Goal: Transaction & Acquisition: Purchase product/service

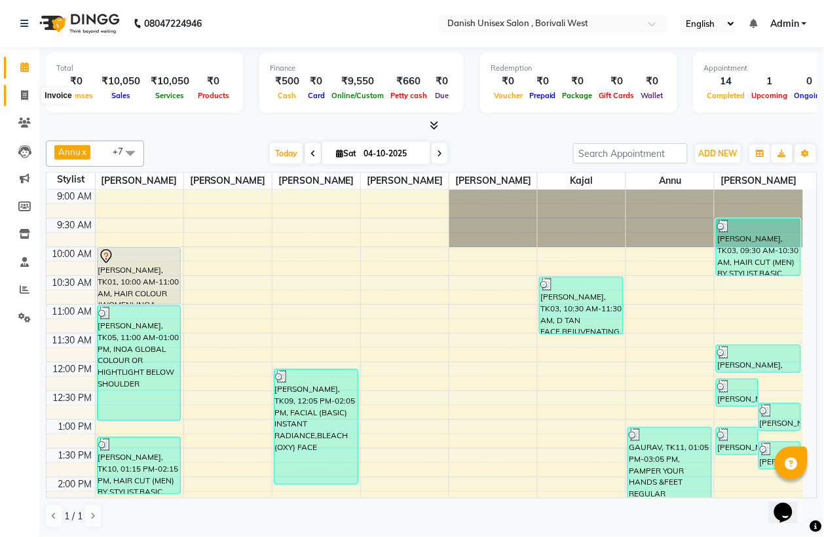
click at [25, 97] on icon at bounding box center [24, 95] width 7 height 10
select select "service"
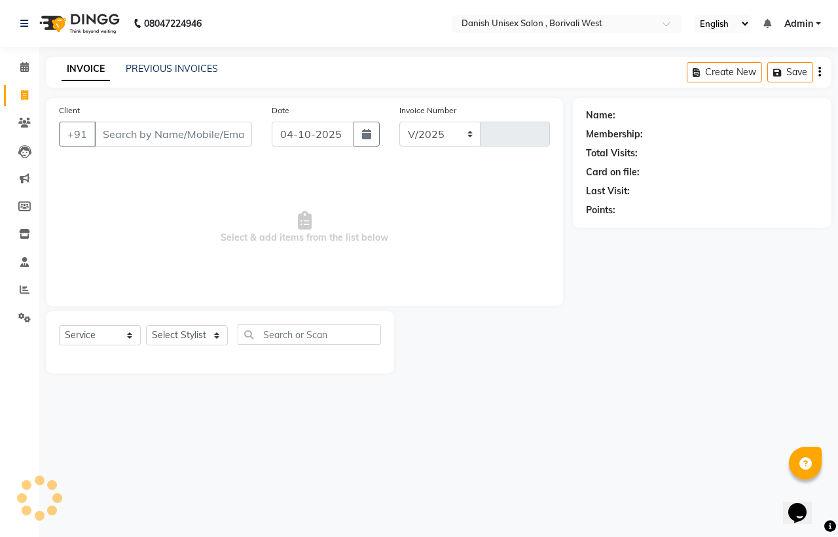
select select "6929"
type input "3983"
click at [26, 289] on icon at bounding box center [25, 290] width 10 height 10
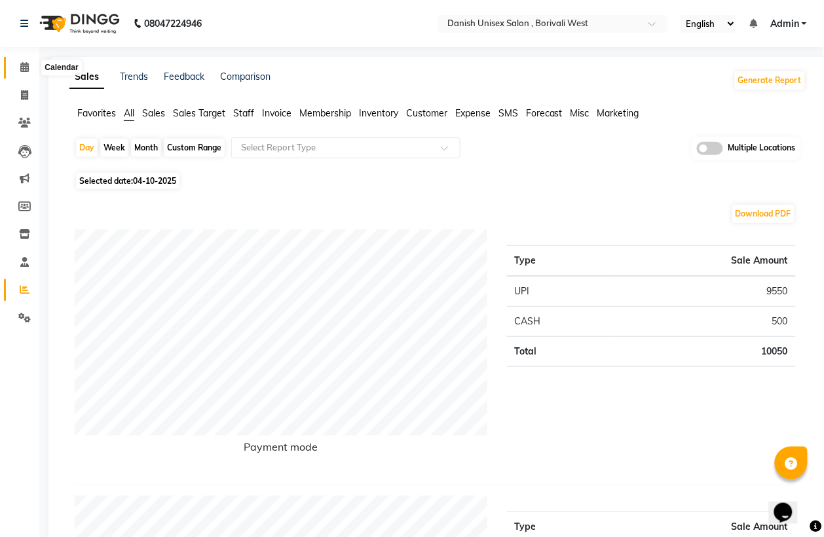
click at [25, 65] on icon at bounding box center [24, 67] width 9 height 10
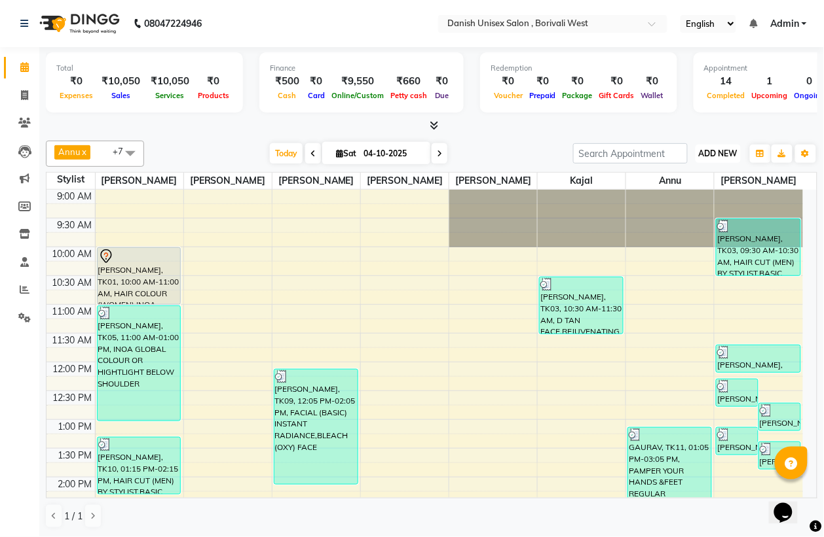
click at [729, 157] on span "ADD NEW" at bounding box center [718, 154] width 39 height 10
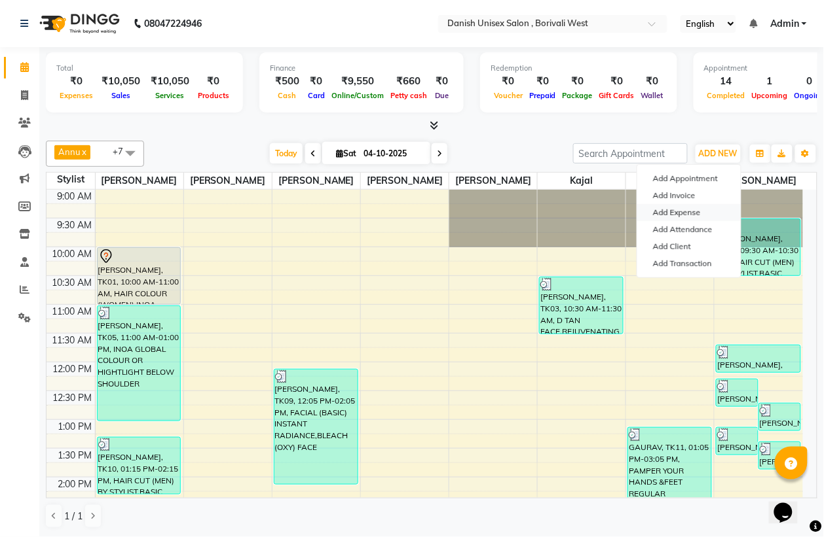
click at [678, 213] on link "Add Expense" at bounding box center [688, 212] width 103 height 17
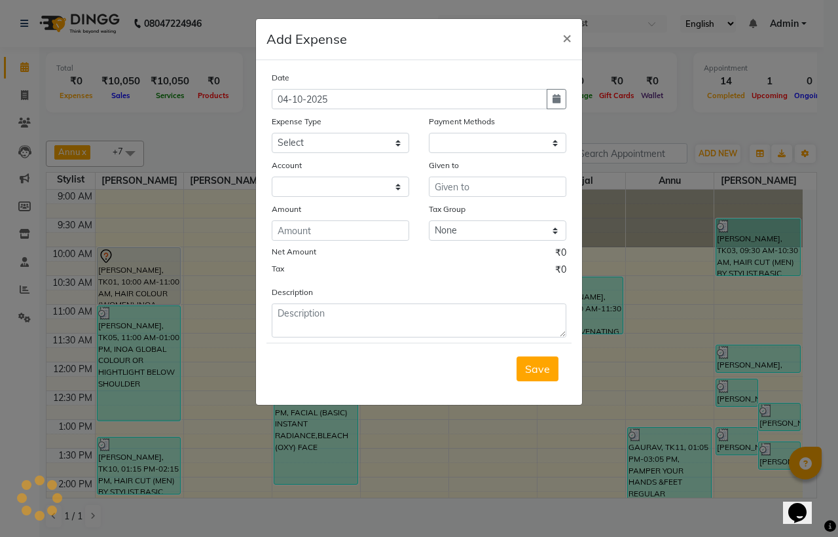
select select "1"
select select "5994"
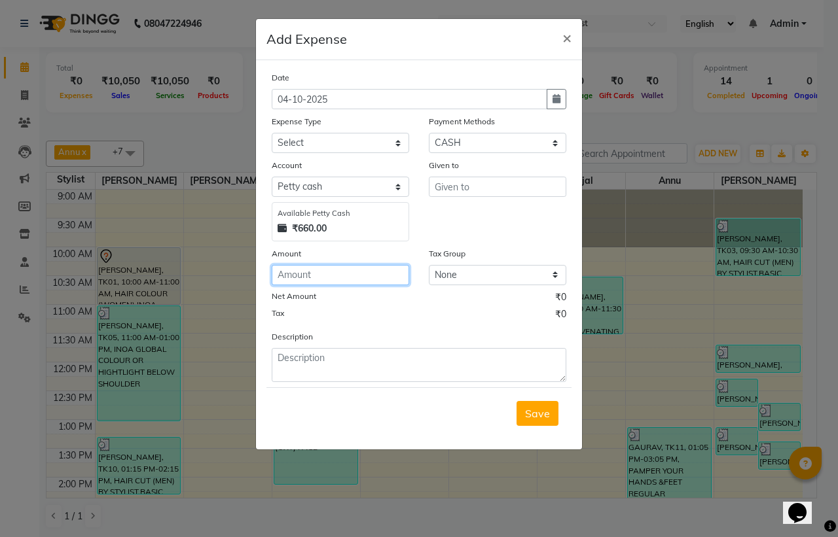
click at [380, 282] on input "number" at bounding box center [340, 275] width 137 height 20
type input "20"
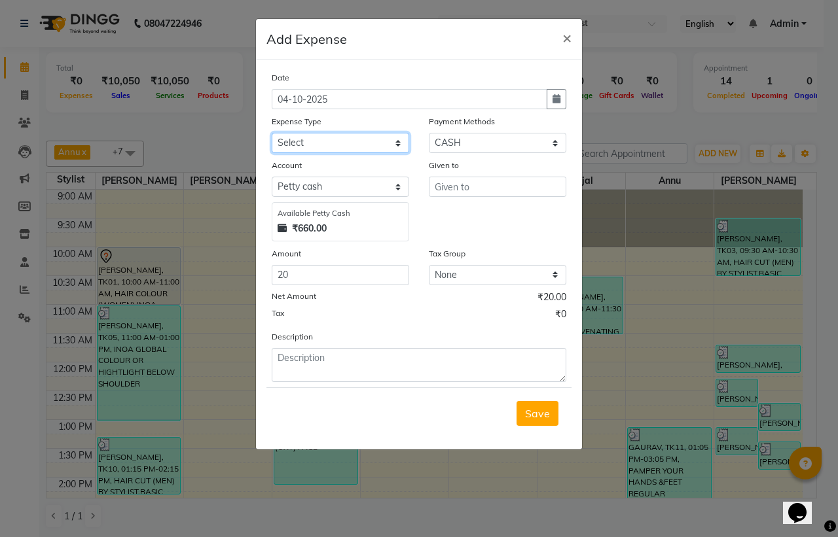
click at [336, 145] on select "Select Advance Salary Bank charges Car maintenance Cash transfer to bank Cash t…" at bounding box center [340, 143] width 137 height 20
select select "12"
click at [272, 133] on select "Select Advance Salary Bank charges Car maintenance Cash transfer to bank Cash t…" at bounding box center [340, 143] width 137 height 20
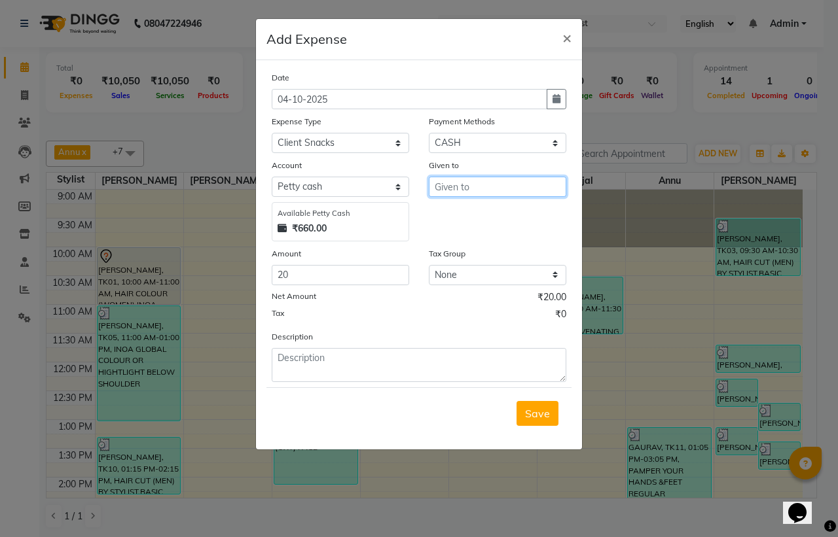
click at [467, 189] on input "text" at bounding box center [497, 187] width 137 height 20
type input "FI"
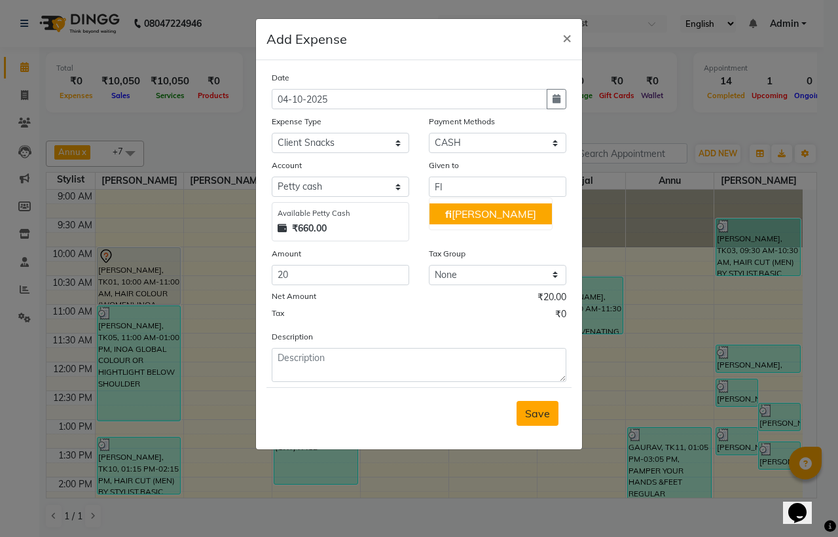
click at [525, 413] on span "Save" at bounding box center [537, 413] width 25 height 13
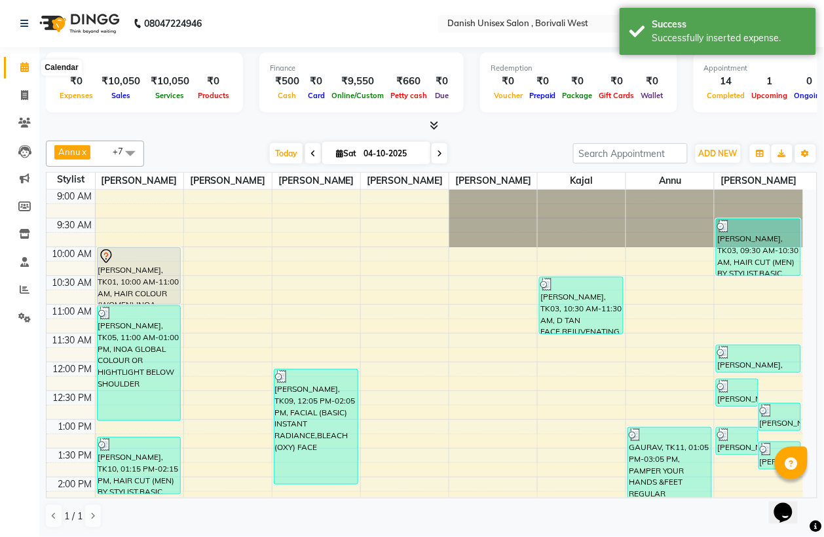
click at [25, 69] on icon at bounding box center [24, 67] width 9 height 10
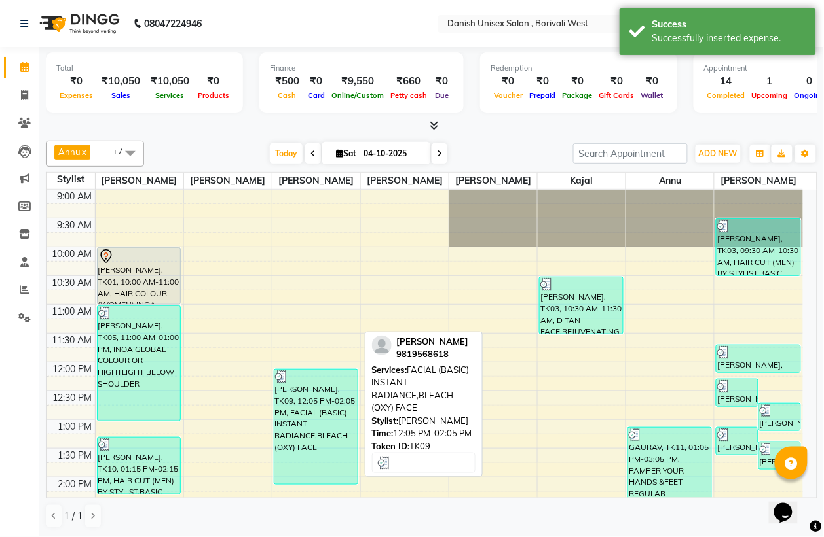
click at [322, 411] on div "[PERSON_NAME], TK09, 12:05 PM-02:05 PM, FACIAL (BASIC) INSTANT RADIANCE,BLEACH …" at bounding box center [315, 427] width 83 height 115
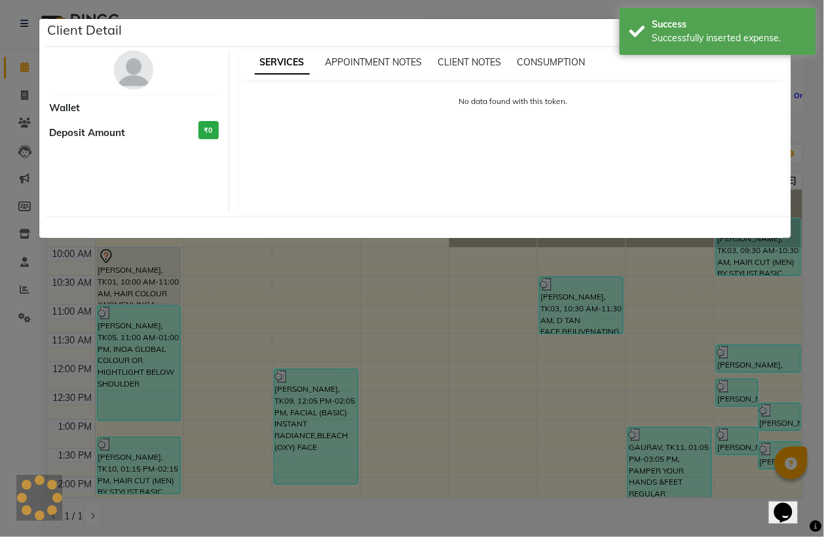
select select "3"
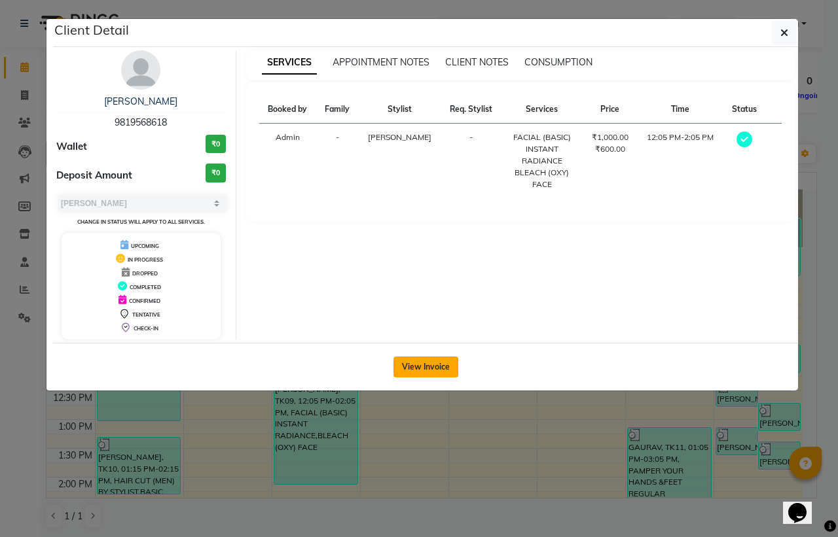
click at [442, 367] on button "View Invoice" at bounding box center [425, 367] width 65 height 21
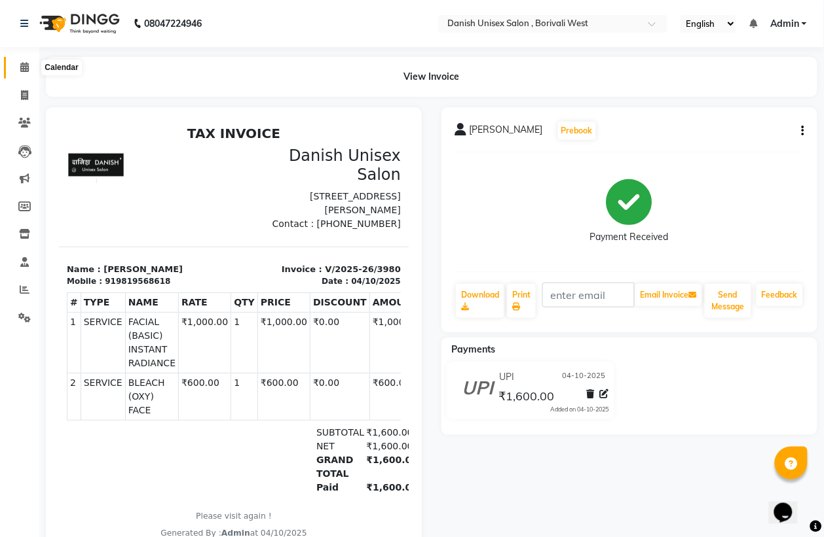
click at [24, 64] on icon at bounding box center [24, 67] width 9 height 10
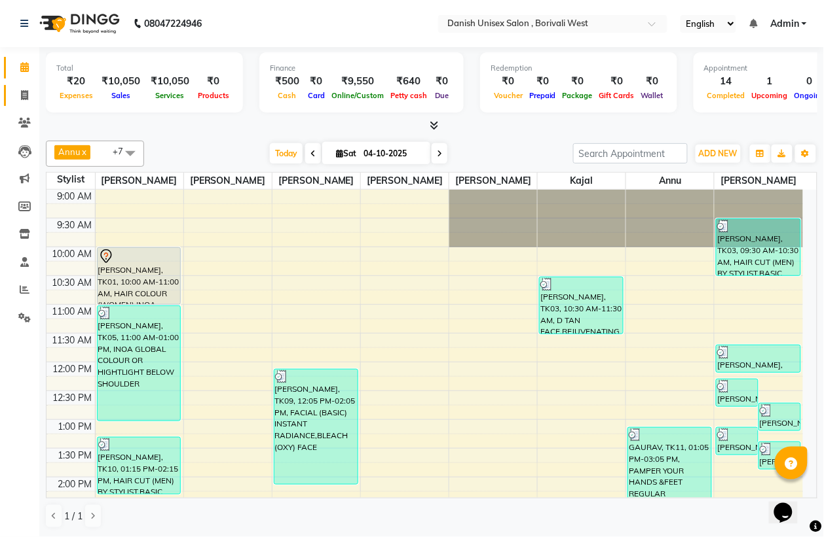
click at [24, 96] on icon at bounding box center [24, 95] width 7 height 10
select select "service"
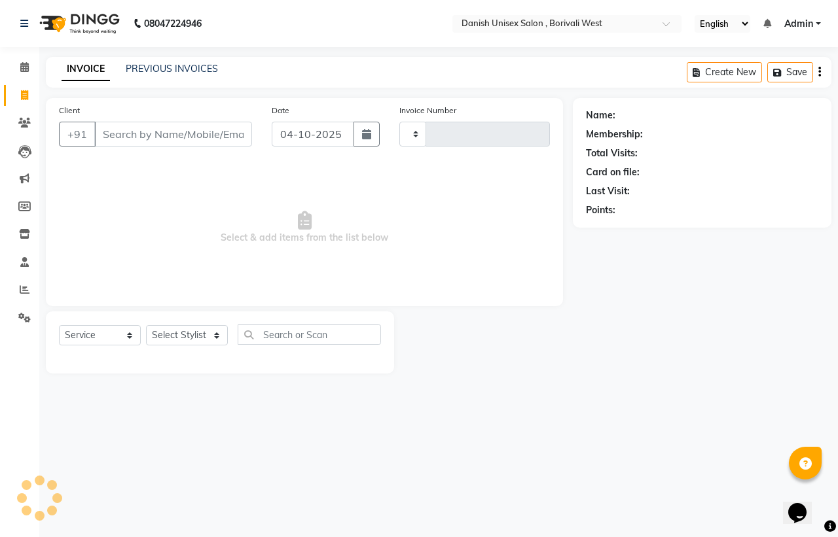
type input "3983"
select select "6929"
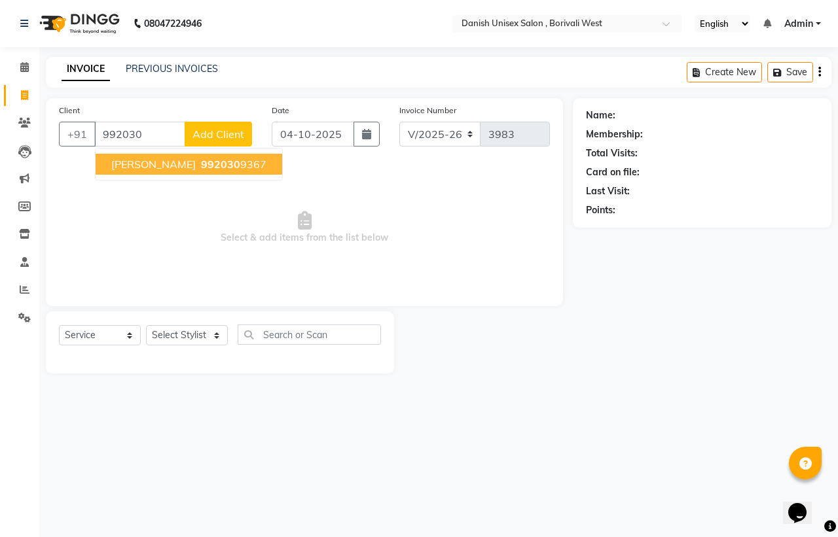
click at [219, 158] on span "992030" at bounding box center [220, 164] width 39 height 13
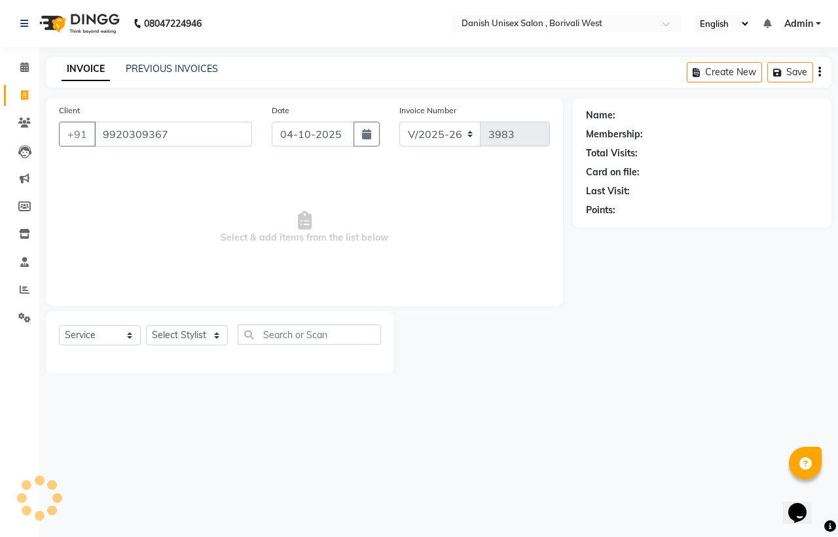
type input "9920309367"
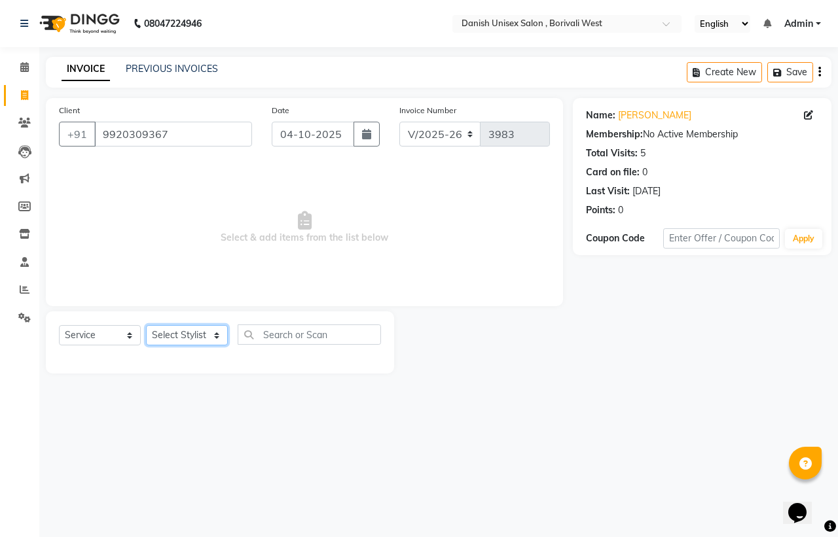
click at [194, 335] on select "Select Stylist [PERSON_NAME] [PERSON_NAME] kajal [PERSON_NAME] [PERSON_NAME] [P…" at bounding box center [187, 335] width 82 height 20
select select "54589"
click at [146, 325] on select "Select Stylist [PERSON_NAME] [PERSON_NAME] kajal [PERSON_NAME] [PERSON_NAME] [P…" at bounding box center [187, 335] width 82 height 20
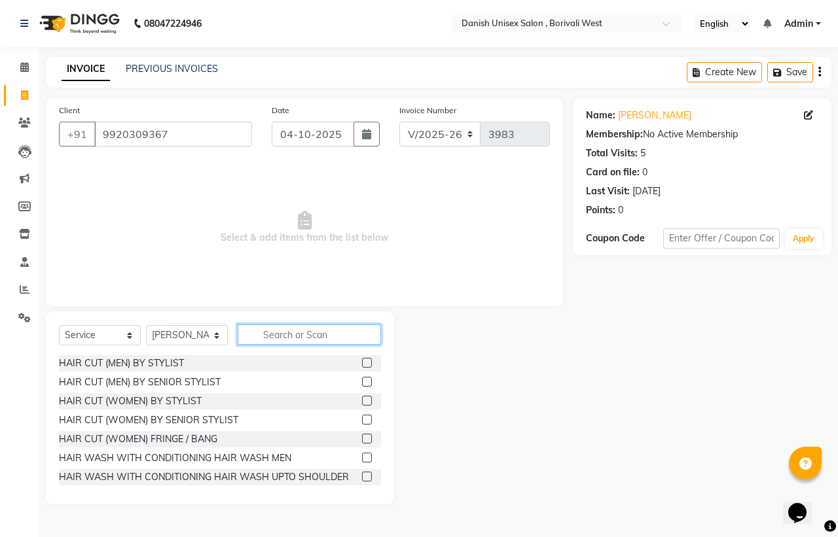
click at [314, 341] on input "text" at bounding box center [309, 335] width 143 height 20
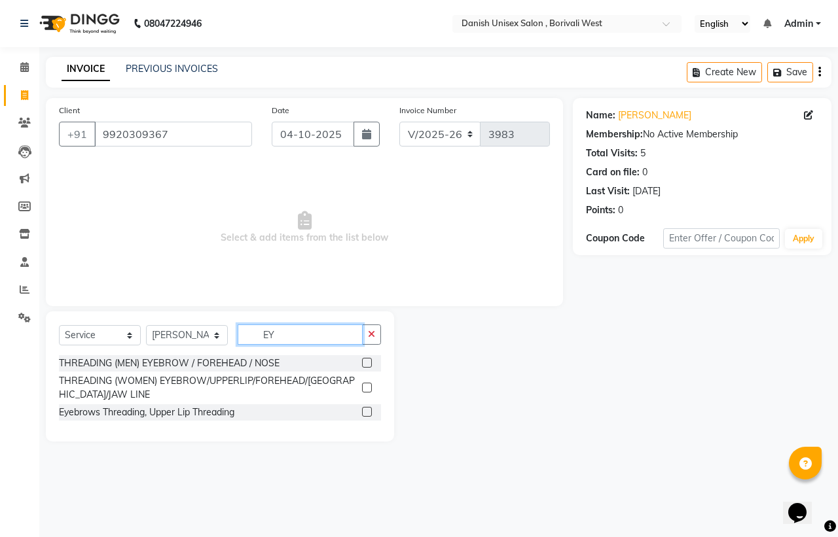
type input "EY"
click at [367, 386] on label at bounding box center [367, 388] width 10 height 10
click at [367, 386] on input "checkbox" at bounding box center [366, 388] width 9 height 9
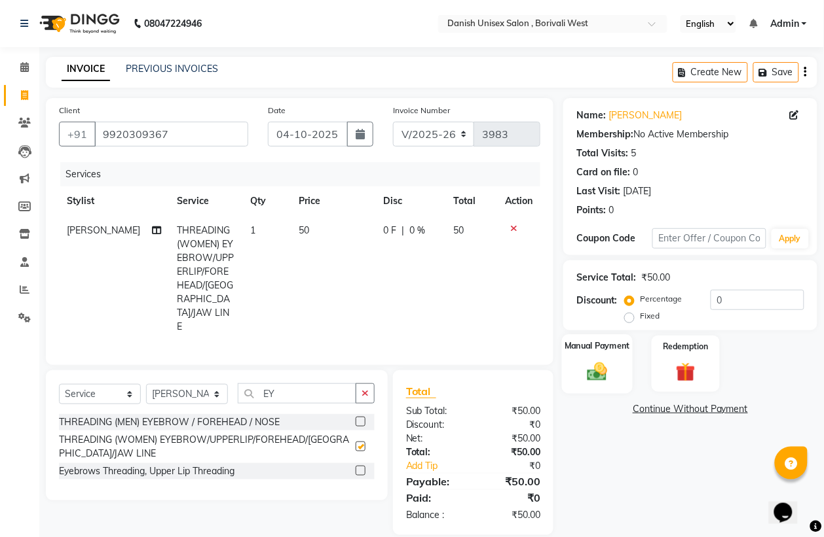
checkbox input "false"
click at [593, 371] on img at bounding box center [597, 372] width 33 height 24
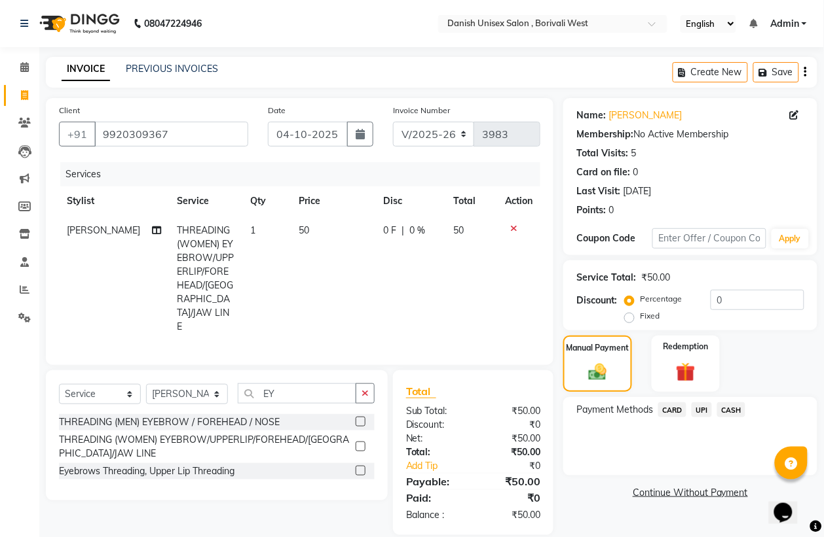
click at [733, 408] on span "CASH" at bounding box center [731, 410] width 28 height 15
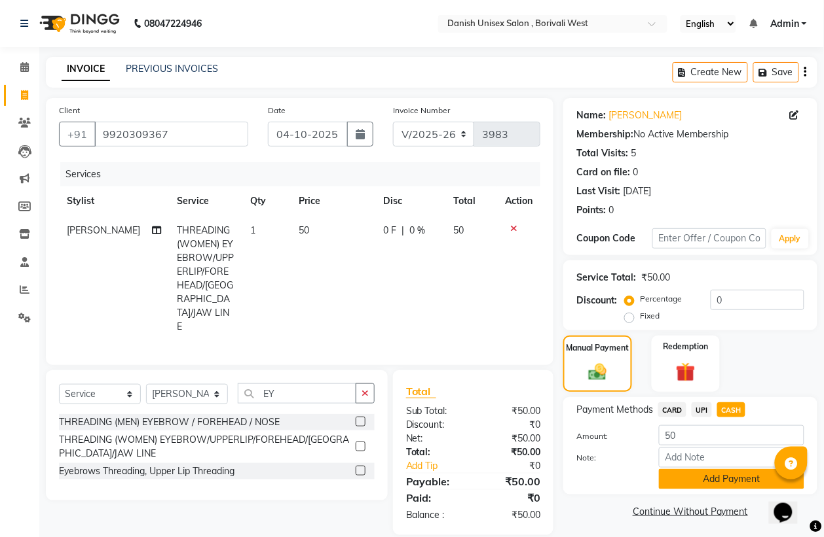
scroll to position [4, 0]
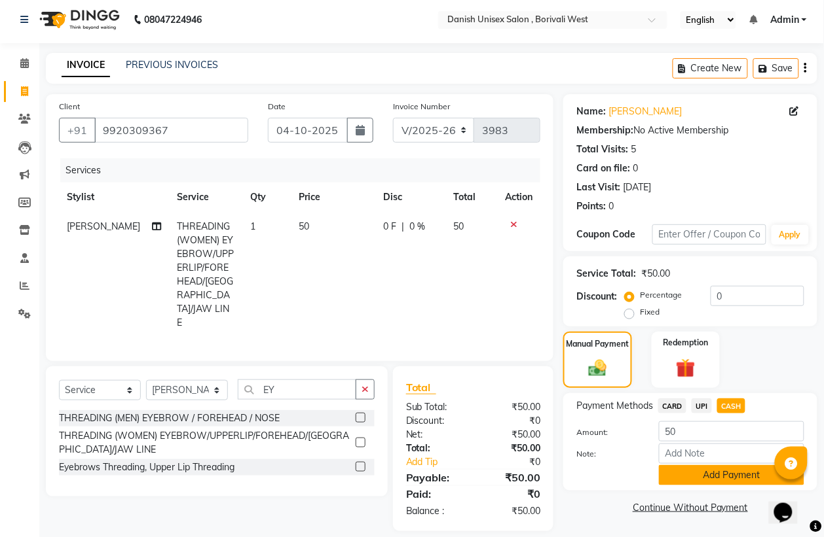
click at [729, 473] on button "Add Payment" at bounding box center [731, 475] width 145 height 20
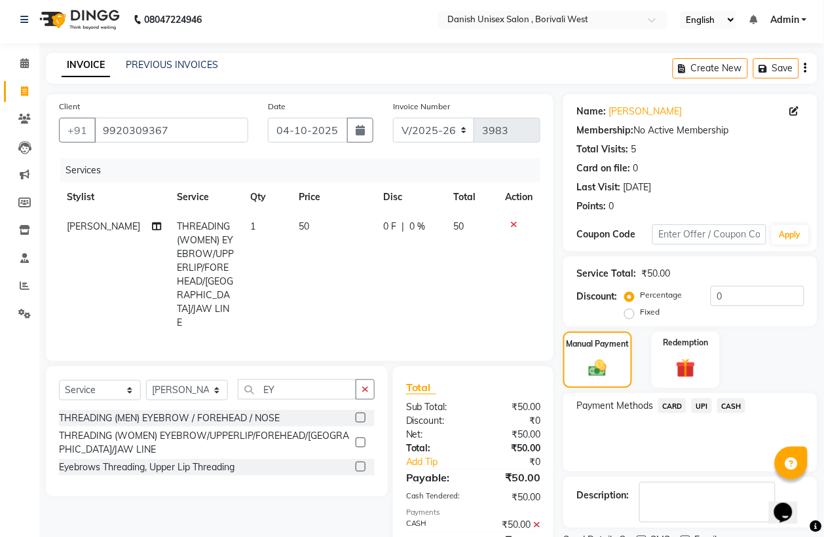
scroll to position [60, 0]
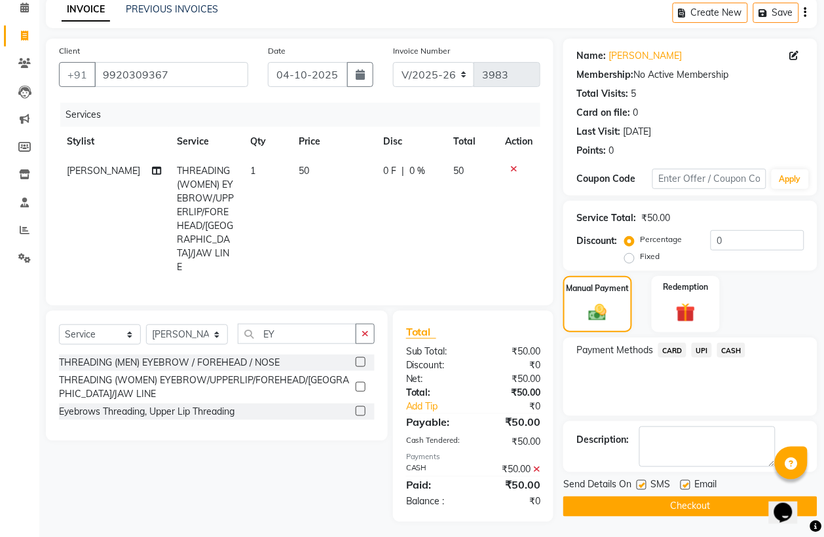
click at [738, 507] on button "Checkout" at bounding box center [690, 507] width 254 height 20
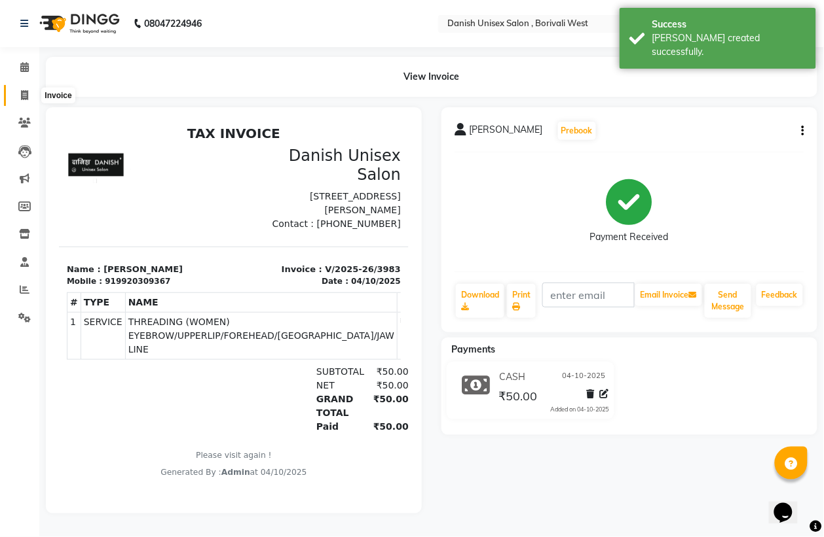
click at [27, 95] on icon at bounding box center [24, 95] width 7 height 10
select select "service"
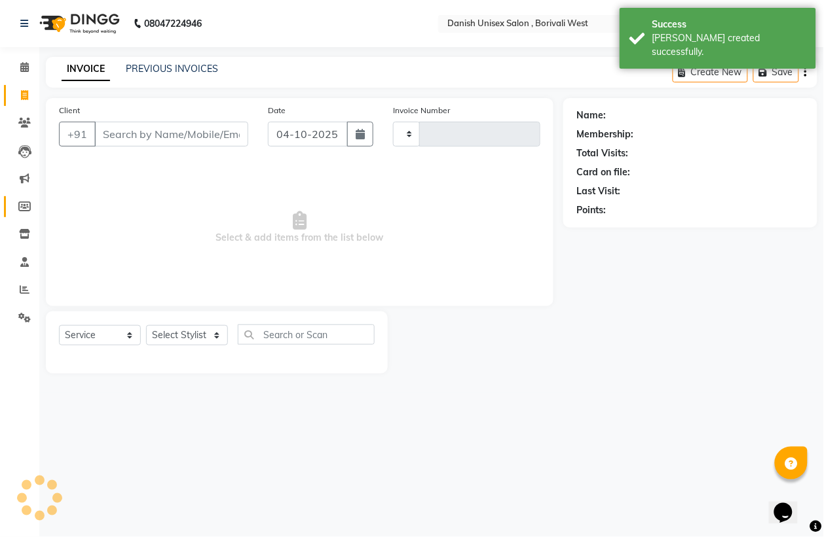
type input "3984"
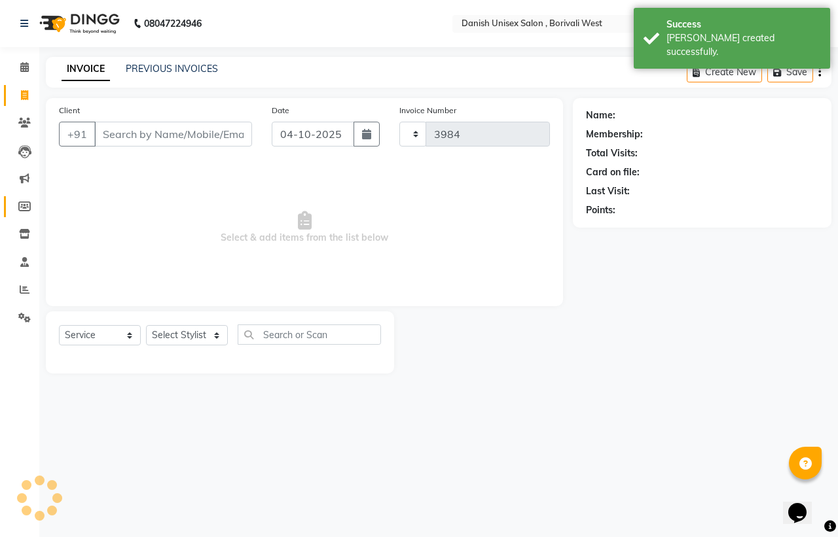
select select "6929"
click at [23, 296] on span at bounding box center [24, 290] width 23 height 15
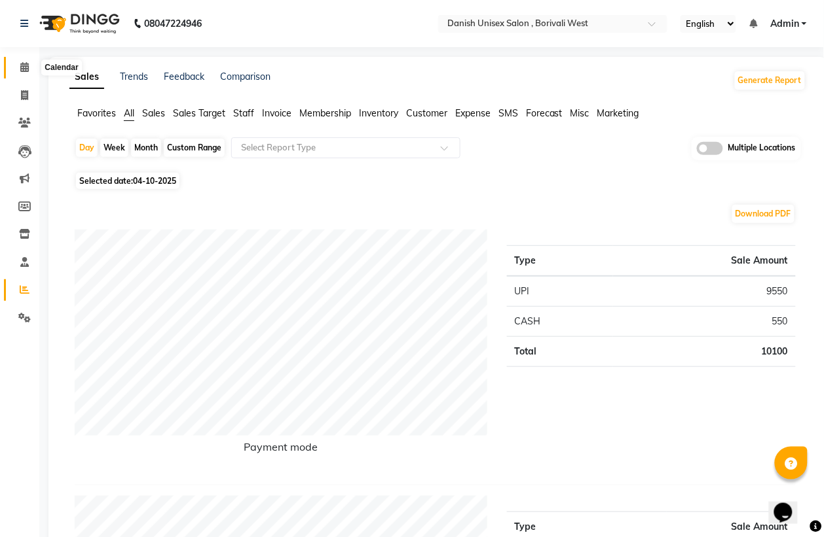
click at [21, 69] on icon at bounding box center [24, 67] width 9 height 10
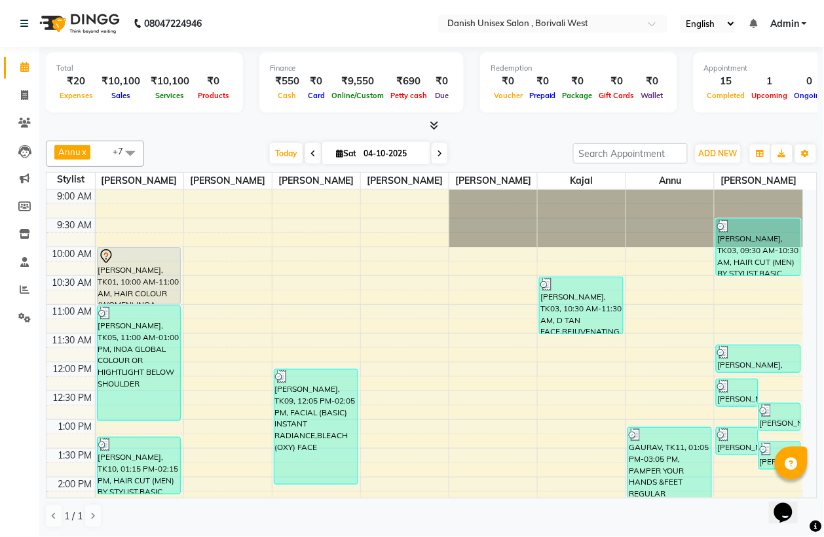
scroll to position [327, 0]
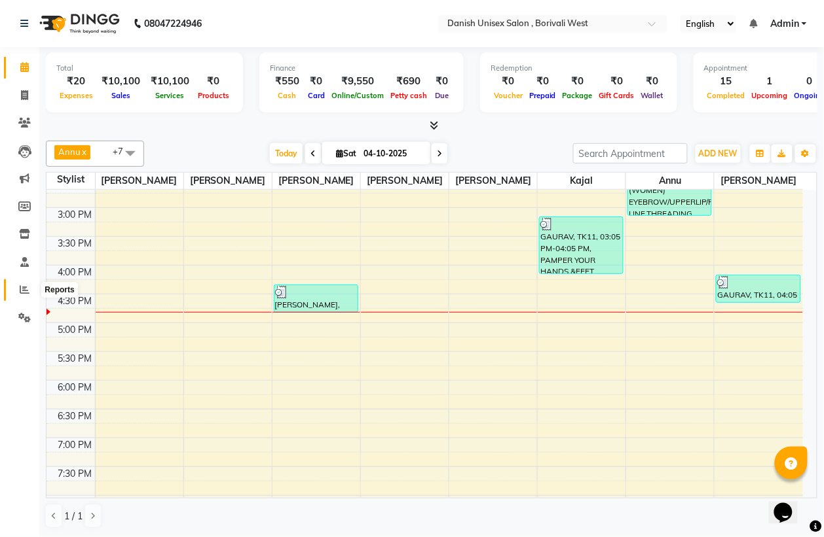
click at [24, 287] on icon at bounding box center [25, 290] width 10 height 10
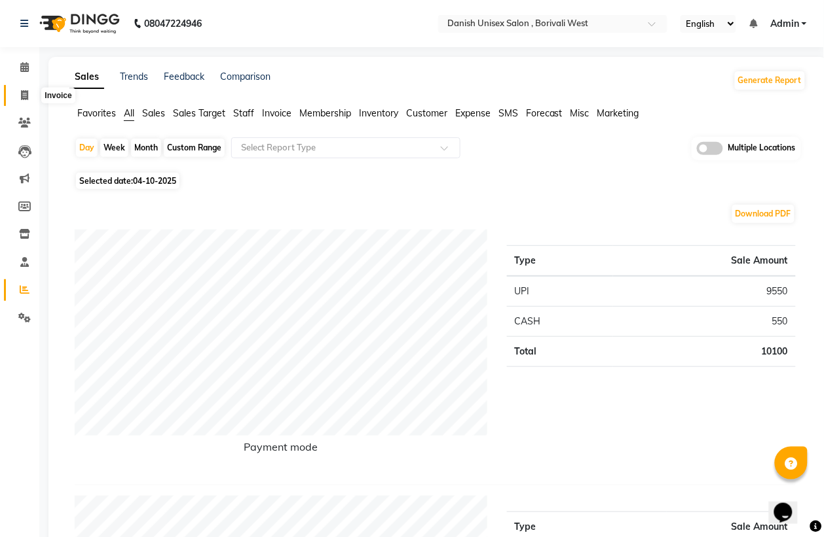
click at [22, 97] on icon at bounding box center [24, 95] width 7 height 10
select select "service"
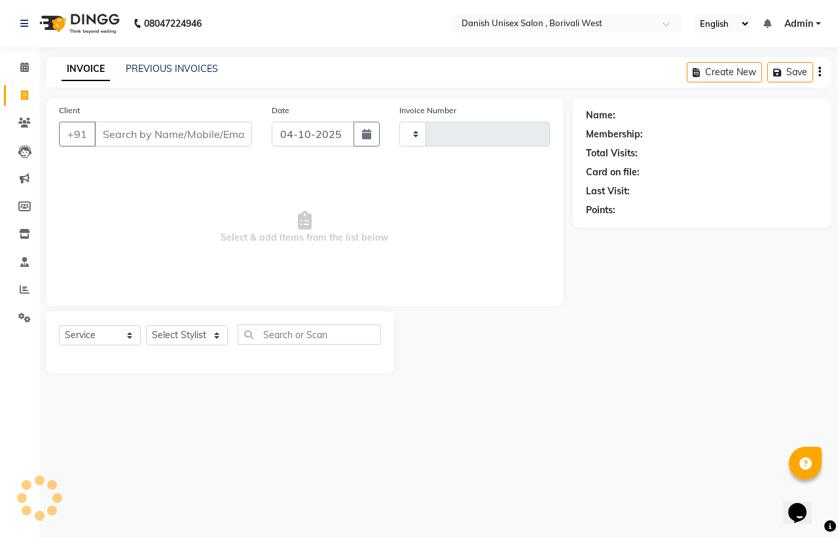
type input "3984"
select select "6929"
click at [22, 69] on icon at bounding box center [24, 67] width 9 height 10
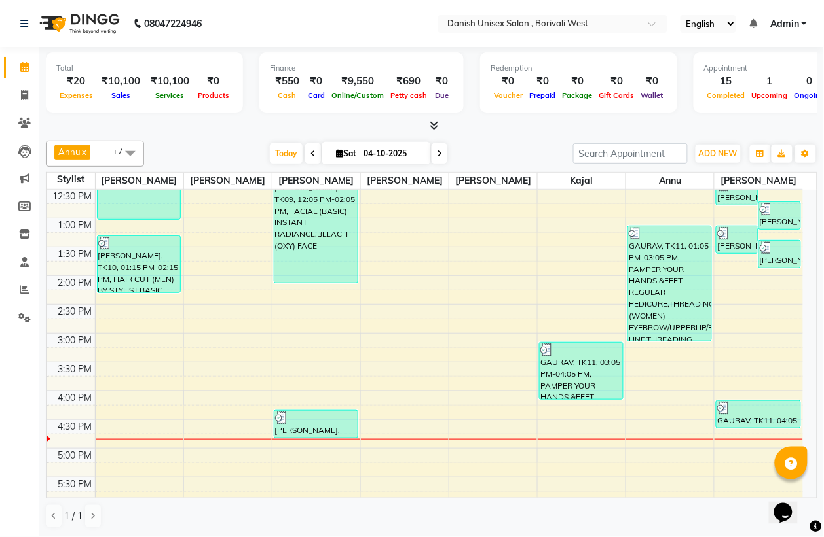
scroll to position [246, 0]
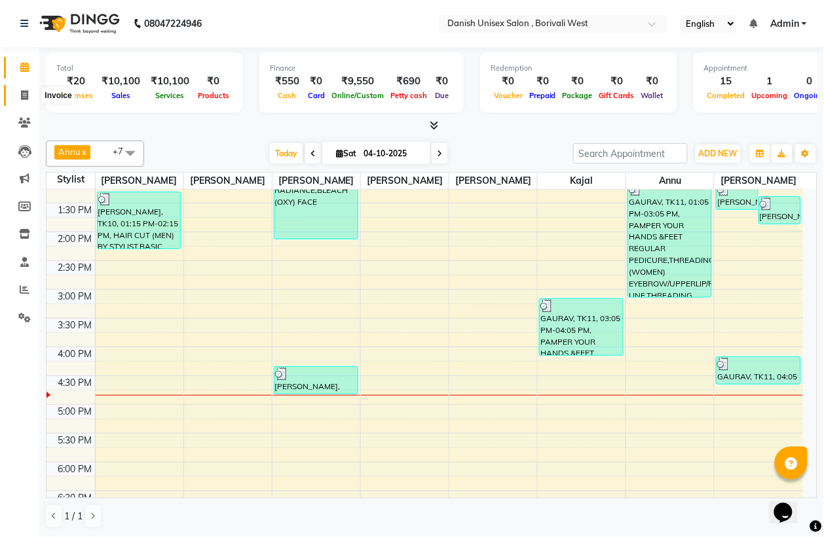
click at [24, 94] on icon at bounding box center [24, 95] width 7 height 10
select select "service"
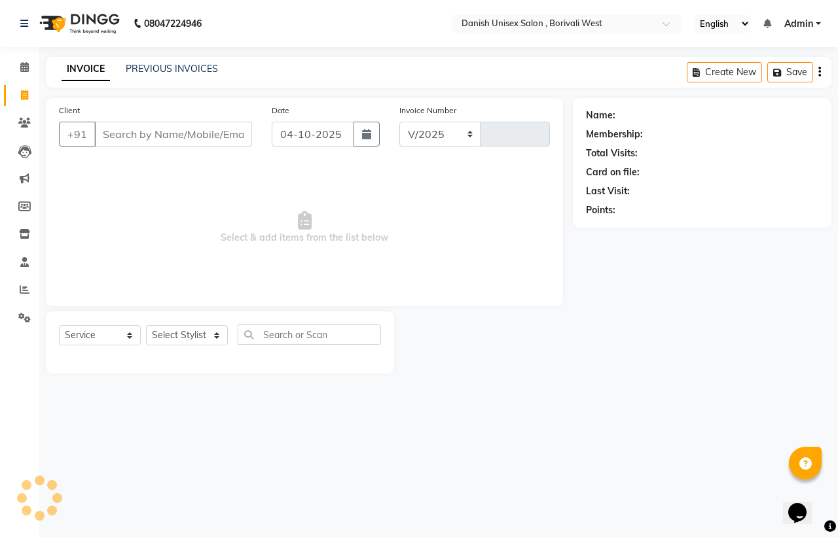
select select "6929"
type input "3984"
click at [208, 141] on input "Client" at bounding box center [173, 134] width 158 height 25
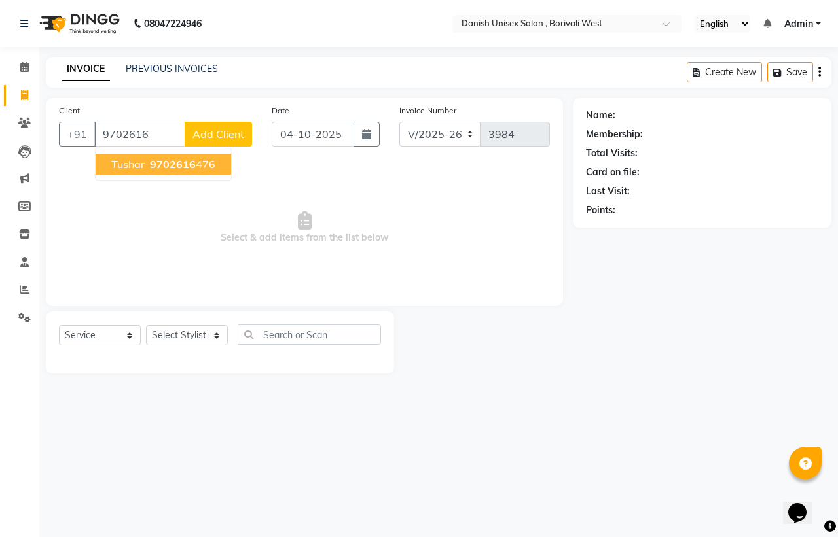
click at [177, 166] on span "9702616" at bounding box center [173, 164] width 46 height 13
type input "9702616476"
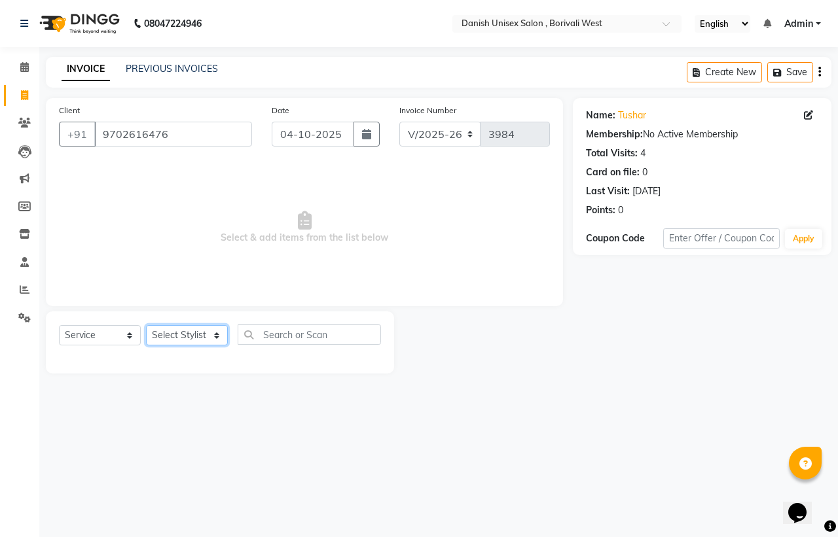
click at [174, 335] on select "Select Stylist [PERSON_NAME] [PERSON_NAME] kajal [PERSON_NAME] [PERSON_NAME] [P…" at bounding box center [187, 335] width 82 height 20
select select "89255"
click at [146, 325] on select "Select Stylist [PERSON_NAME] [PERSON_NAME] kajal [PERSON_NAME] [PERSON_NAME] [P…" at bounding box center [187, 335] width 82 height 20
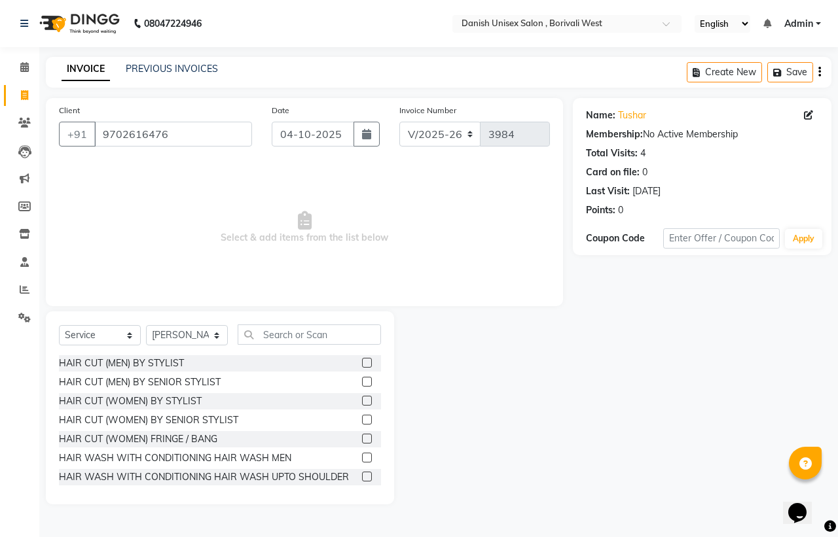
click at [362, 362] on label at bounding box center [367, 363] width 10 height 10
click at [362, 362] on input "checkbox" at bounding box center [366, 363] width 9 height 9
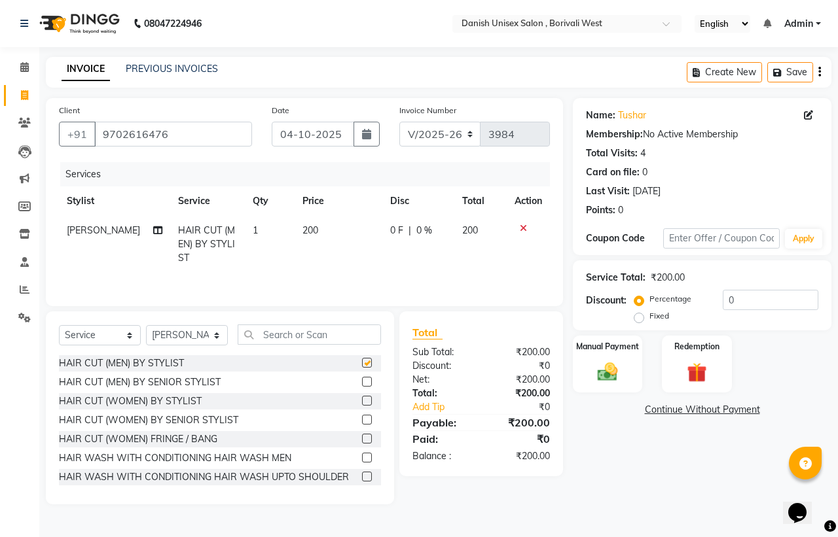
checkbox input "false"
click at [363, 342] on input "text" at bounding box center [309, 335] width 143 height 20
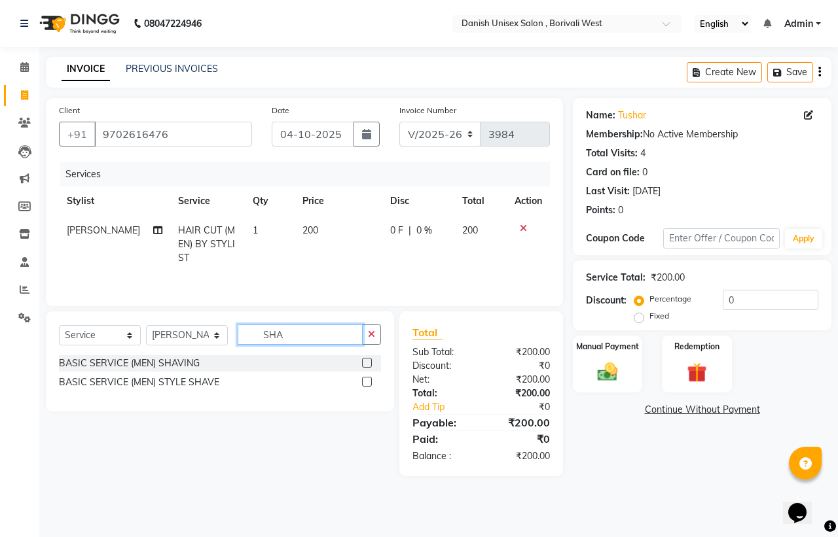
type input "SHA"
click at [365, 384] on label at bounding box center [367, 382] width 10 height 10
click at [365, 384] on input "checkbox" at bounding box center [366, 382] width 9 height 9
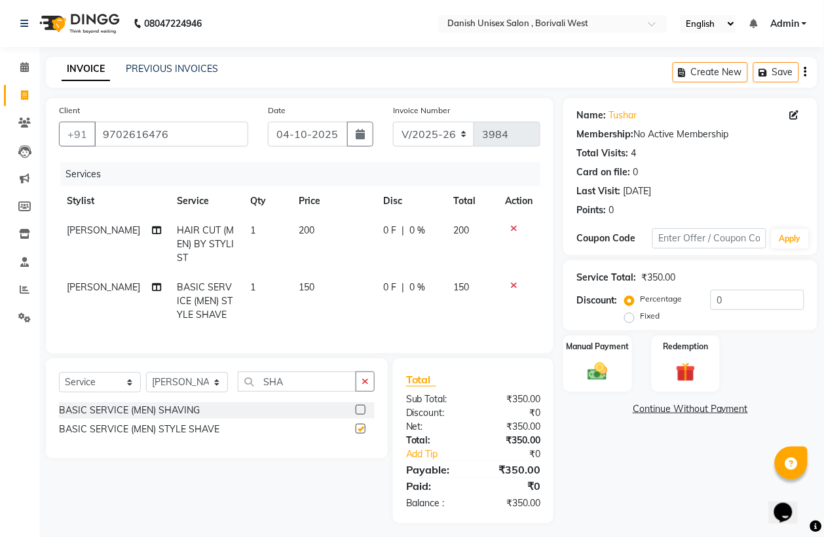
checkbox input "false"
click at [575, 365] on div "Manual Payment" at bounding box center [597, 364] width 71 height 59
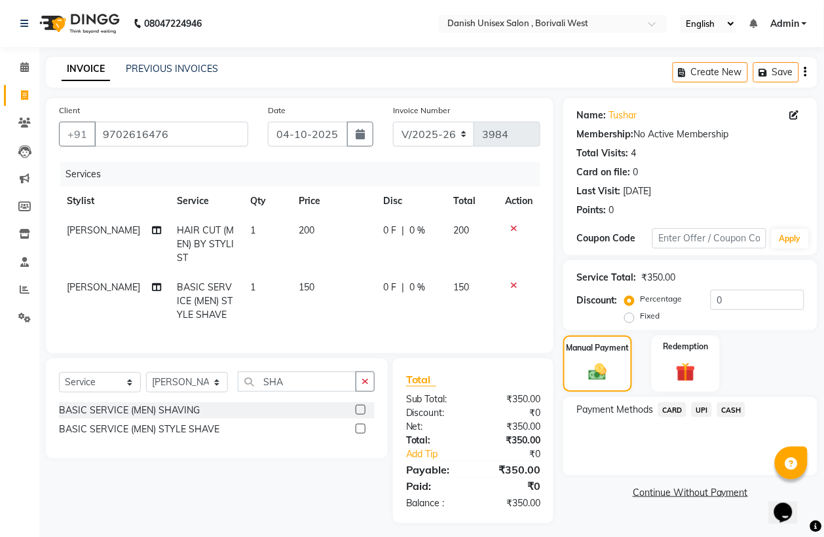
click at [704, 412] on span "UPI" at bounding box center [701, 410] width 20 height 15
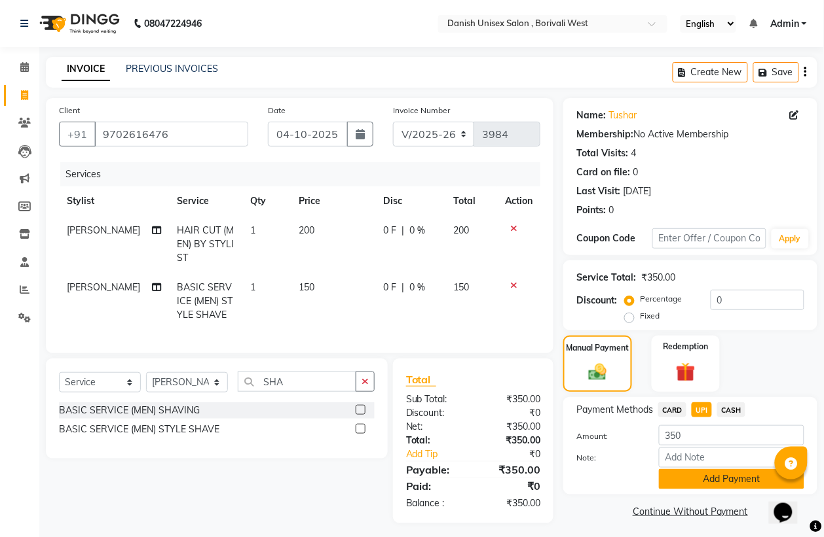
scroll to position [20, 0]
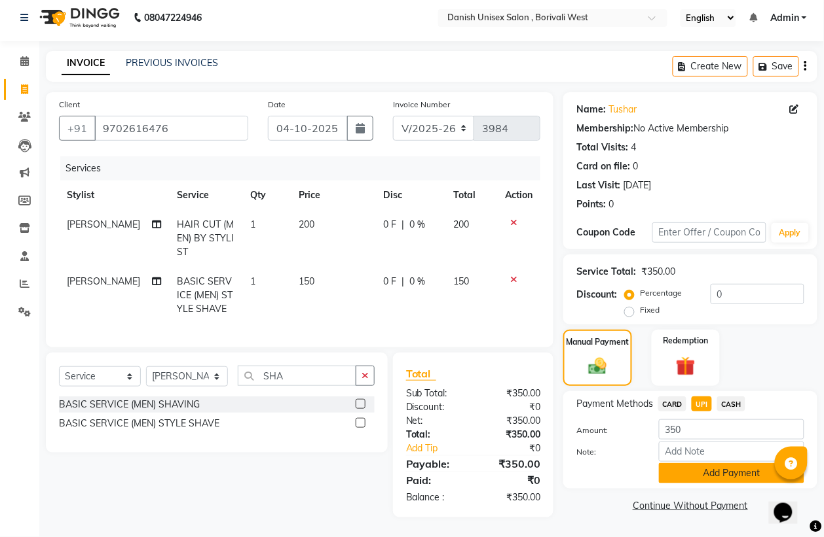
click at [729, 464] on button "Add Payment" at bounding box center [731, 474] width 145 height 20
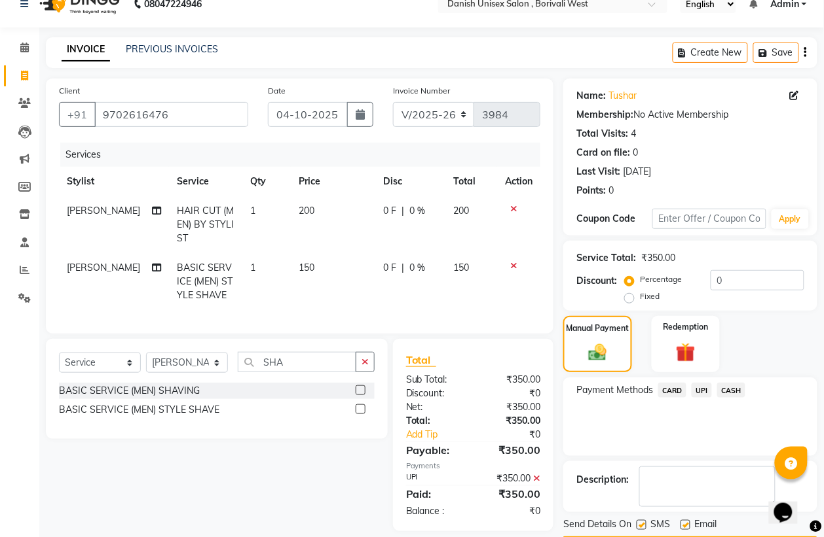
scroll to position [60, 0]
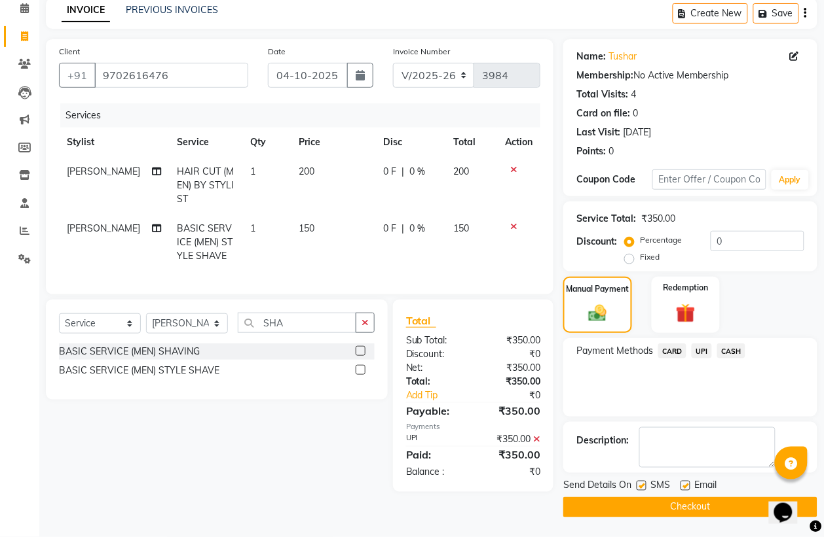
click at [691, 503] on button "Checkout" at bounding box center [690, 508] width 254 height 20
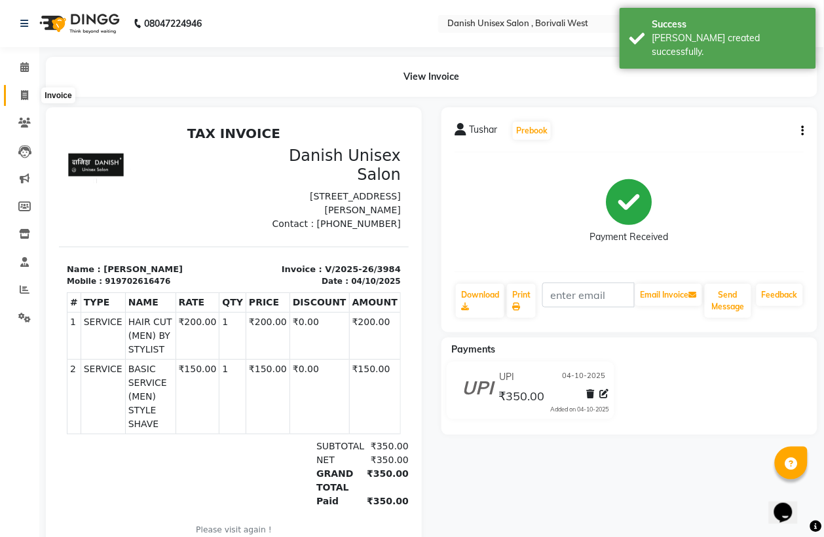
click at [24, 92] on icon at bounding box center [24, 95] width 7 height 10
select select "service"
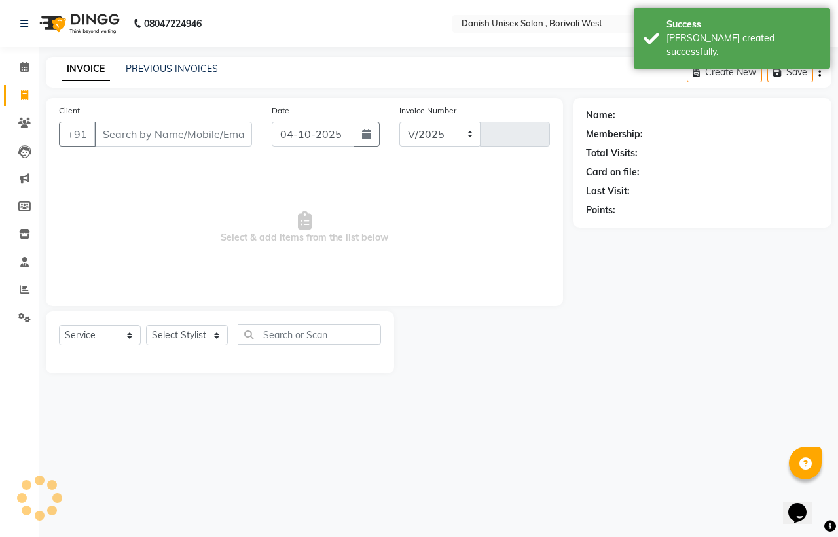
select select "6929"
type input "3985"
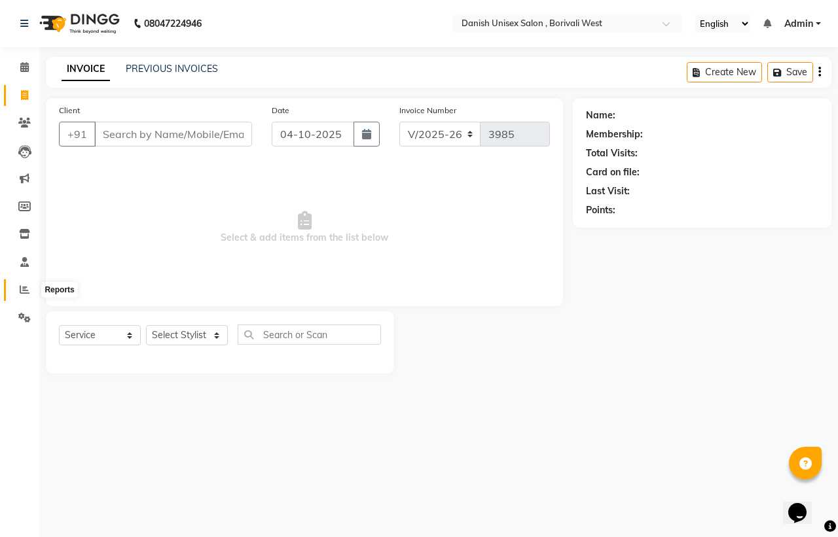
click at [23, 287] on icon at bounding box center [25, 290] width 10 height 10
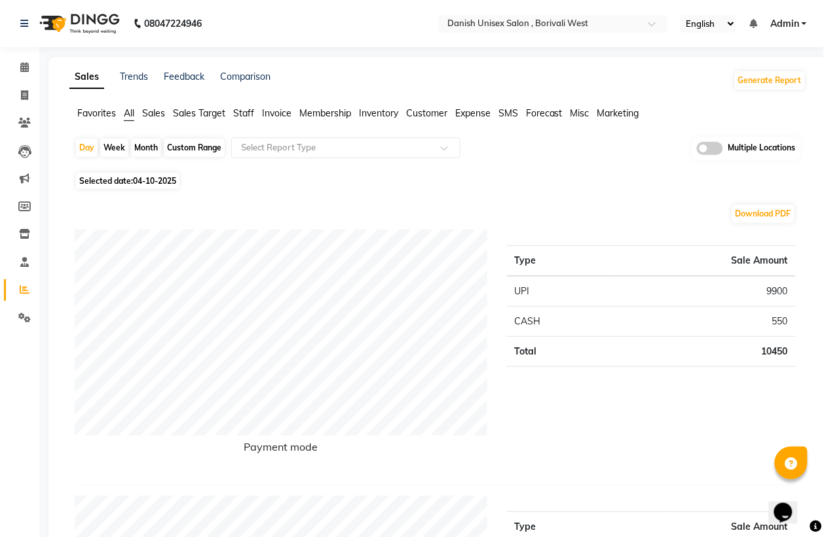
click at [115, 147] on div "Week" at bounding box center [114, 148] width 28 height 18
select select "10"
select select "2025"
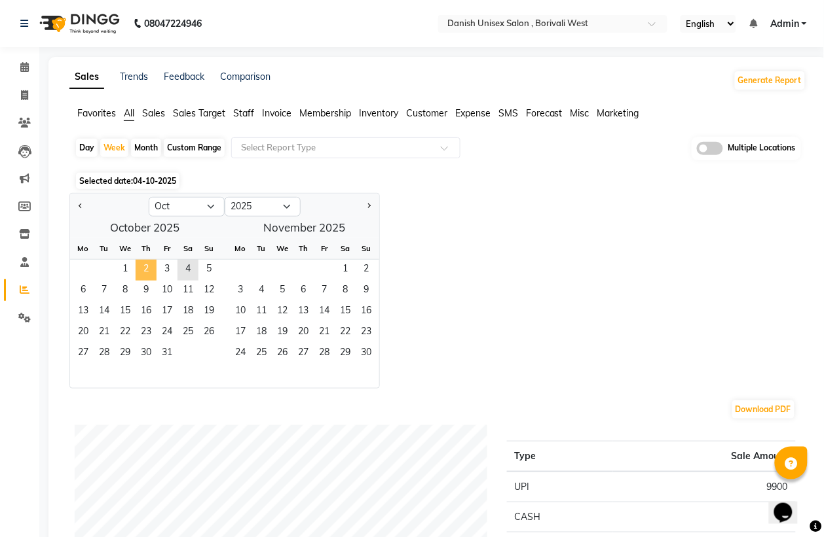
click at [149, 264] on span "2" at bounding box center [146, 270] width 21 height 21
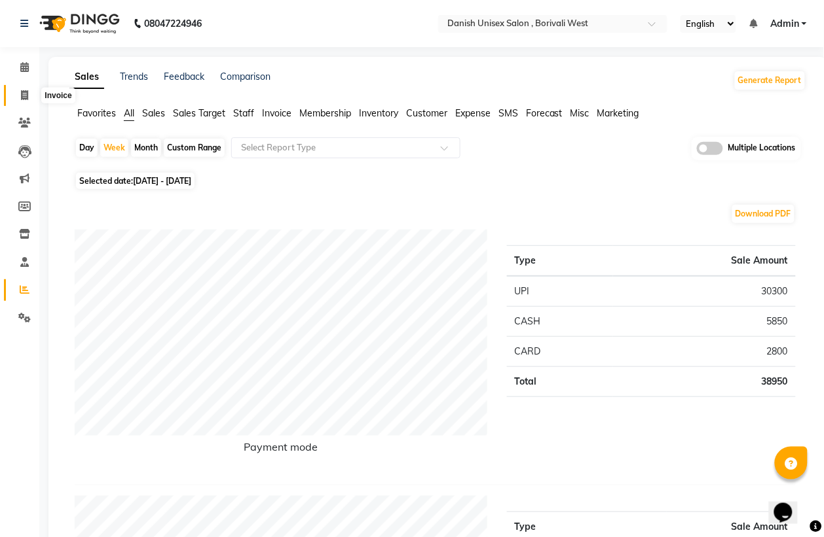
click at [24, 94] on icon at bounding box center [24, 95] width 7 height 10
select select "service"
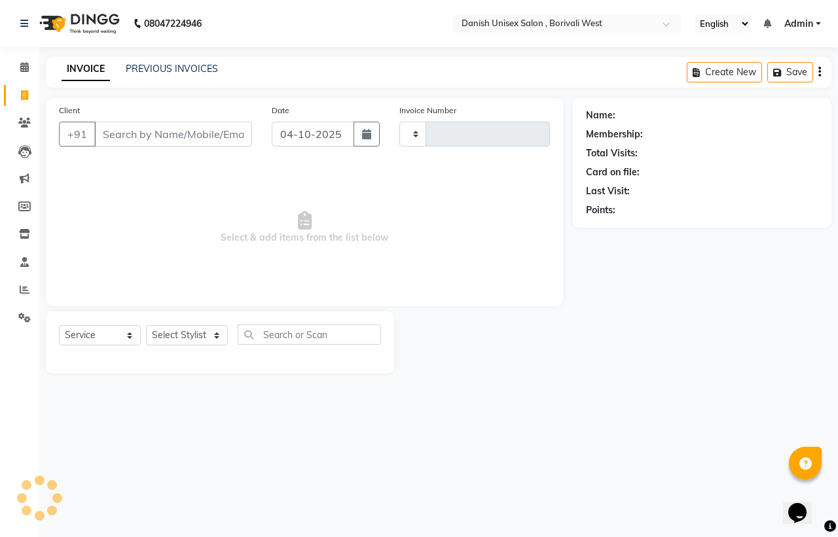
type input "3985"
select select "6929"
click at [21, 70] on icon at bounding box center [24, 67] width 9 height 10
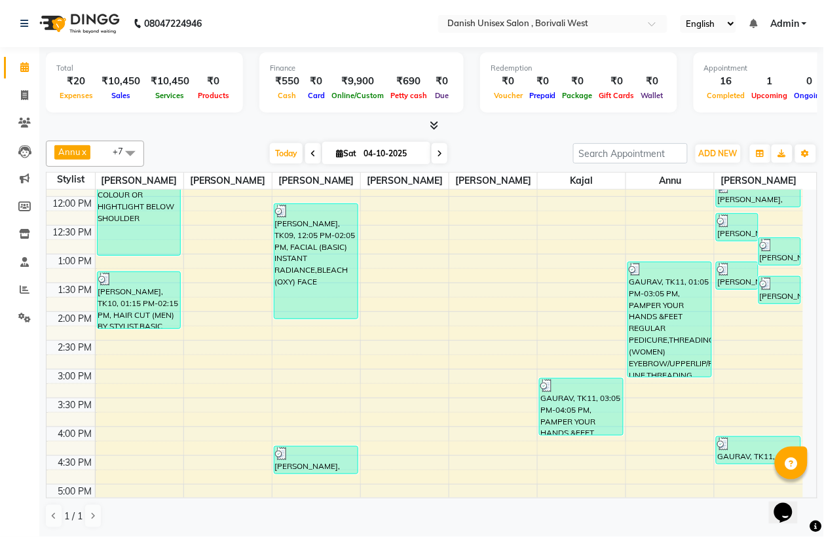
scroll to position [164, 0]
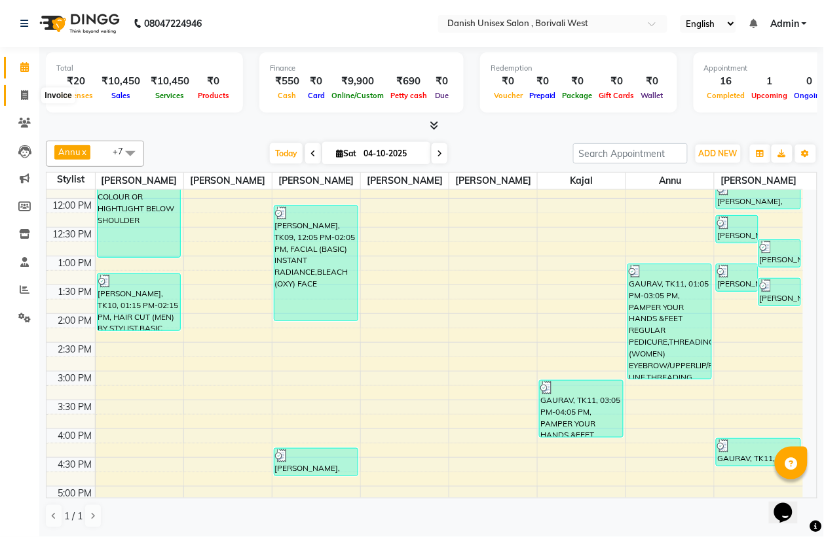
click at [21, 92] on icon at bounding box center [24, 95] width 7 height 10
select select "service"
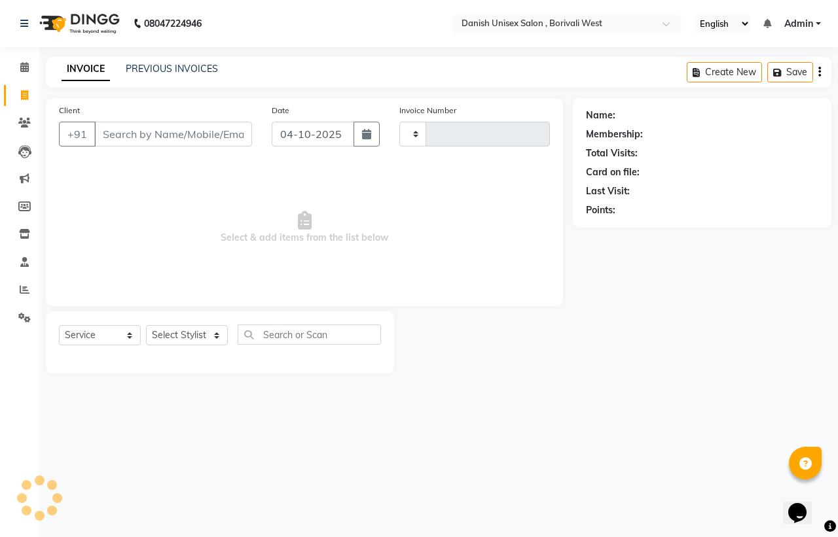
type input "3985"
select select "6929"
click at [23, 289] on icon at bounding box center [25, 290] width 10 height 10
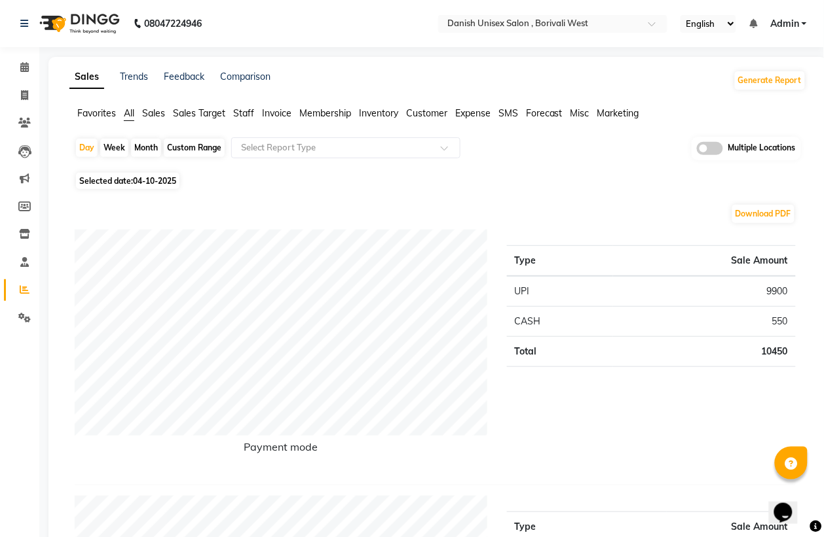
click at [139, 151] on div "Month" at bounding box center [146, 148] width 30 height 18
select select "10"
select select "2025"
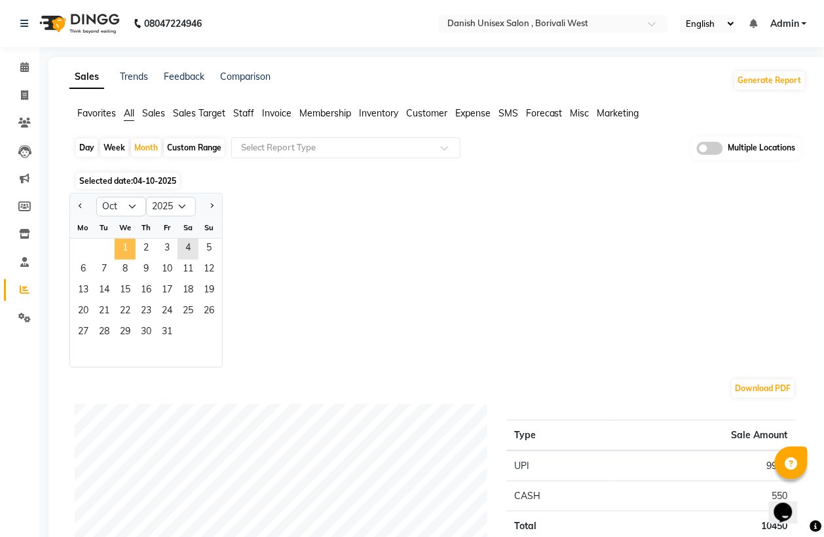
click at [128, 249] on span "1" at bounding box center [125, 249] width 21 height 21
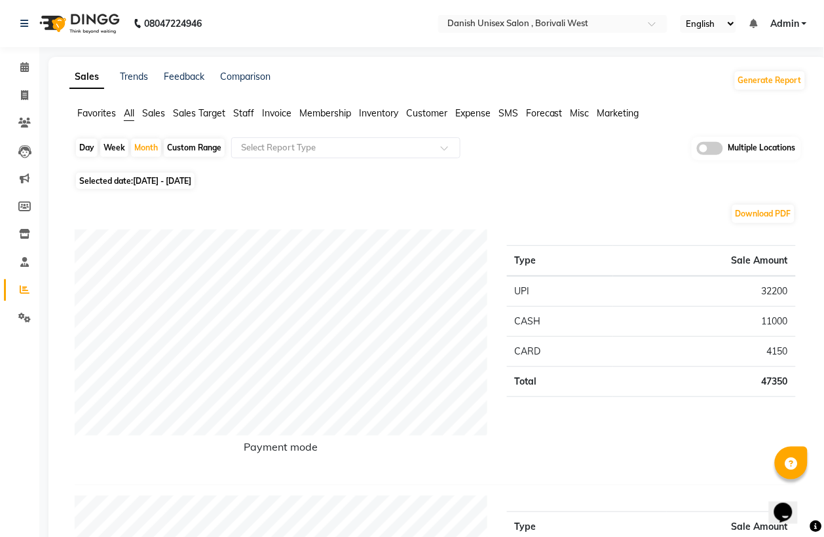
click at [83, 152] on div "Day" at bounding box center [87, 148] width 22 height 18
select select "10"
select select "2025"
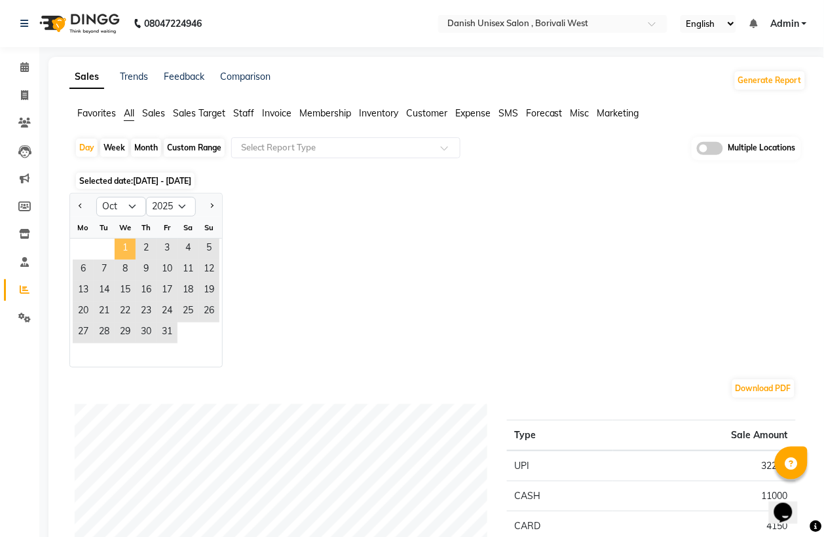
click at [135, 246] on span "1" at bounding box center [125, 249] width 21 height 21
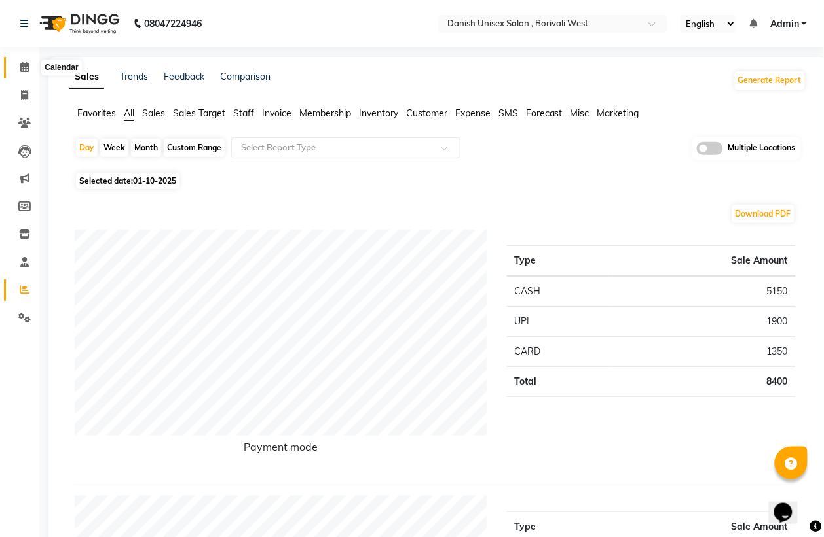
click at [24, 69] on icon at bounding box center [24, 67] width 9 height 10
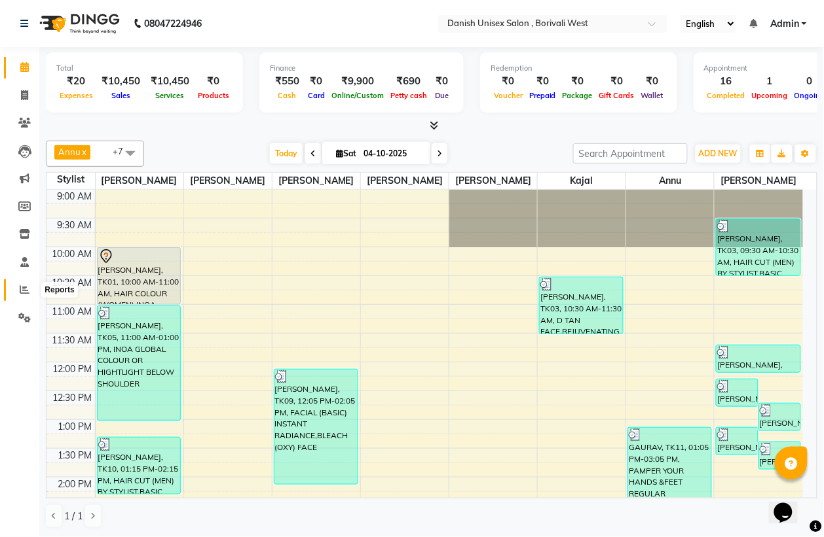
click at [23, 290] on icon at bounding box center [25, 290] width 10 height 10
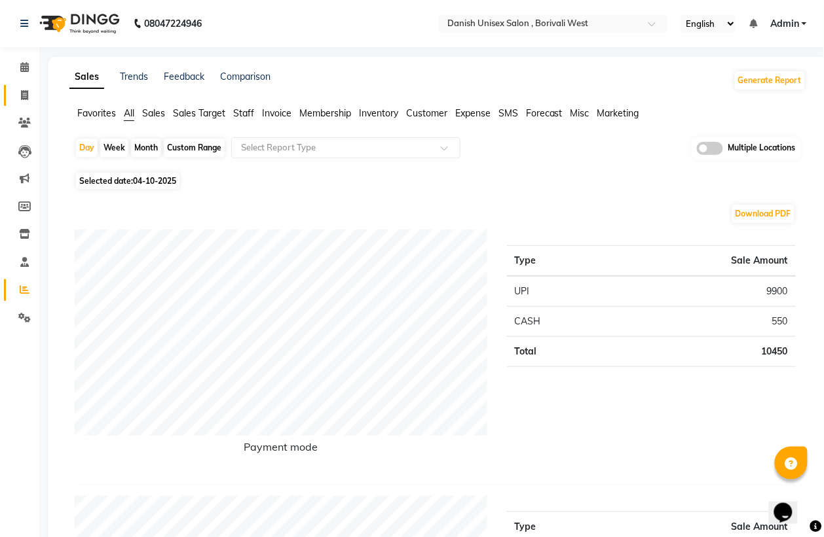
click at [24, 92] on icon at bounding box center [24, 95] width 7 height 10
select select "service"
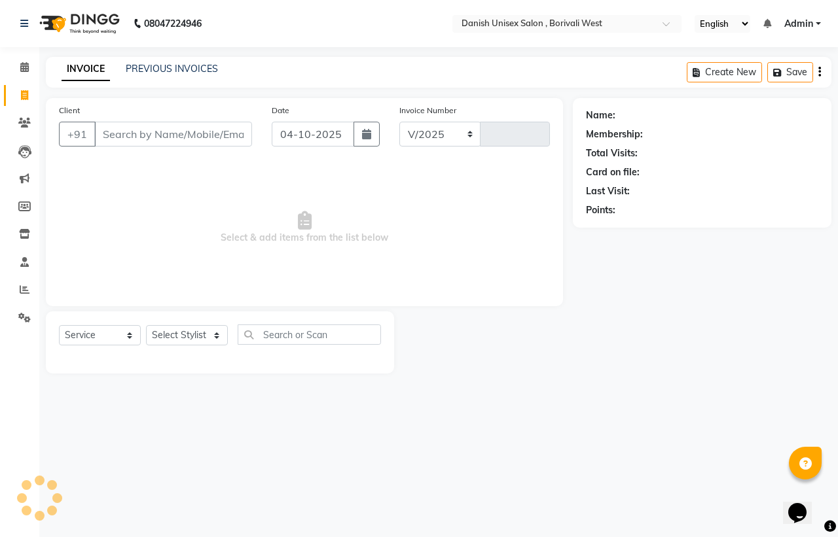
select select "6929"
type input "3985"
click at [25, 65] on icon at bounding box center [24, 67] width 9 height 10
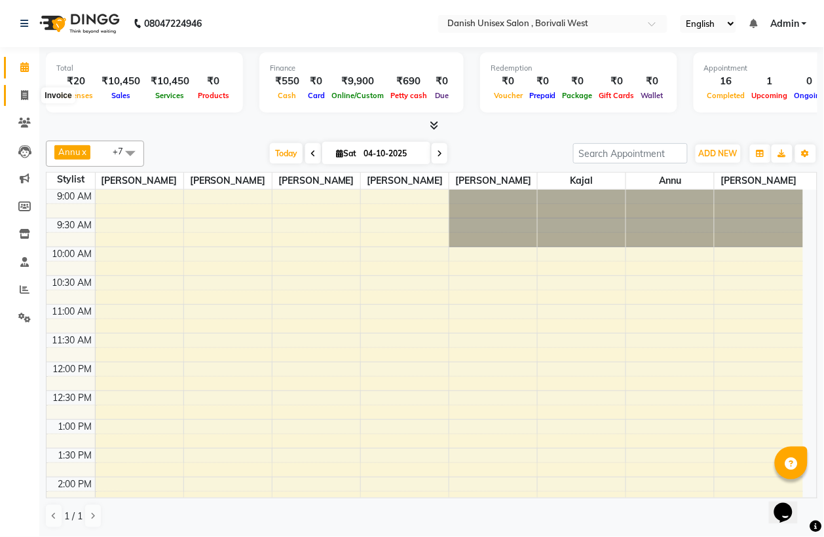
click at [27, 90] on icon at bounding box center [24, 95] width 7 height 10
select select "service"
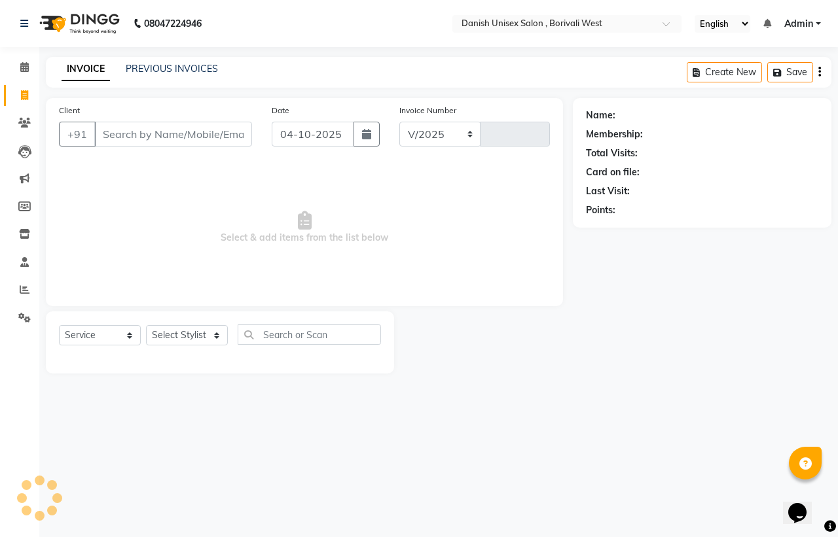
select select "6929"
type input "3985"
click at [24, 285] on icon at bounding box center [25, 290] width 10 height 10
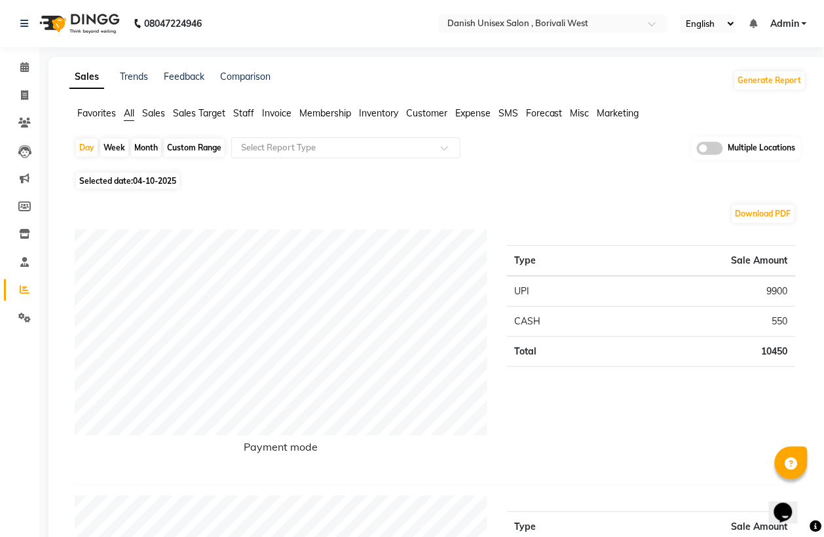
click at [141, 148] on div "Month" at bounding box center [146, 148] width 30 height 18
select select "10"
select select "2025"
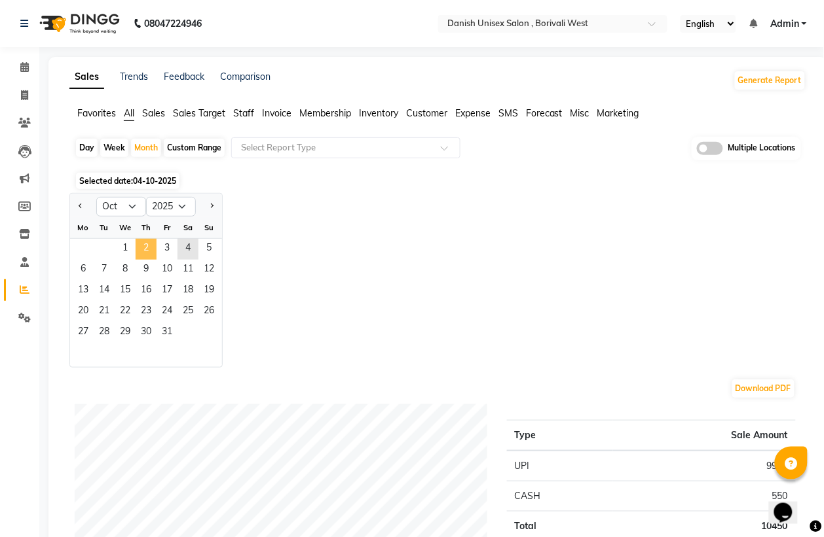
click at [139, 252] on span "2" at bounding box center [146, 249] width 21 height 21
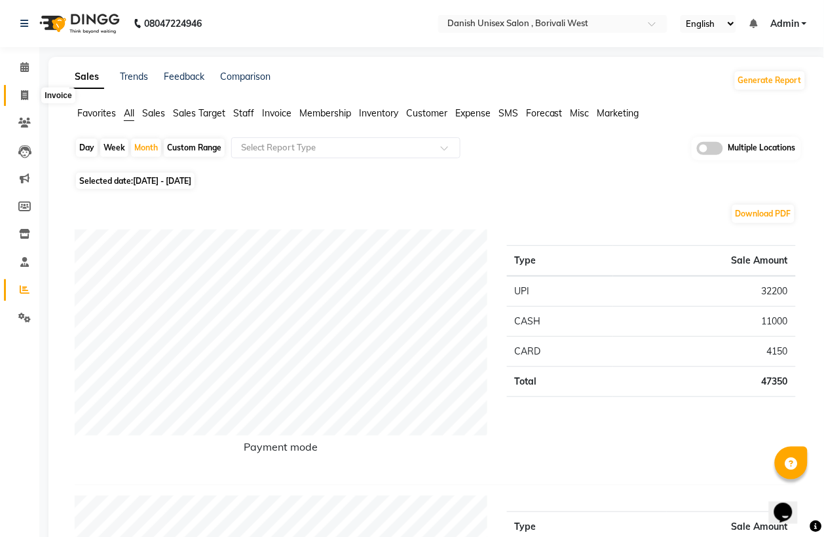
click at [27, 97] on icon at bounding box center [24, 95] width 7 height 10
select select "service"
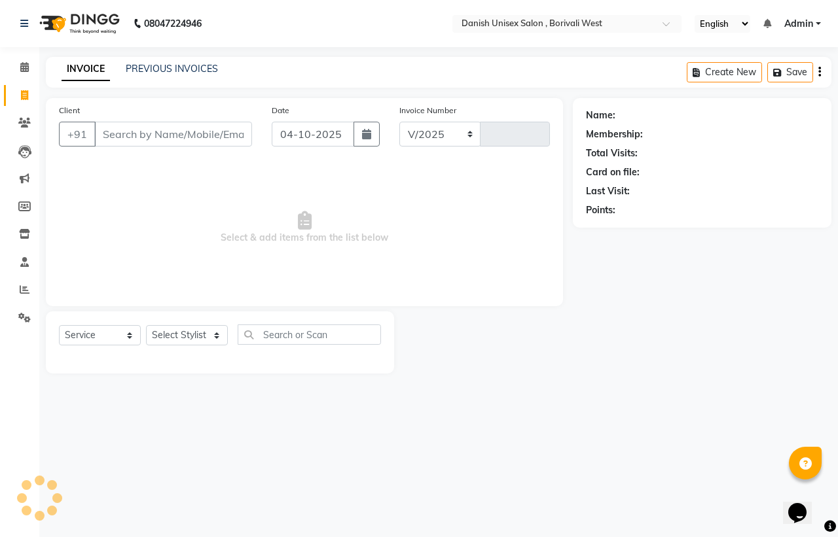
select select "6929"
type input "3985"
click at [26, 286] on icon at bounding box center [25, 290] width 10 height 10
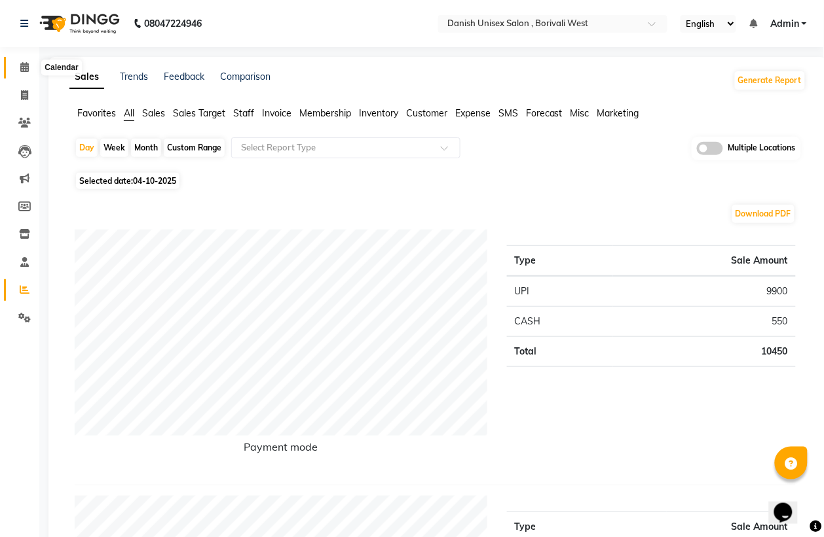
click at [24, 66] on icon at bounding box center [24, 67] width 9 height 10
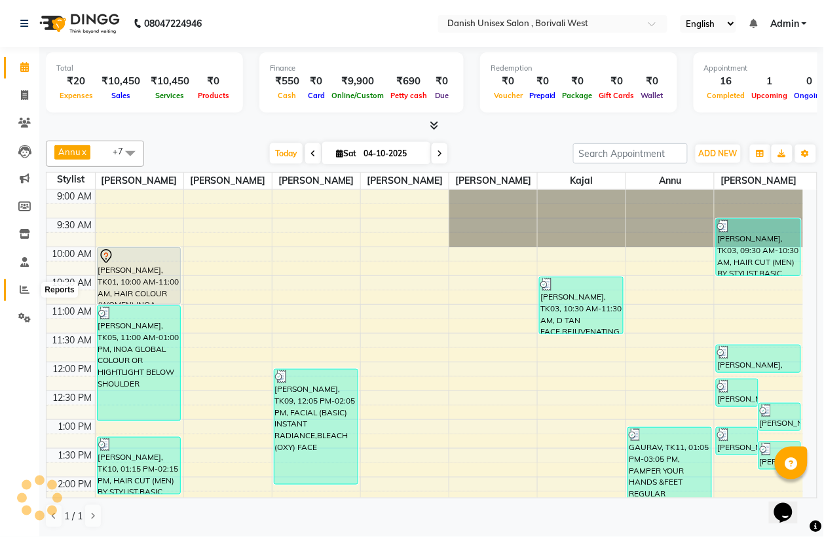
click at [20, 288] on icon at bounding box center [25, 290] width 10 height 10
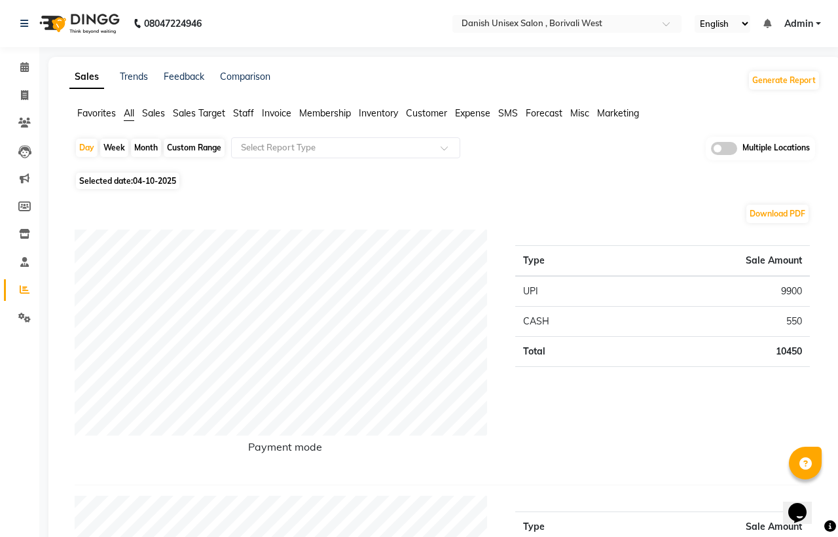
click at [148, 149] on div "Month" at bounding box center [146, 148] width 30 height 18
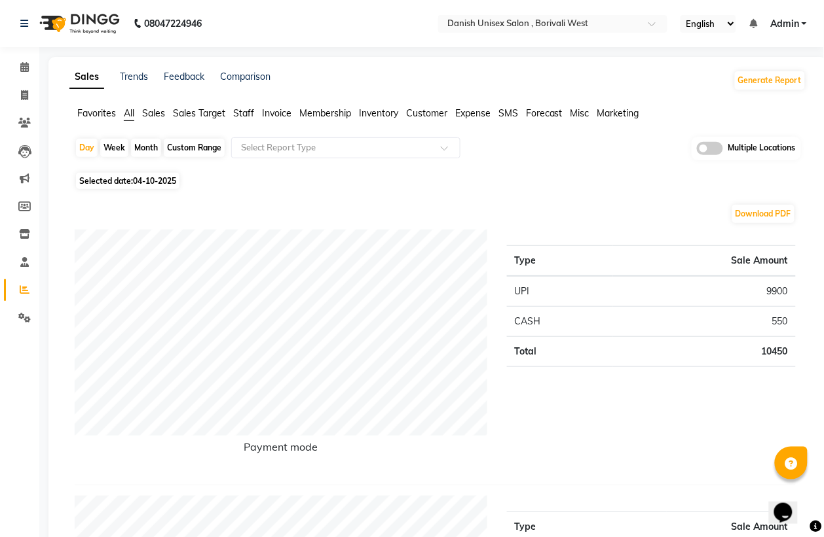
select select "10"
select select "2025"
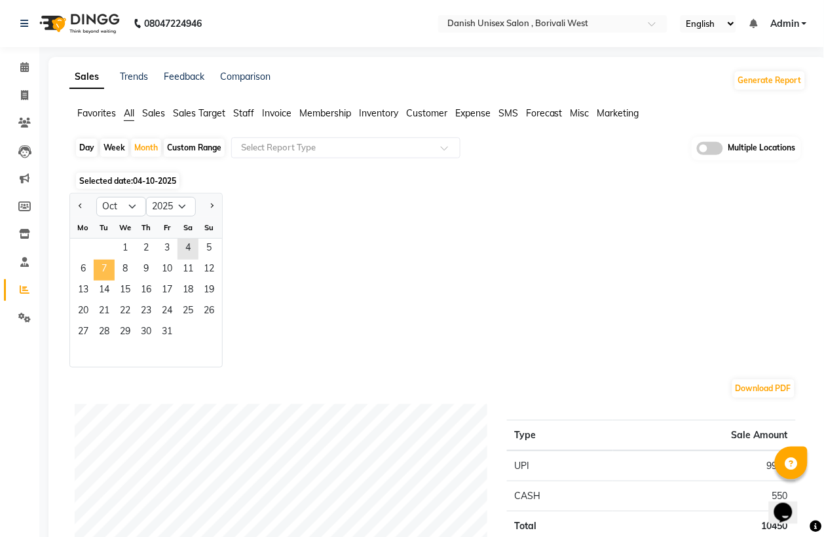
click at [95, 266] on span "7" at bounding box center [104, 270] width 21 height 21
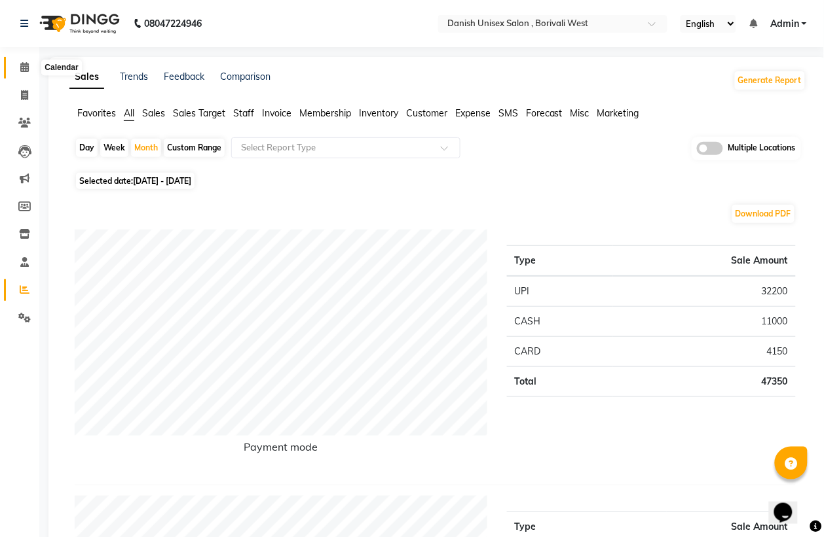
click at [27, 70] on icon at bounding box center [24, 67] width 9 height 10
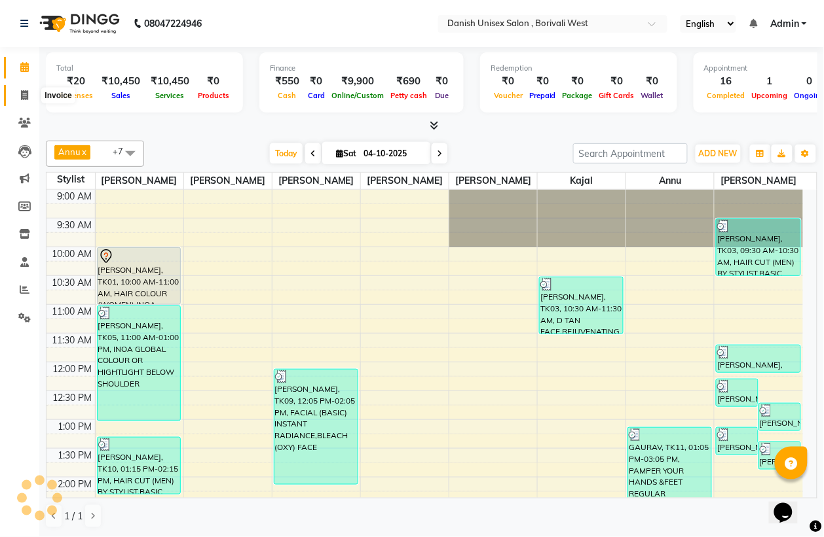
click at [23, 92] on icon at bounding box center [24, 95] width 7 height 10
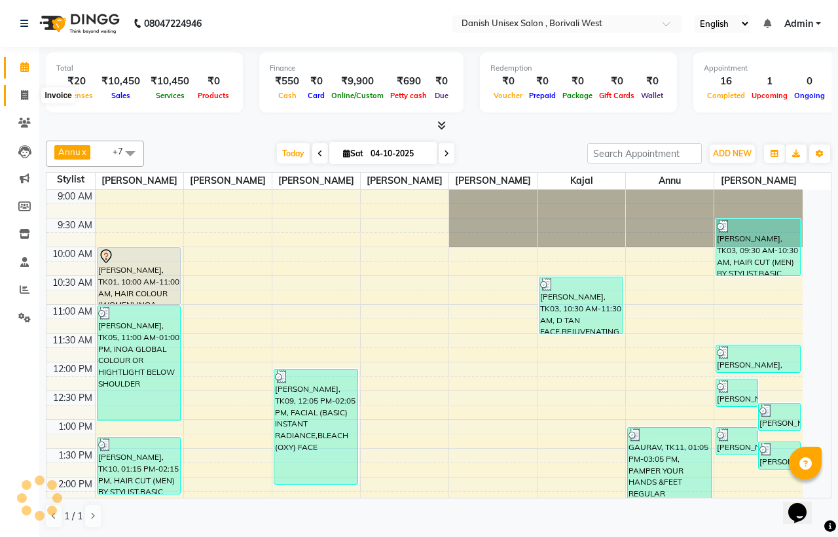
select select "service"
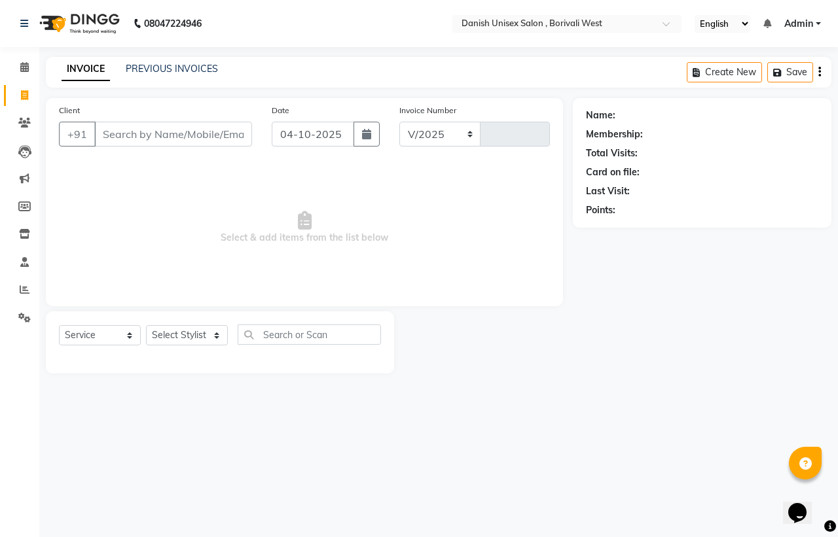
select select "6929"
type input "3985"
click at [23, 67] on icon at bounding box center [24, 67] width 9 height 10
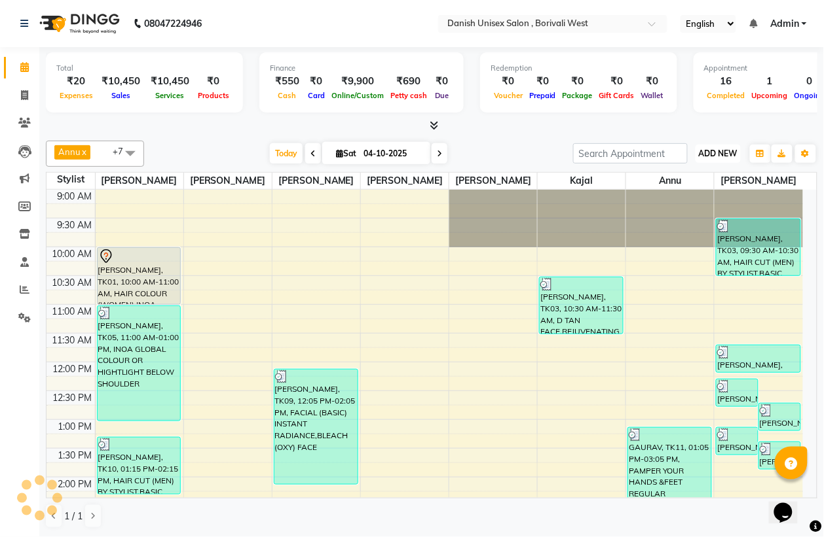
click at [719, 156] on span "ADD NEW" at bounding box center [718, 154] width 39 height 10
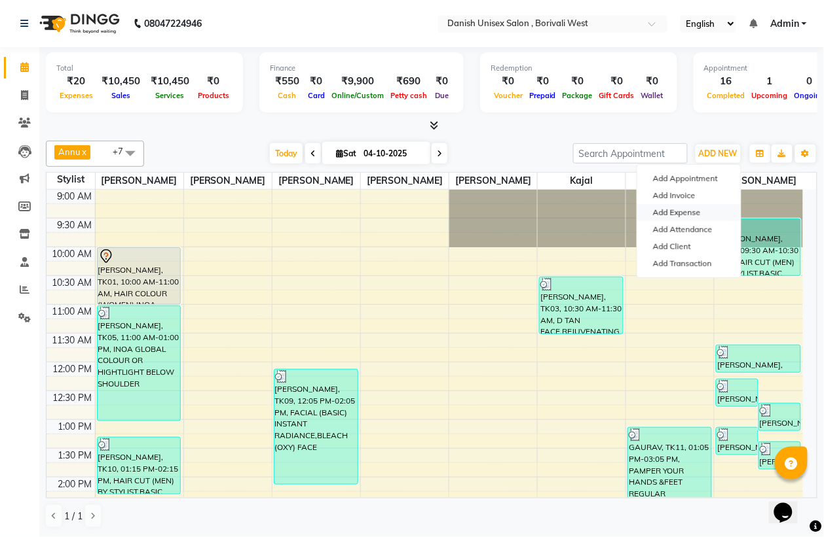
click at [689, 217] on link "Add Expense" at bounding box center [688, 212] width 103 height 17
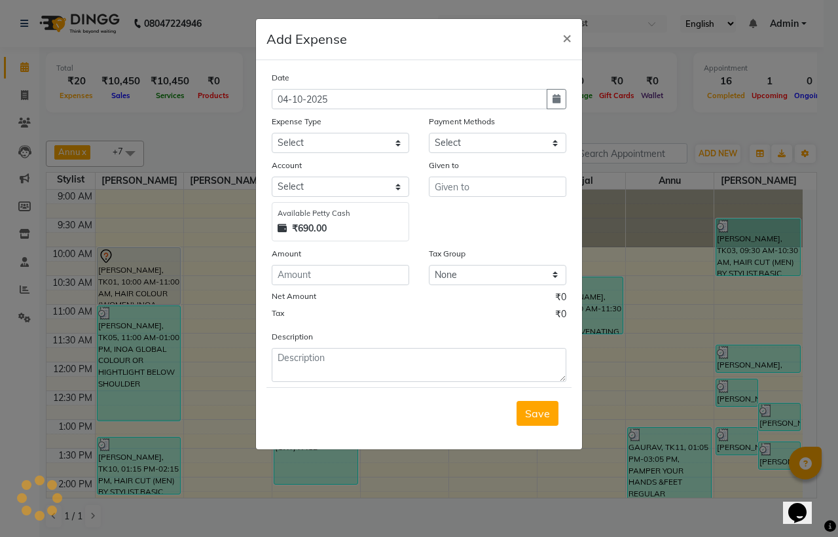
select select "1"
select select "5994"
click at [363, 276] on input "number" at bounding box center [340, 275] width 137 height 20
type input "20"
click at [331, 136] on select "Select Advance Salary Bank charges Car maintenance Cash transfer to bank Cash t…" at bounding box center [340, 143] width 137 height 20
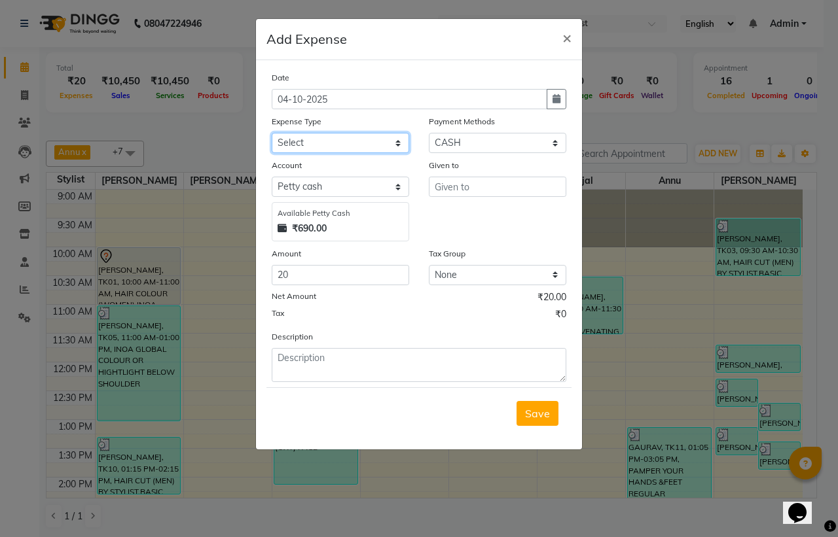
select select "12"
click at [272, 133] on select "Select Advance Salary Bank charges Car maintenance Cash transfer to bank Cash t…" at bounding box center [340, 143] width 137 height 20
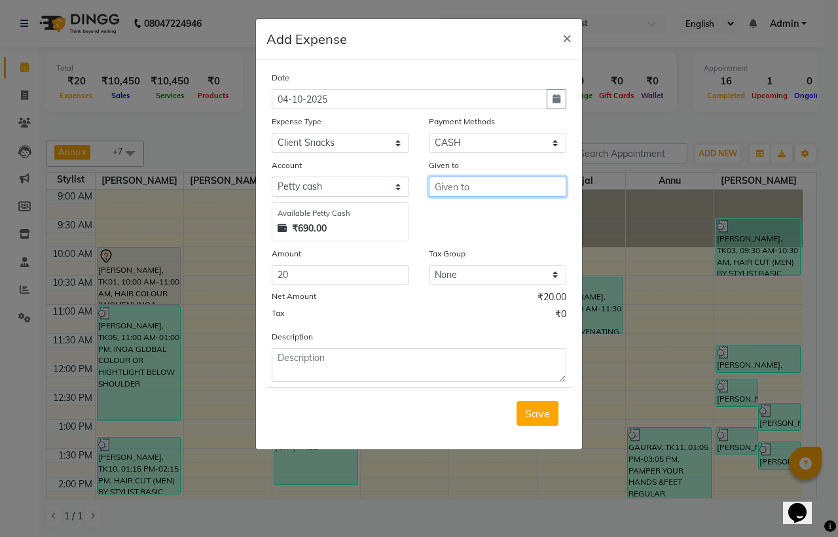
click at [464, 189] on input "text" at bounding box center [497, 187] width 137 height 20
type input "FI"
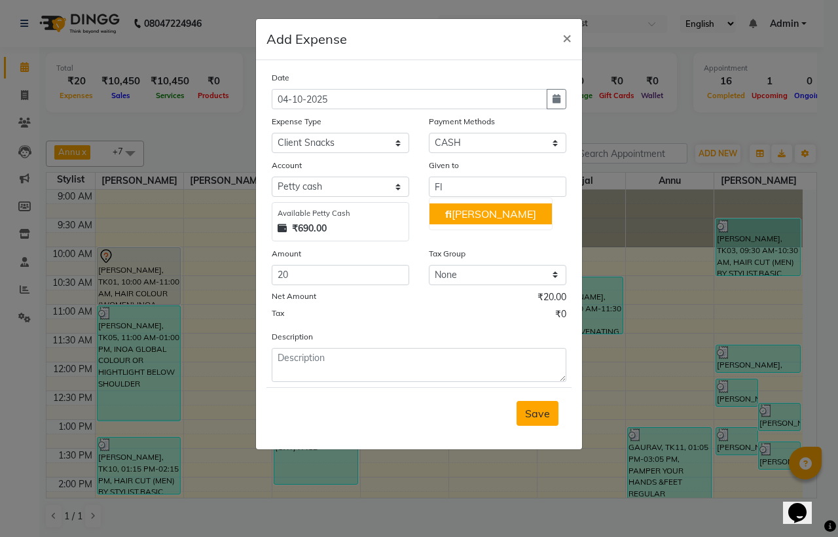
click at [537, 414] on span "Save" at bounding box center [537, 413] width 25 height 13
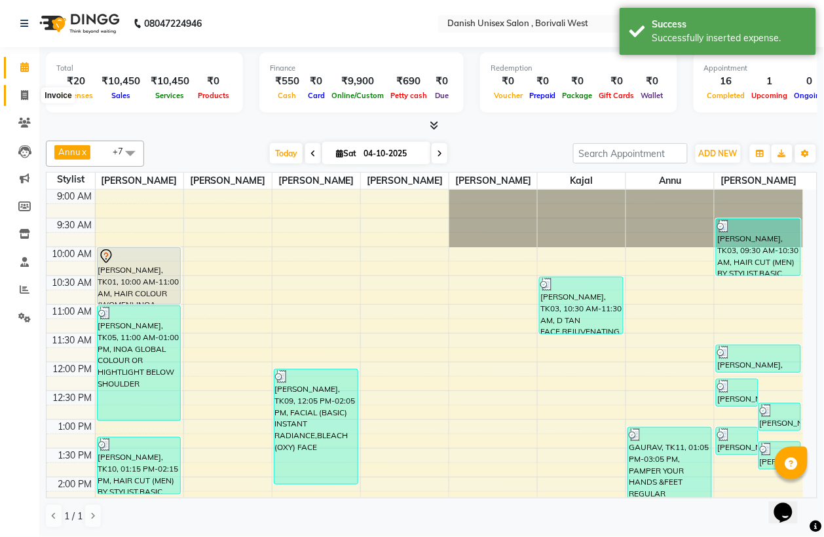
click at [26, 98] on icon at bounding box center [24, 95] width 7 height 10
select select "service"
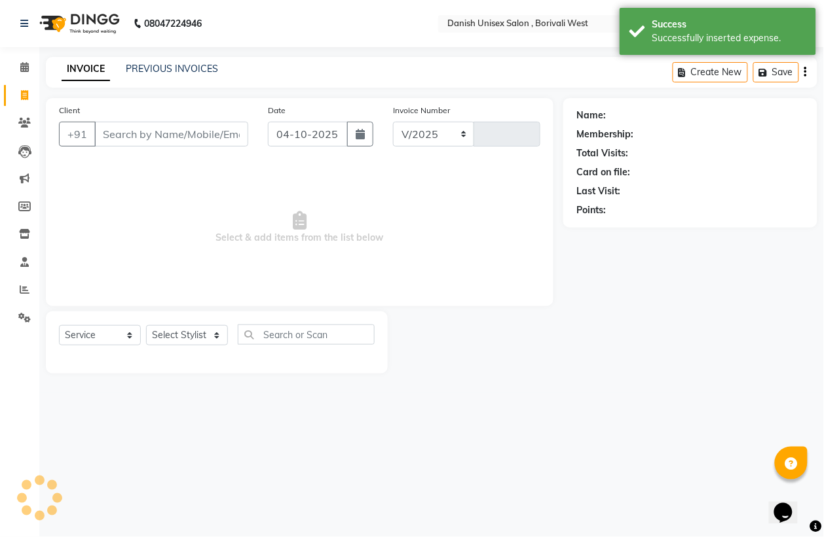
select select "6929"
type input "3985"
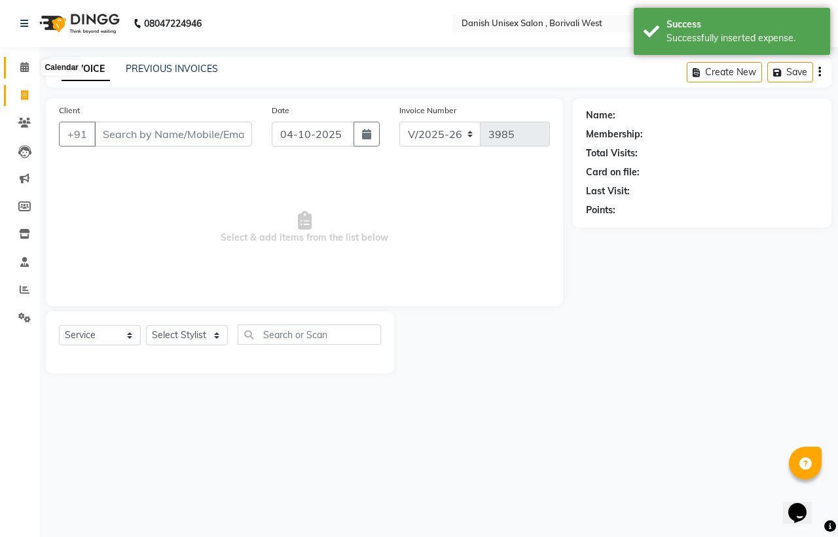
click at [26, 67] on icon at bounding box center [24, 67] width 9 height 10
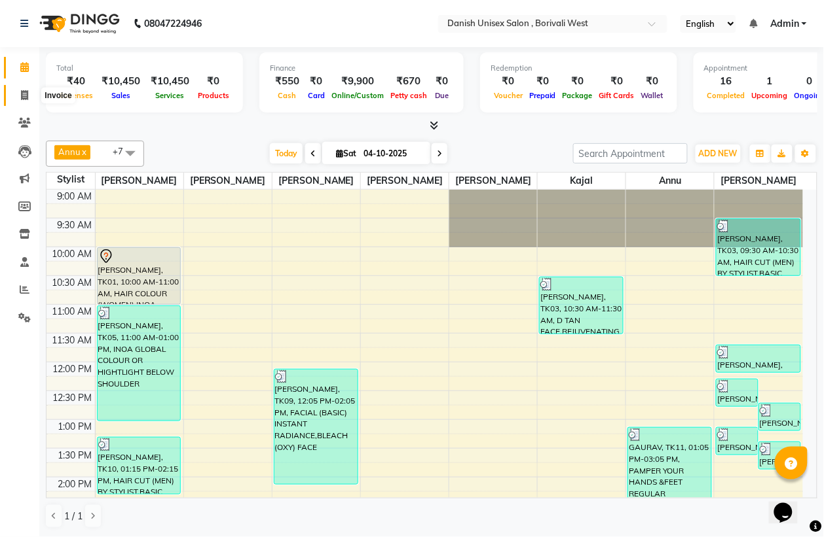
click at [24, 92] on icon at bounding box center [24, 95] width 7 height 10
select select "service"
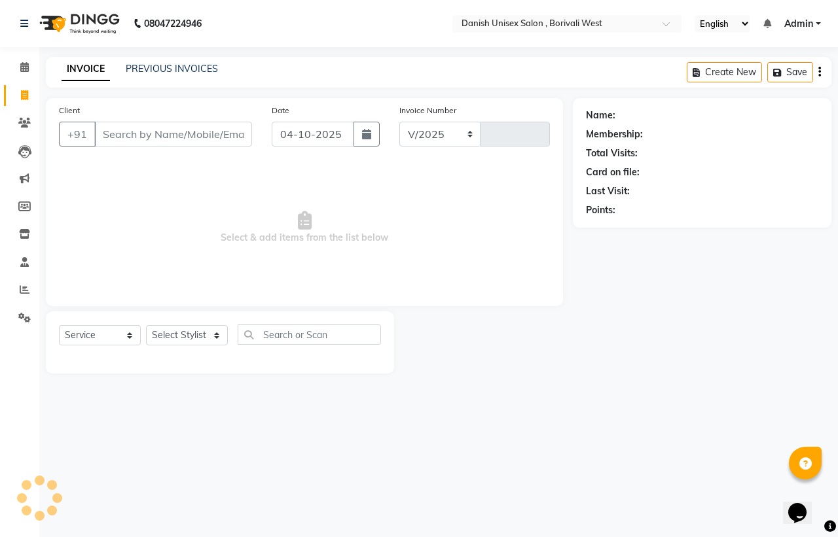
select select "6929"
type input "3985"
click at [24, 70] on icon at bounding box center [24, 67] width 9 height 10
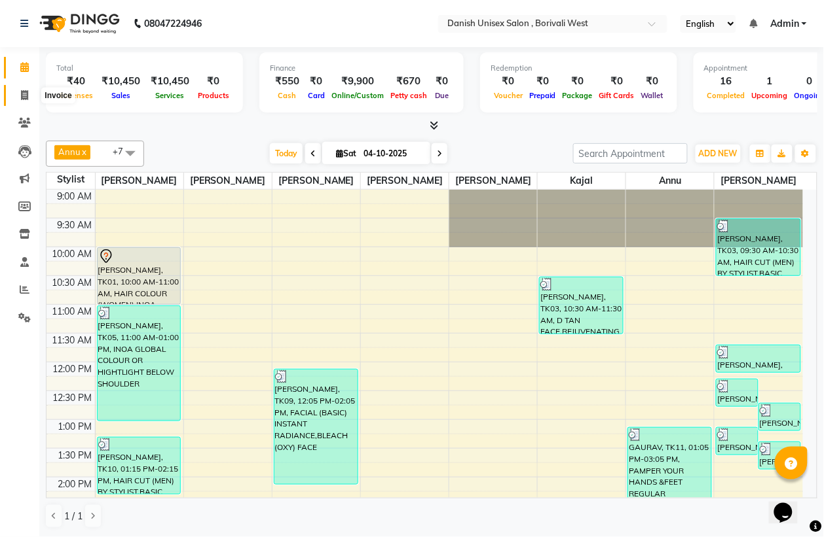
click at [27, 96] on icon at bounding box center [24, 95] width 7 height 10
select select "service"
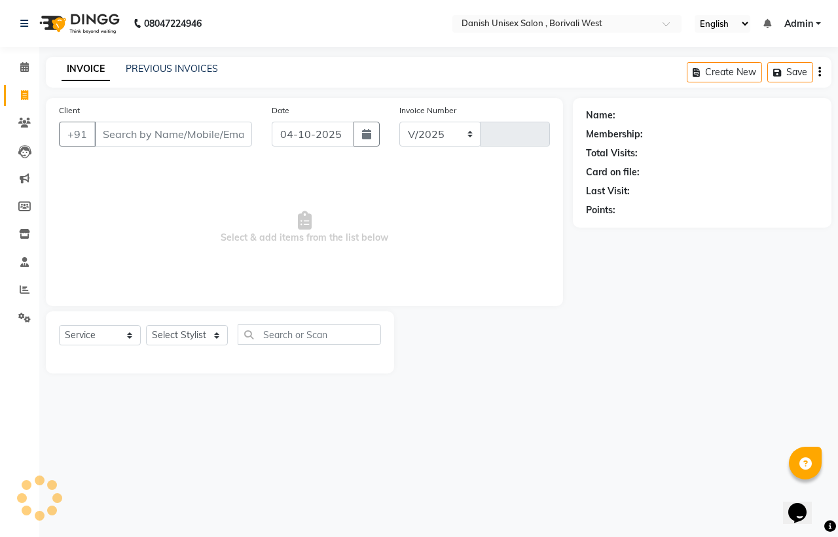
select select "6929"
type input "3985"
click at [289, 136] on input "04-10-2025" at bounding box center [313, 134] width 82 height 25
select select "10"
select select "2025"
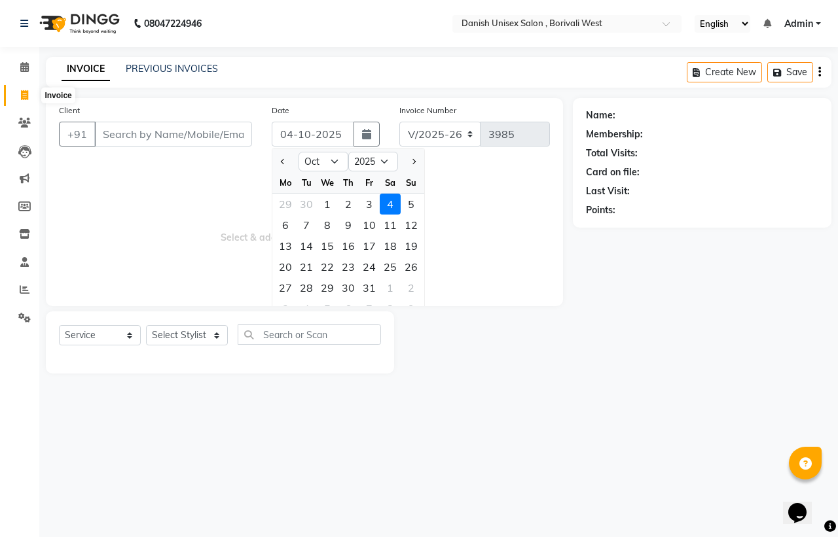
click at [24, 94] on icon at bounding box center [24, 95] width 7 height 10
select select "service"
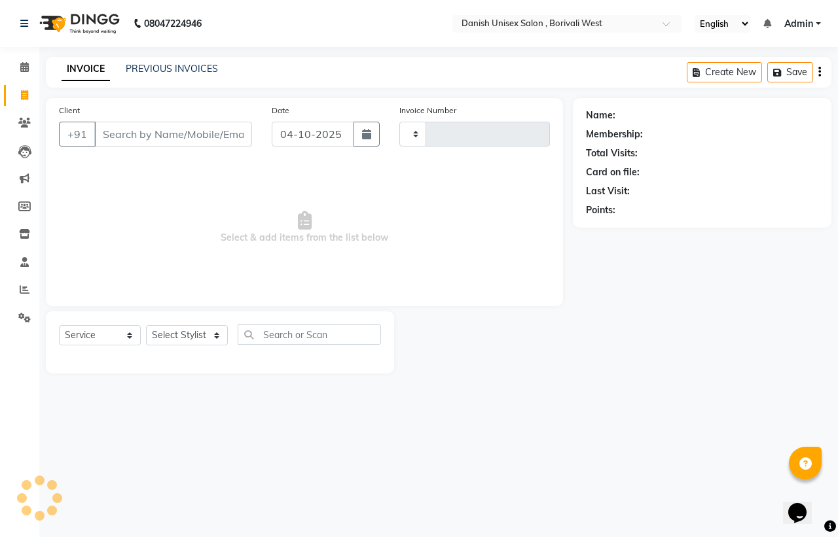
type input "3985"
select select "6929"
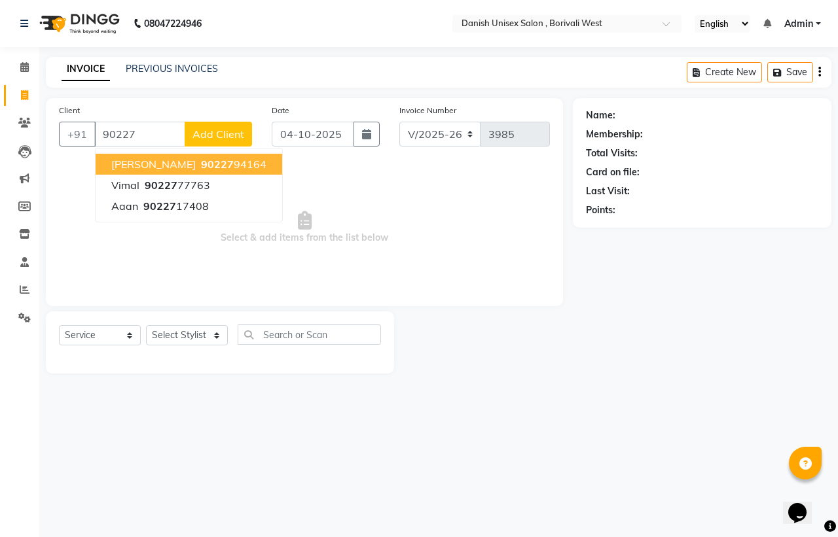
click at [173, 161] on span "[PERSON_NAME]" at bounding box center [153, 164] width 84 height 13
type input "9022794164"
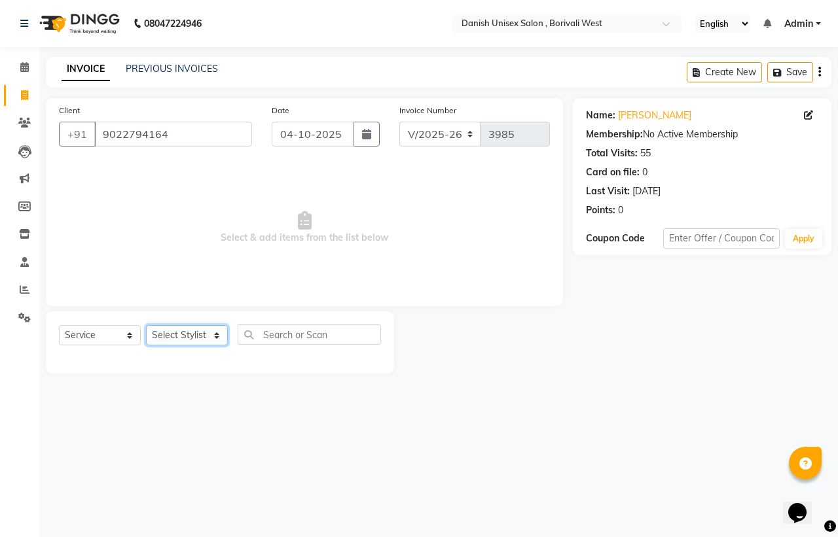
click at [184, 338] on select "Select Stylist [PERSON_NAME] [PERSON_NAME] kajal [PERSON_NAME] [PERSON_NAME] [P…" at bounding box center [187, 335] width 82 height 20
select select "54584"
click at [146, 325] on select "Select Stylist [PERSON_NAME] [PERSON_NAME] kajal [PERSON_NAME] [PERSON_NAME] [P…" at bounding box center [187, 335] width 82 height 20
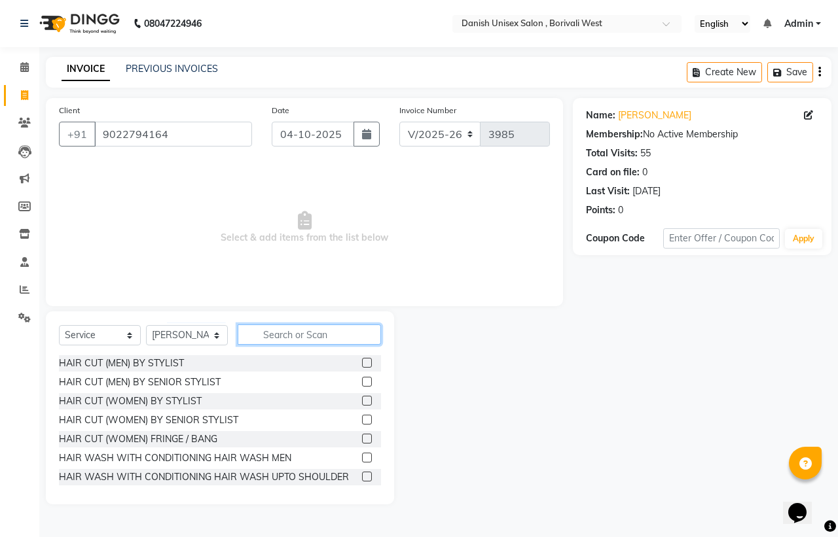
click at [301, 338] on input "text" at bounding box center [309, 335] width 143 height 20
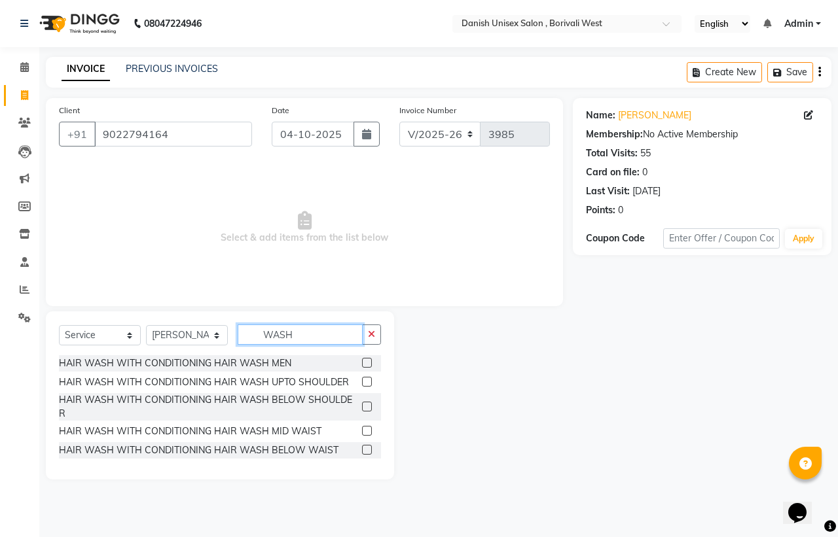
type input "WASH"
click at [365, 403] on label at bounding box center [367, 407] width 10 height 10
click at [365, 403] on input "checkbox" at bounding box center [366, 407] width 9 height 9
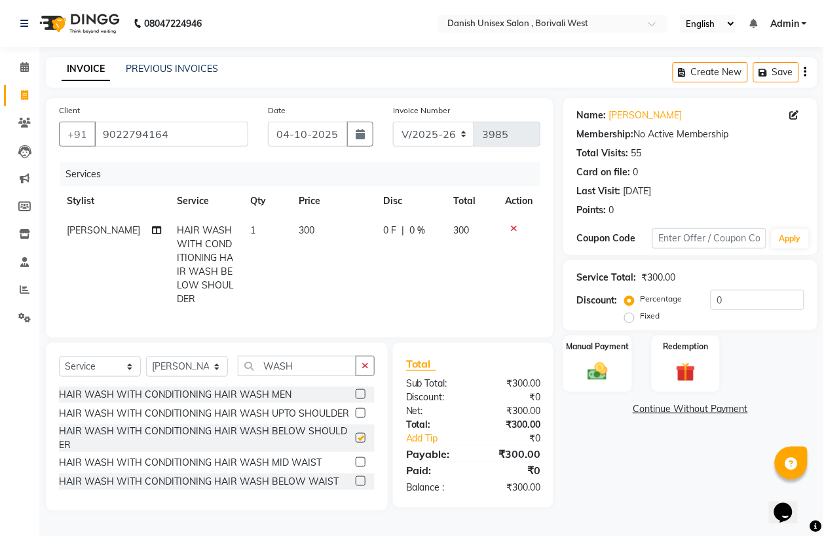
checkbox input "false"
click at [577, 365] on div "Manual Payment" at bounding box center [597, 364] width 71 height 59
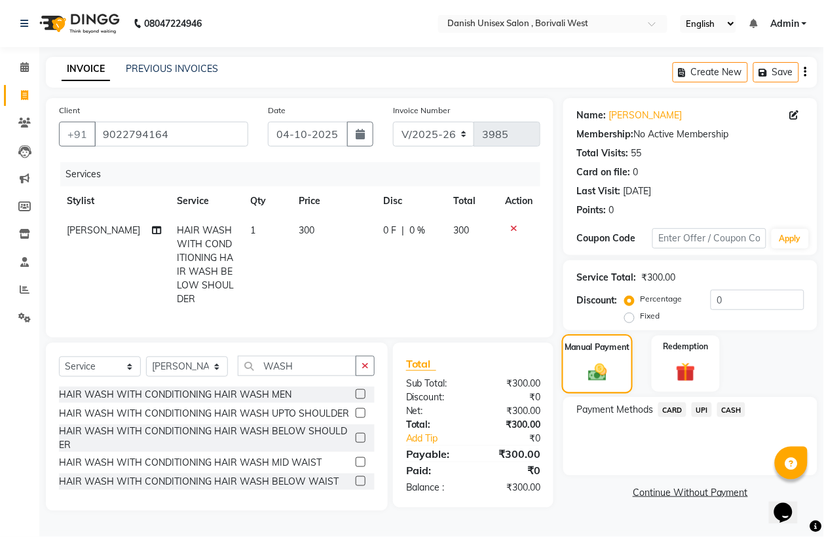
scroll to position [7, 0]
click at [704, 404] on span "UPI" at bounding box center [701, 410] width 20 height 15
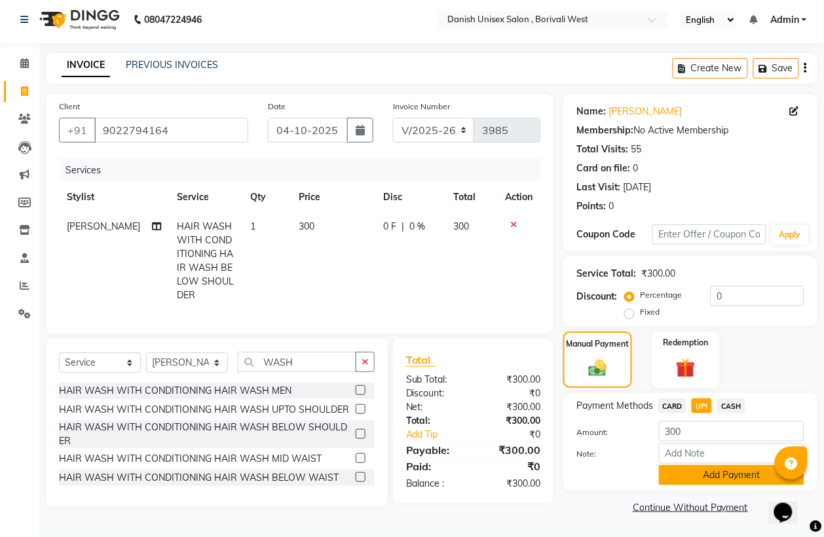
click at [715, 473] on button "Add Payment" at bounding box center [731, 475] width 145 height 20
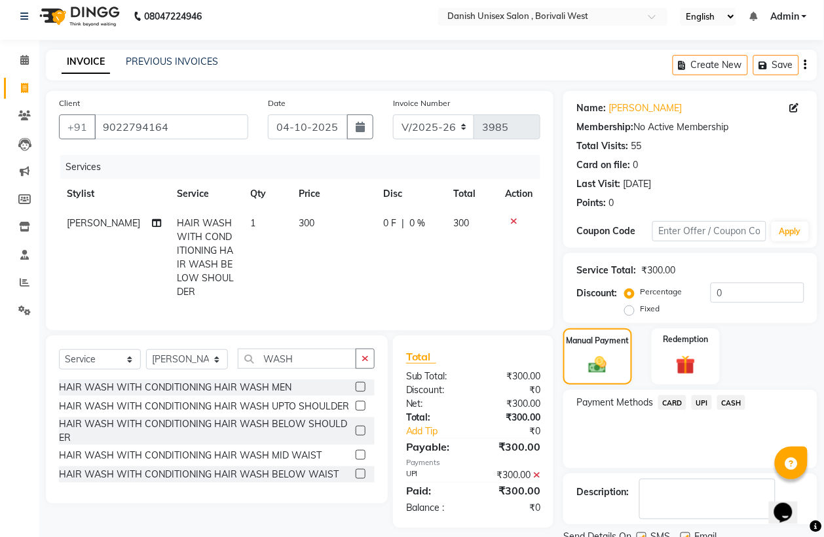
scroll to position [60, 0]
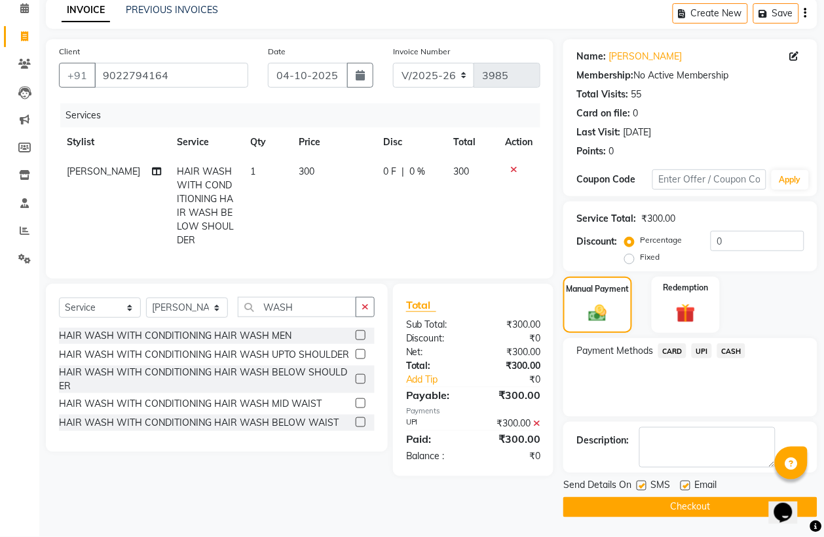
click at [680, 511] on button "Checkout" at bounding box center [690, 508] width 254 height 20
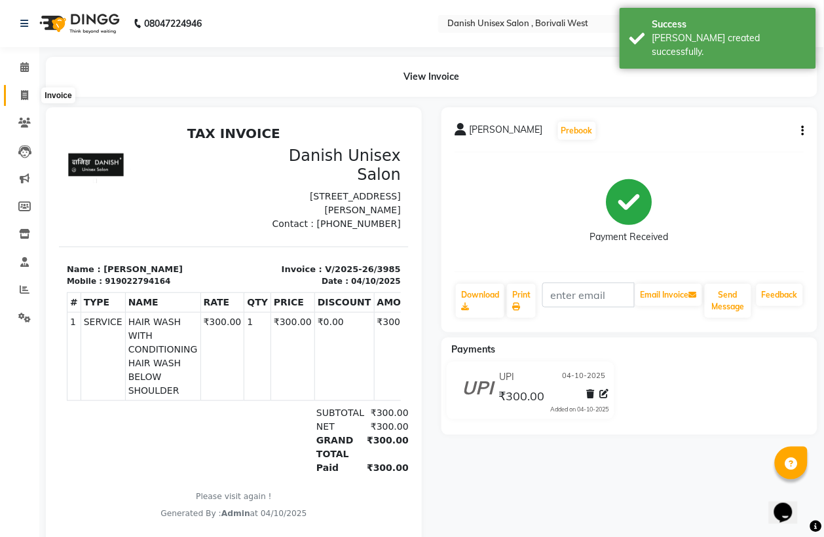
click at [21, 96] on icon at bounding box center [24, 95] width 7 height 10
select select "service"
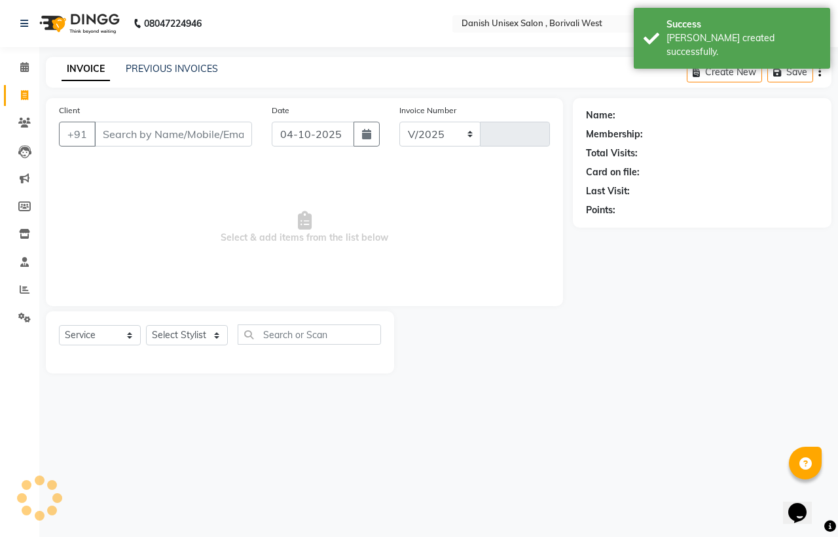
select select "6929"
type input "3986"
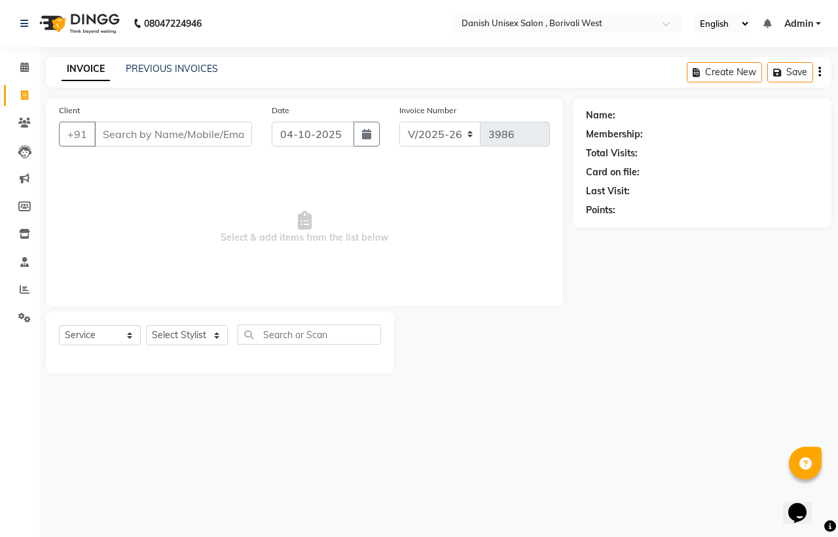
click at [113, 133] on input "Client" at bounding box center [173, 134] width 158 height 25
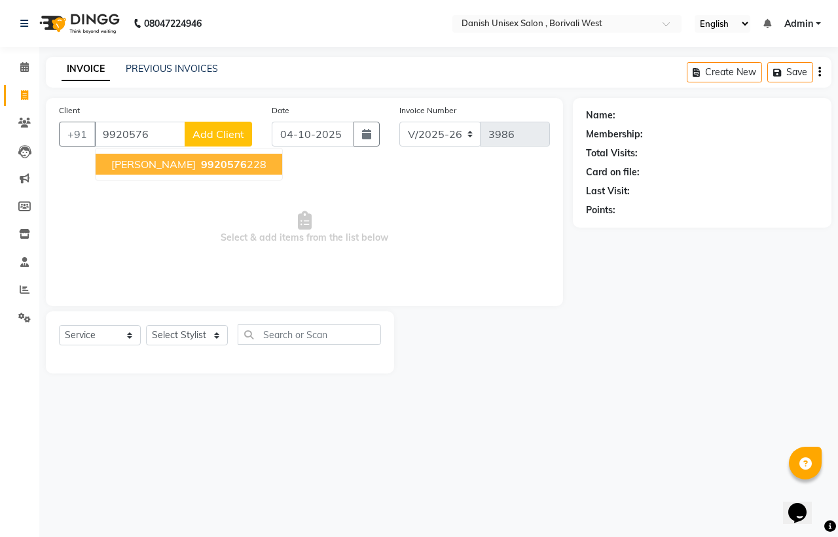
click at [155, 155] on button "Mittal shah 9920576 228" at bounding box center [189, 164] width 187 height 21
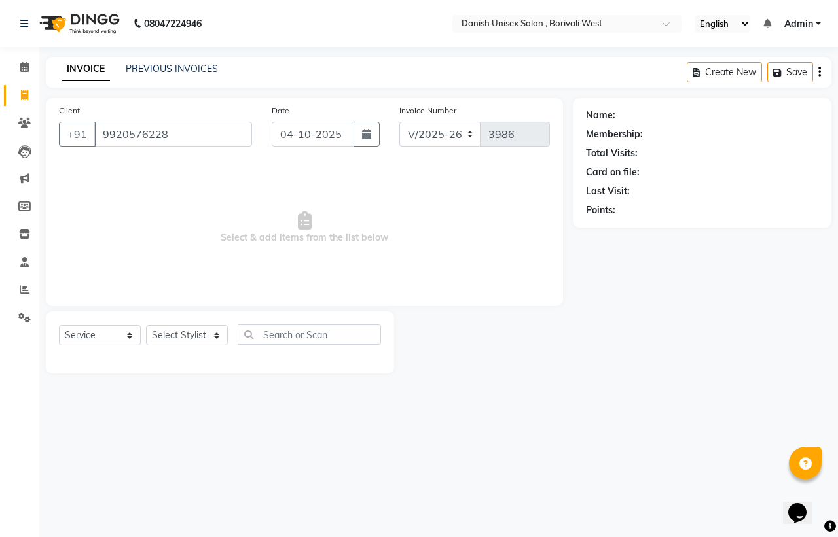
type input "9920576228"
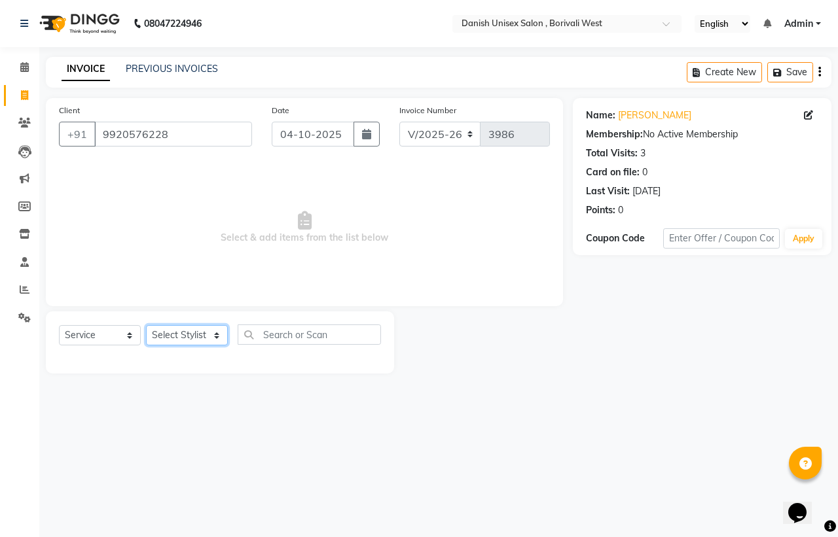
click at [216, 341] on select "Select Stylist [PERSON_NAME] [PERSON_NAME] kajal [PERSON_NAME] [PERSON_NAME] [P…" at bounding box center [187, 335] width 82 height 20
select select "93632"
click at [146, 325] on select "Select Stylist [PERSON_NAME] [PERSON_NAME] kajal [PERSON_NAME] [PERSON_NAME] [P…" at bounding box center [187, 335] width 82 height 20
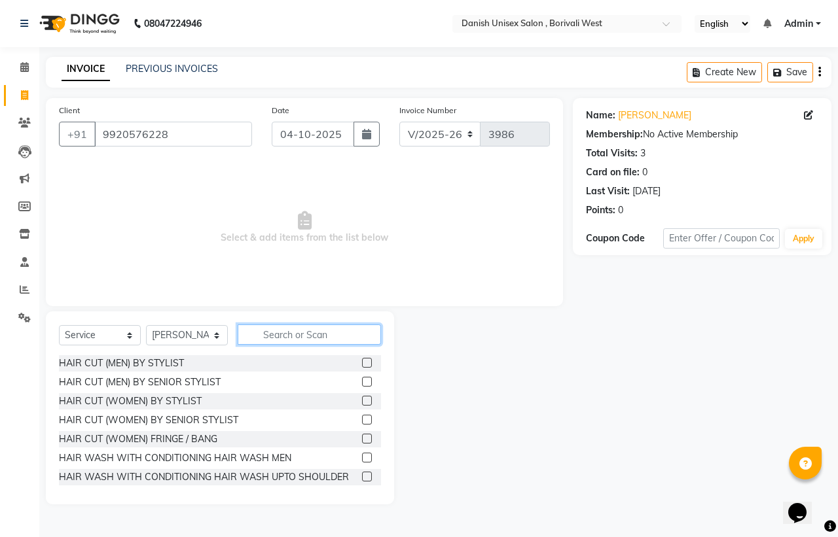
click at [282, 337] on input "text" at bounding box center [309, 335] width 143 height 20
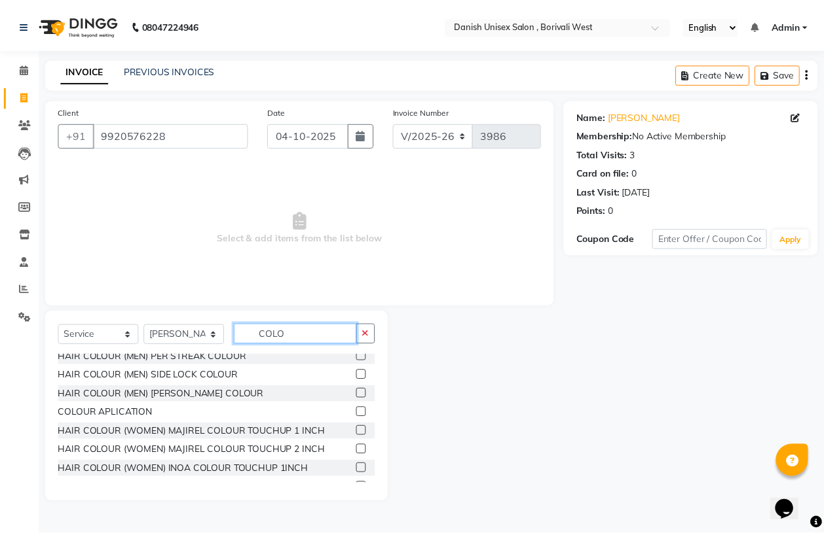
scroll to position [164, 0]
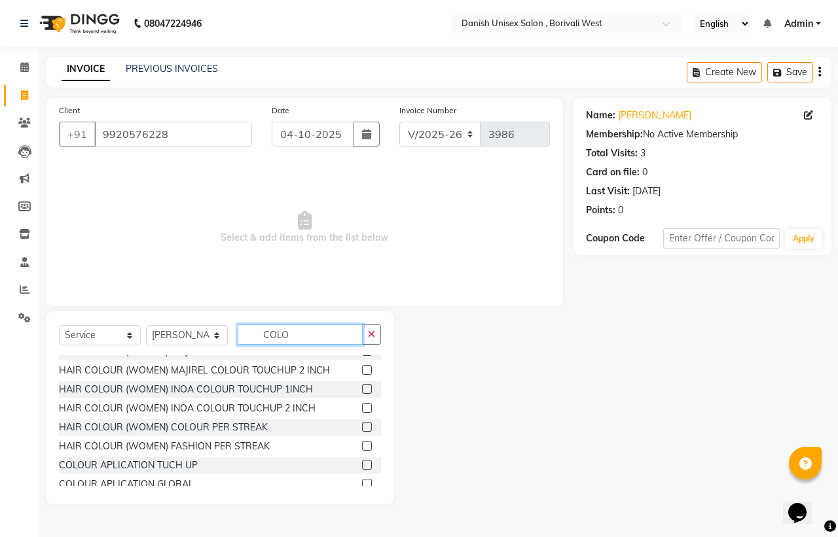
type input "COLO"
click at [362, 405] on label at bounding box center [367, 408] width 10 height 10
click at [362, 405] on input "checkbox" at bounding box center [366, 409] width 9 height 9
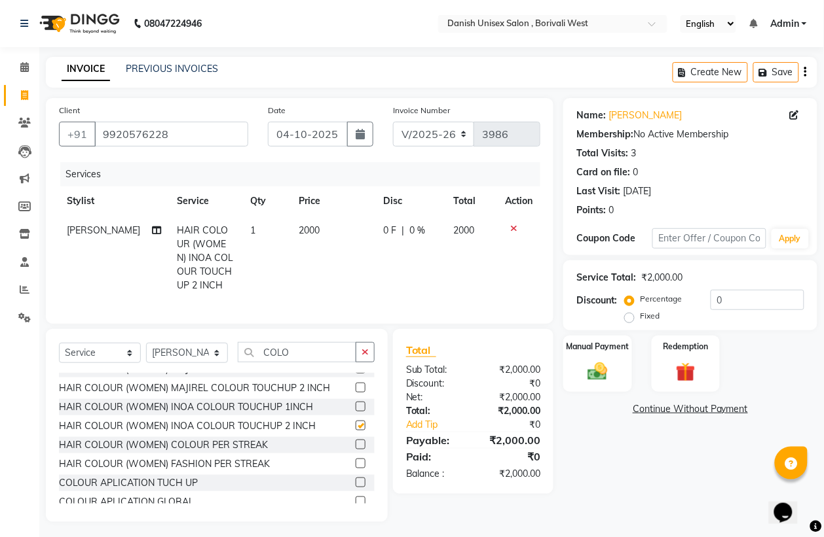
checkbox input "false"
click at [401, 231] on span "|" at bounding box center [402, 231] width 3 height 14
select select "93632"
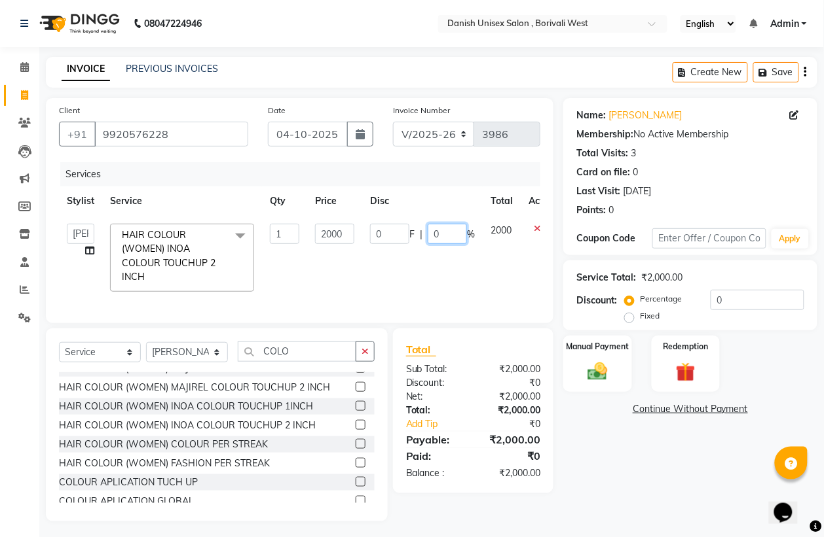
click at [439, 234] on input "0" at bounding box center [447, 234] width 39 height 20
type input "020"
click at [517, 275] on tr "[PERSON_NAME] [PERSON_NAME] kajal [PERSON_NAME] [PERSON_NAME] [PERSON_NAME] [PE…" at bounding box center [311, 258] width 505 height 84
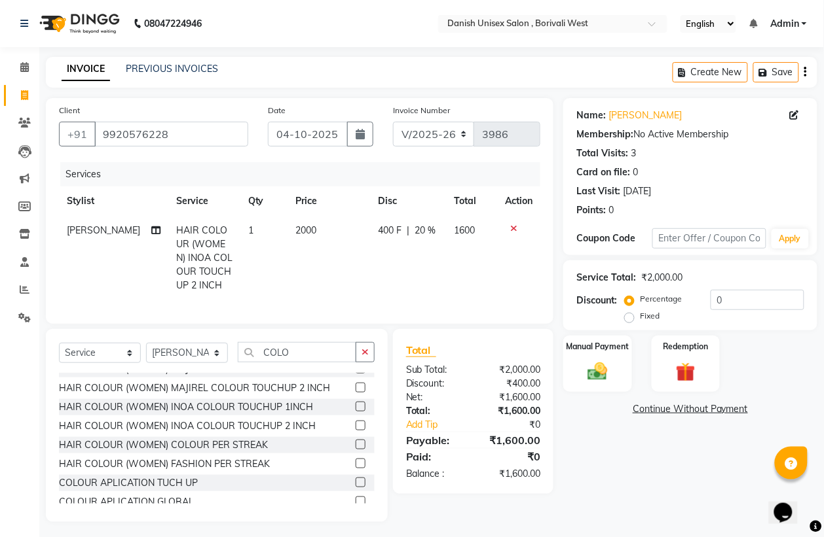
click at [407, 230] on span "|" at bounding box center [408, 231] width 3 height 14
select select "93632"
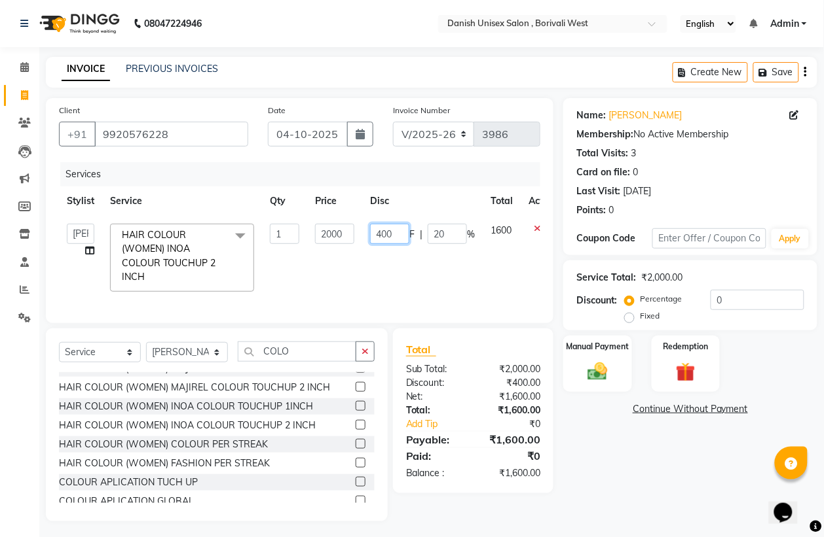
click at [403, 234] on input "400" at bounding box center [389, 234] width 39 height 20
type input "4"
type input "500"
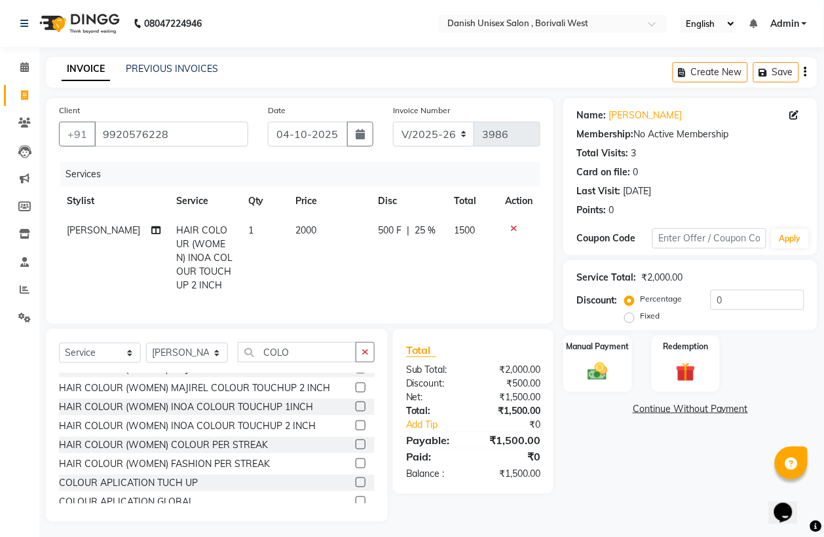
click at [494, 290] on td "1500" at bounding box center [471, 258] width 51 height 84
select select "93632"
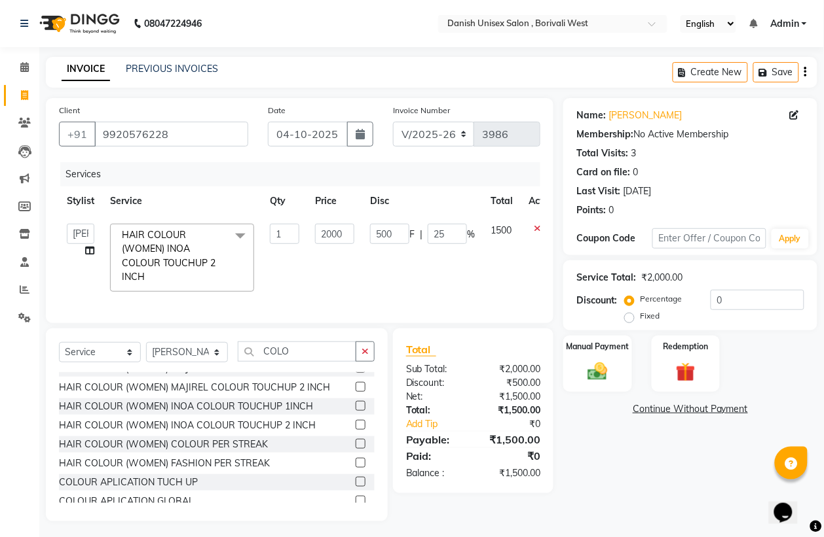
click at [306, 354] on div "Select Service Product Membership Package Voucher Prepaid Gift Card Select Styl…" at bounding box center [217, 425] width 342 height 193
click at [312, 362] on input "COLO" at bounding box center [297, 352] width 118 height 20
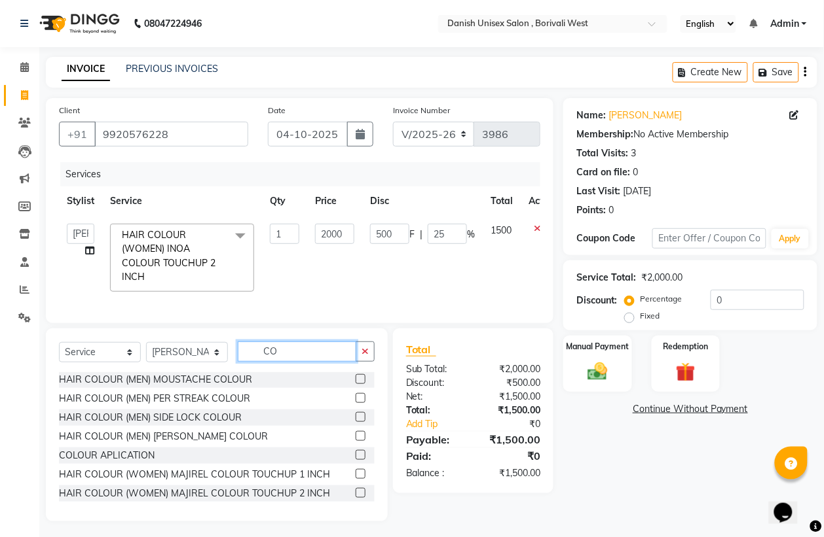
type input "C"
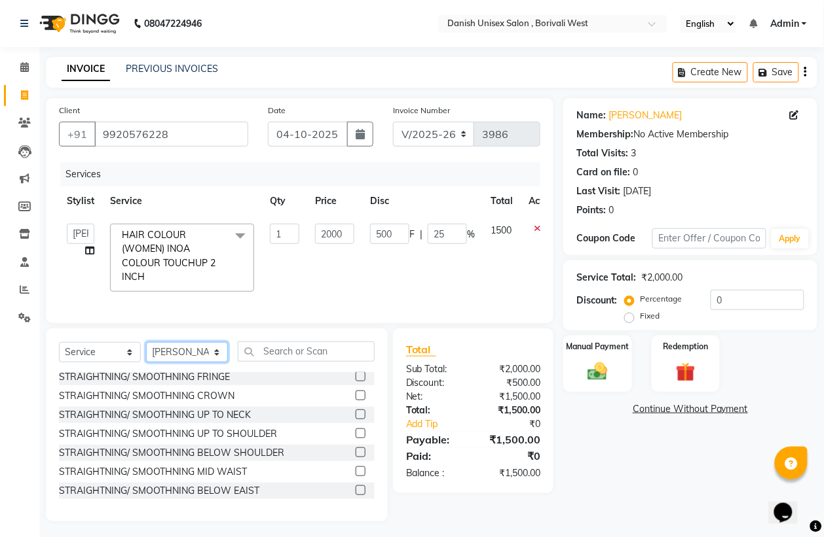
click at [213, 363] on select "Select Stylist [PERSON_NAME] [PERSON_NAME] kajal [PERSON_NAME] [PERSON_NAME] [P…" at bounding box center [187, 352] width 82 height 20
click at [146, 356] on select "Select Stylist [PERSON_NAME] [PERSON_NAME] kajal [PERSON_NAME] [PERSON_NAME] [P…" at bounding box center [187, 352] width 82 height 20
click at [253, 361] on input "text" at bounding box center [306, 352] width 137 height 20
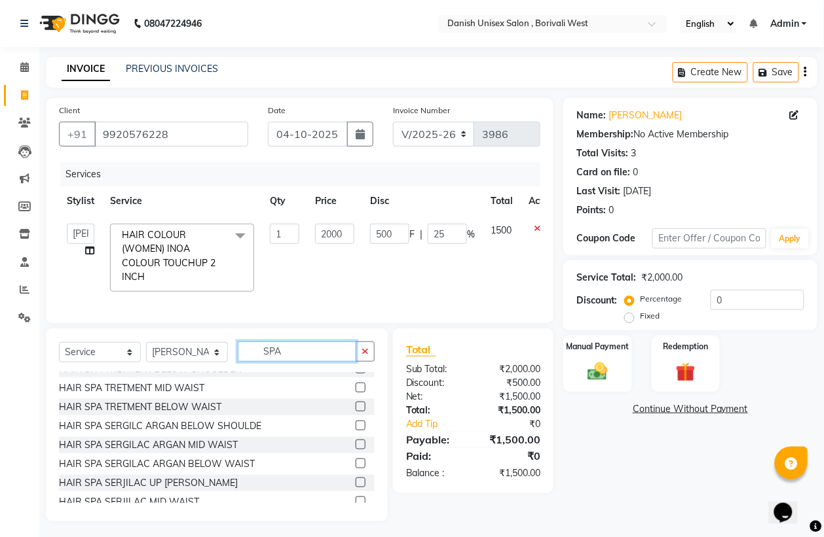
scroll to position [82, 0]
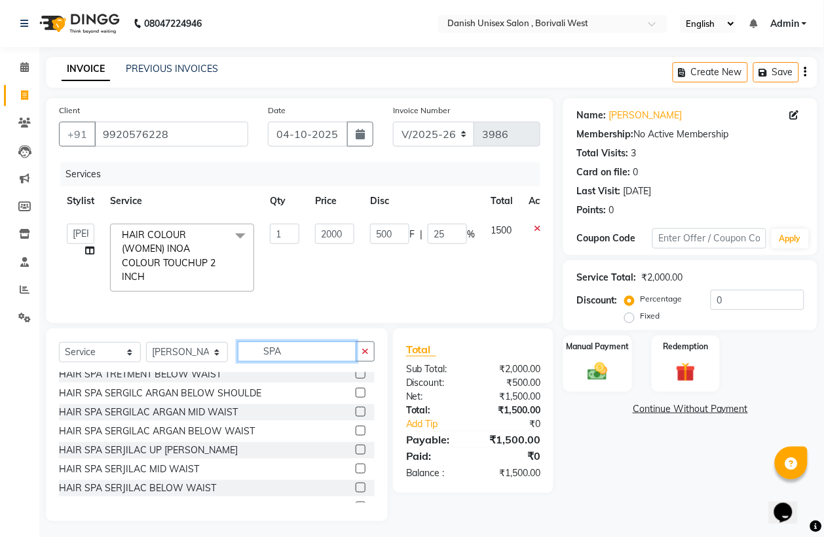
type input "SPA"
click at [355, 417] on label at bounding box center [360, 412] width 10 height 10
click at [355, 417] on input "checkbox" at bounding box center [359, 413] width 9 height 9
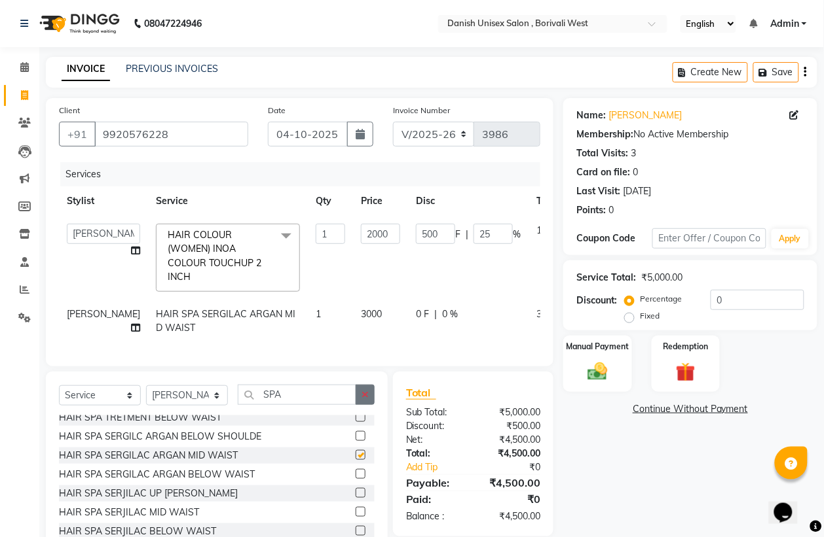
checkbox input "false"
click at [416, 316] on div "0 F | 0 %" at bounding box center [468, 315] width 105 height 14
select select "93632"
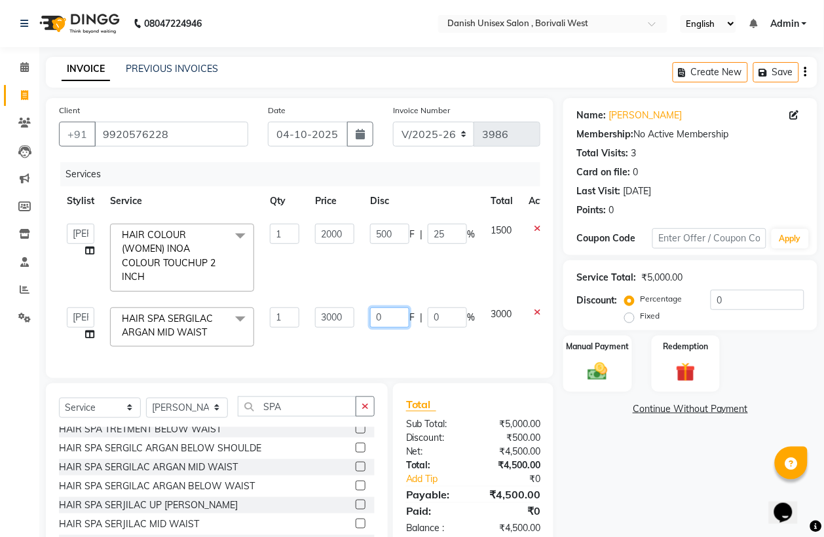
click at [401, 316] on input "0" at bounding box center [389, 318] width 39 height 20
type input "01000"
click at [443, 361] on div "Services Stylist Service Qty Price Disc Total Action Annu [PERSON_NAME] [PERSON…" at bounding box center [299, 263] width 481 height 203
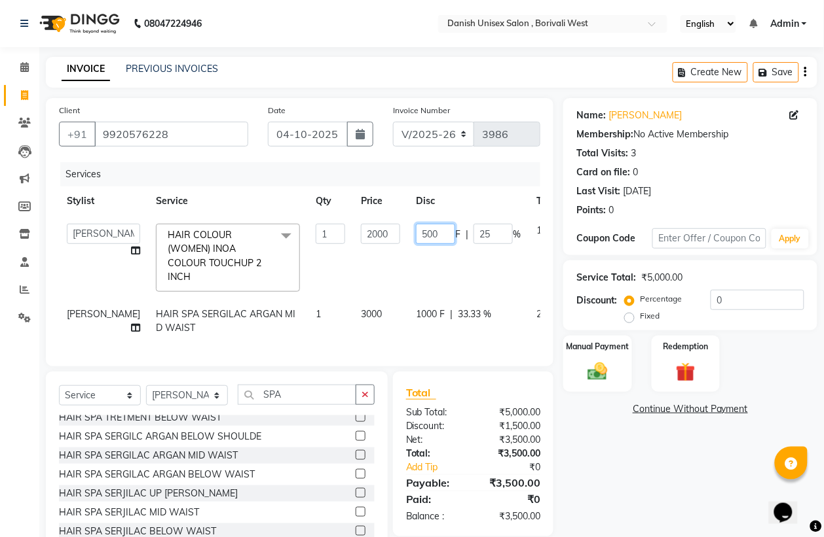
click at [416, 232] on input "500" at bounding box center [435, 234] width 39 height 20
type input "5"
type input "800"
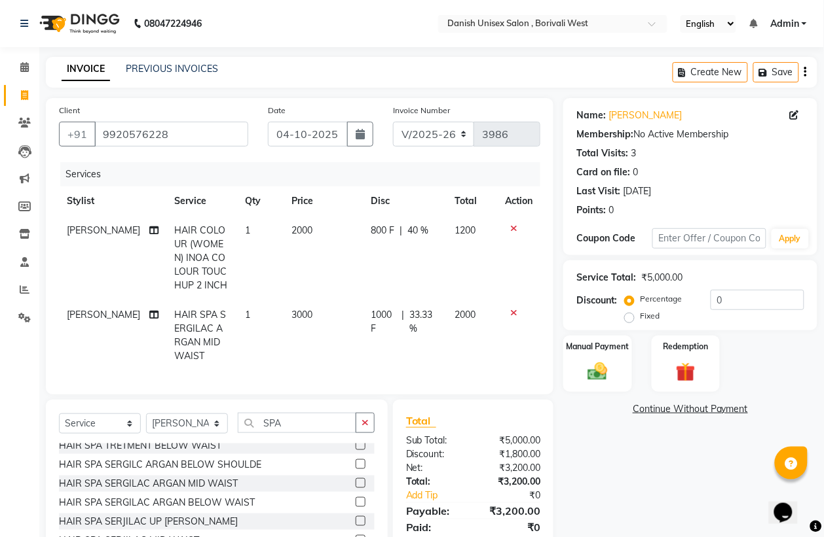
click at [496, 257] on tr "[PERSON_NAME] HAIR COLOUR (WOMEN) INOA COLOUR TOUCHUP 2 INCH 1 2000 800 F | 40 …" at bounding box center [299, 258] width 481 height 84
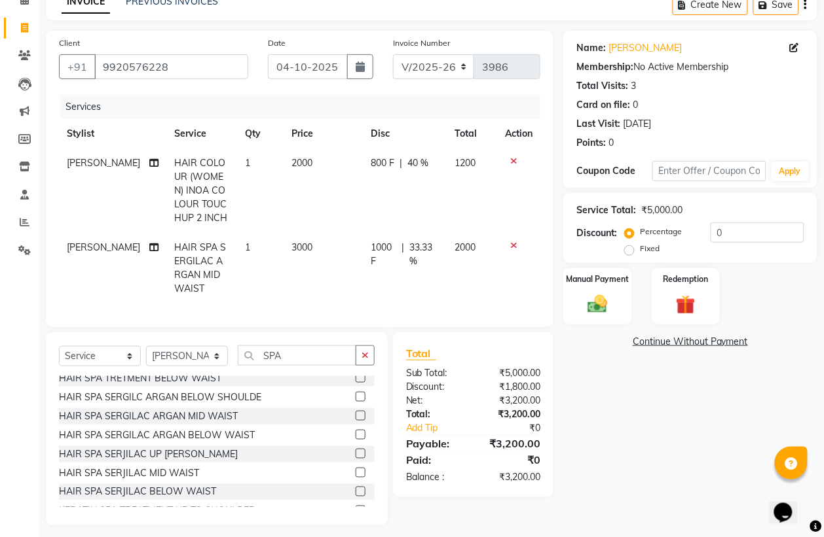
scroll to position [82, 0]
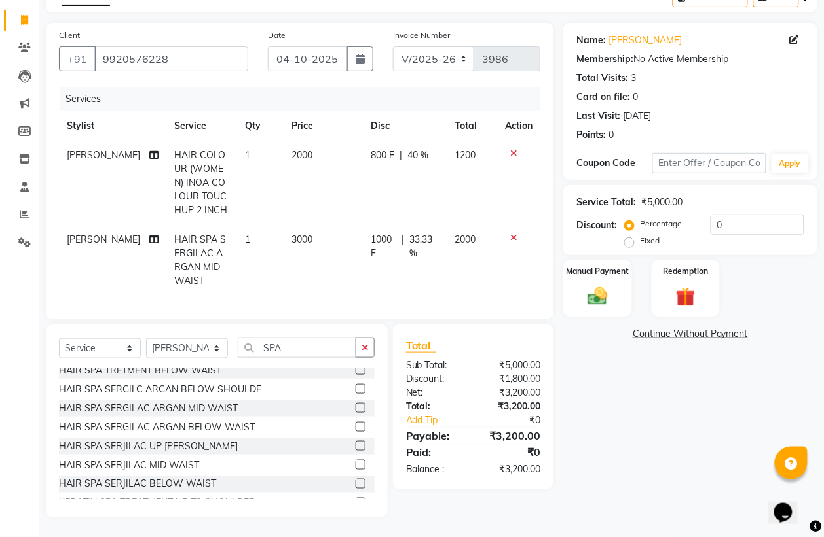
click at [423, 234] on span "33.33 %" at bounding box center [423, 246] width 29 height 27
select select "93632"
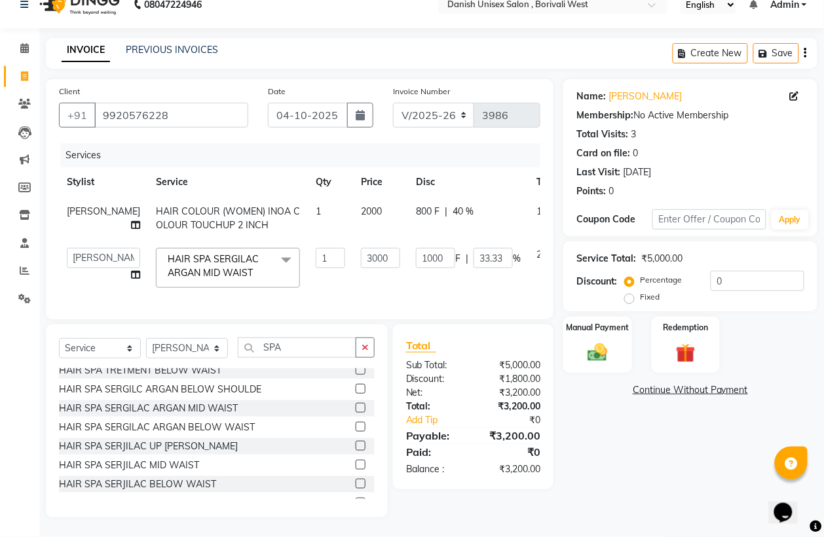
scroll to position [46, 0]
click at [416, 248] on input "1000" at bounding box center [435, 258] width 39 height 20
type input "1"
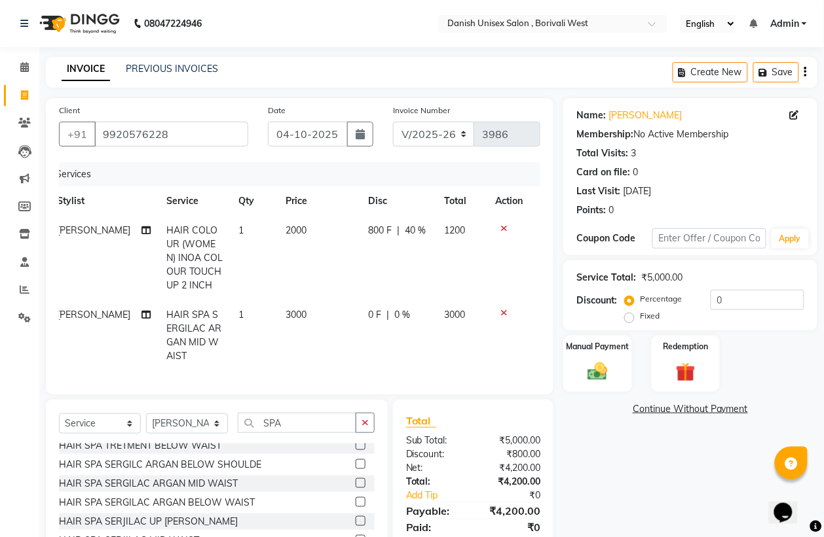
scroll to position [0, 10]
click at [515, 282] on tbody "[PERSON_NAME] HAIR COLOUR (WOMEN) INOA COLOUR TOUCHUP 2 INCH 1 2000 800 F | 40 …" at bounding box center [289, 293] width 481 height 155
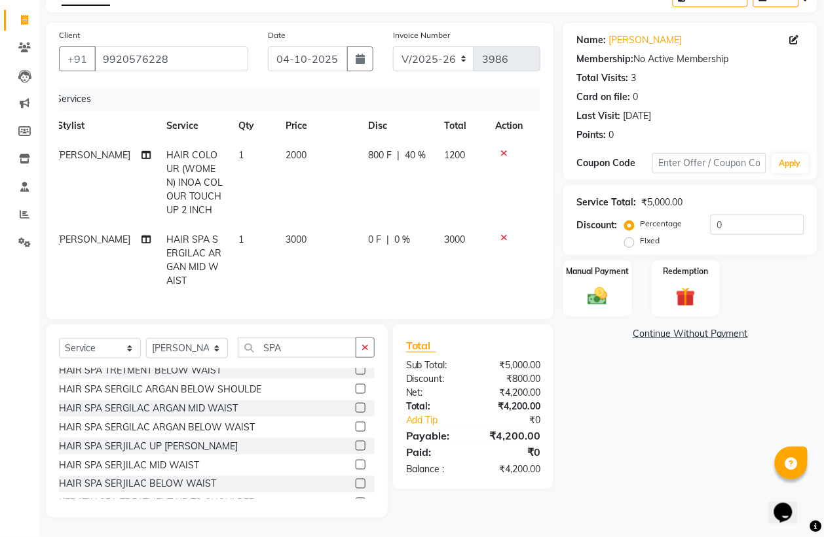
click at [355, 393] on label at bounding box center [360, 389] width 10 height 10
click at [355, 393] on input "checkbox" at bounding box center [359, 390] width 9 height 9
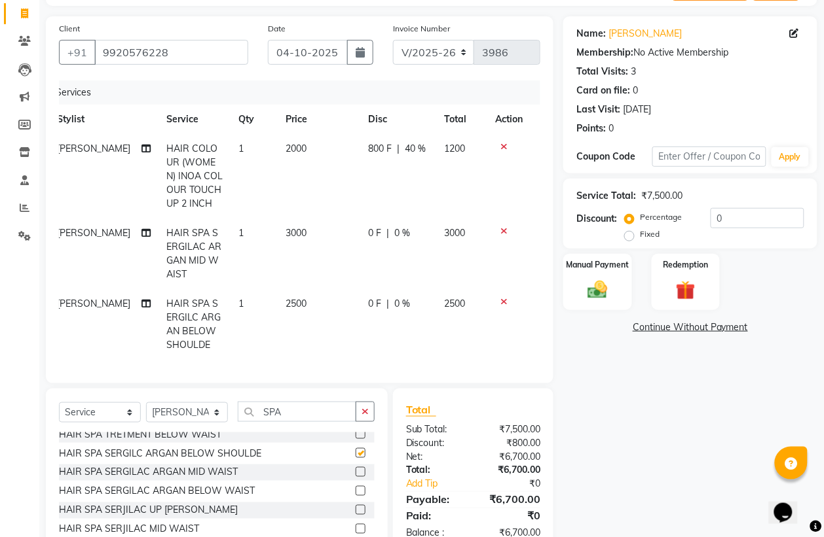
checkbox input "false"
click at [384, 302] on div "0 F | 0 %" at bounding box center [398, 304] width 60 height 14
select select "93632"
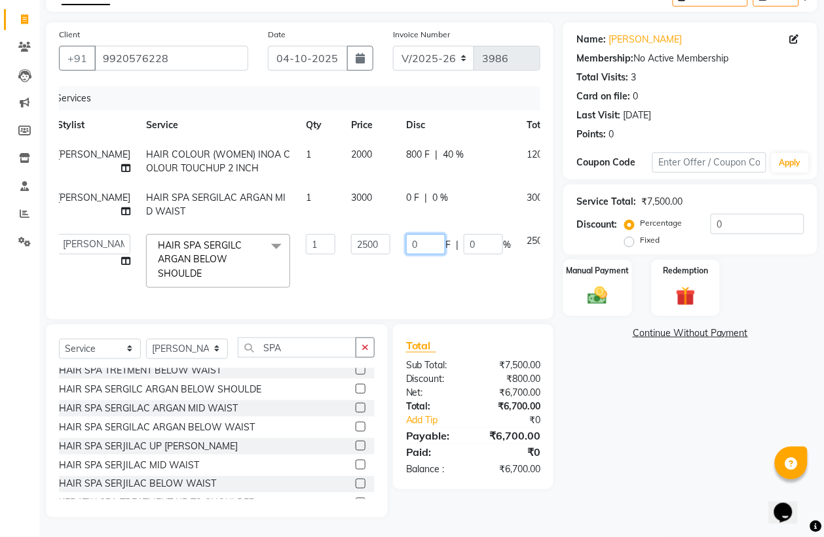
click at [406, 255] on input "0" at bounding box center [425, 244] width 39 height 20
type input "0600"
click at [519, 296] on td "2500" at bounding box center [538, 261] width 38 height 69
select select "93632"
click at [570, 200] on icon at bounding box center [573, 195] width 7 height 9
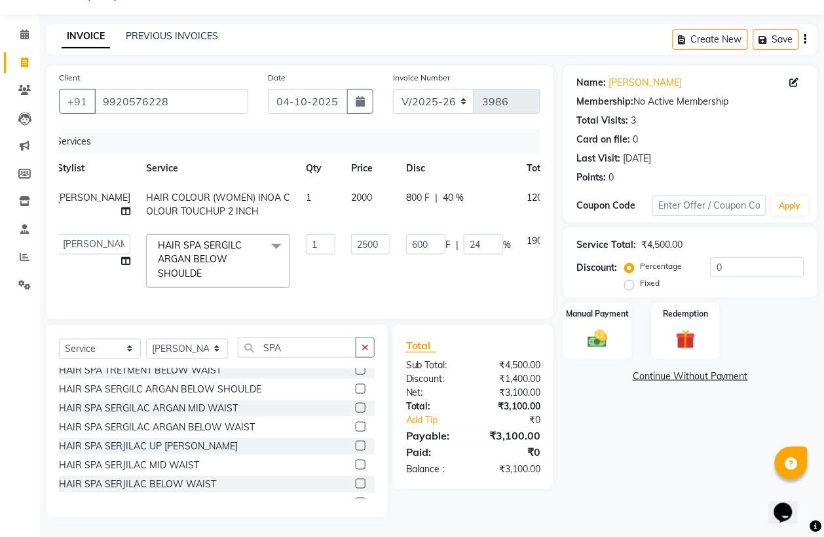
scroll to position [60, 0]
click at [406, 234] on input "600" at bounding box center [425, 244] width 39 height 20
type input "6"
click at [406, 234] on input "number" at bounding box center [425, 244] width 39 height 20
type input "500"
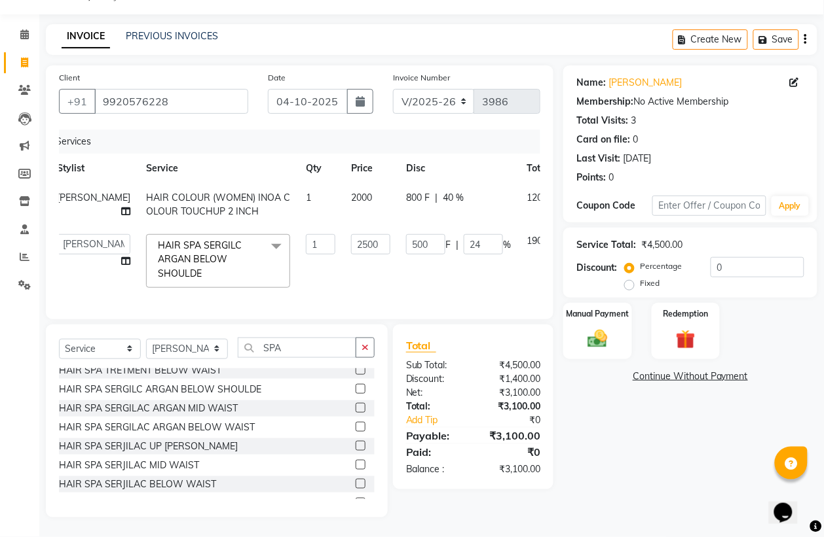
click at [556, 267] on td at bounding box center [577, 261] width 43 height 69
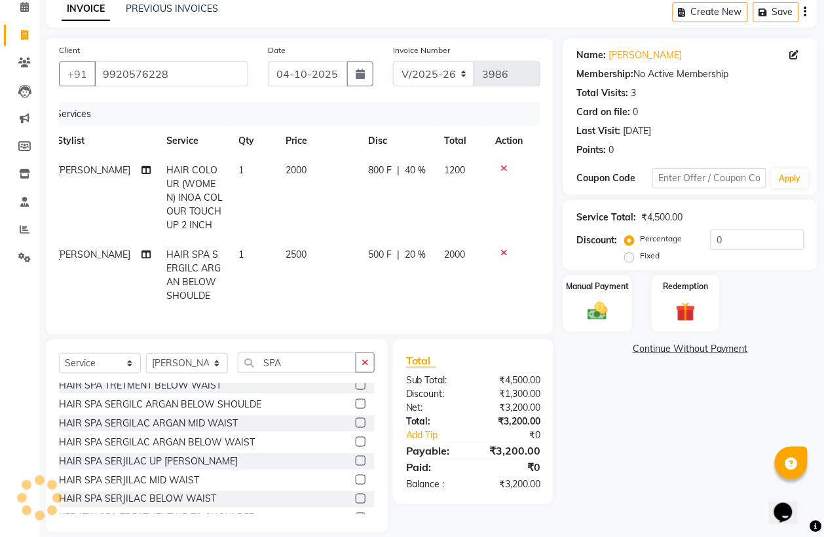
click at [398, 171] on div "800 F | 40 %" at bounding box center [398, 171] width 60 height 14
select select "93632"
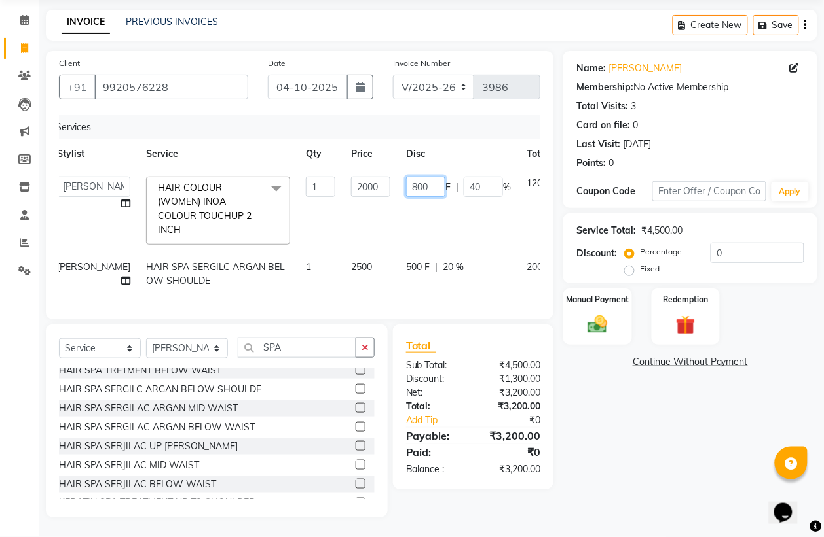
click at [406, 177] on input "800" at bounding box center [425, 187] width 39 height 20
type input "8"
type input "700"
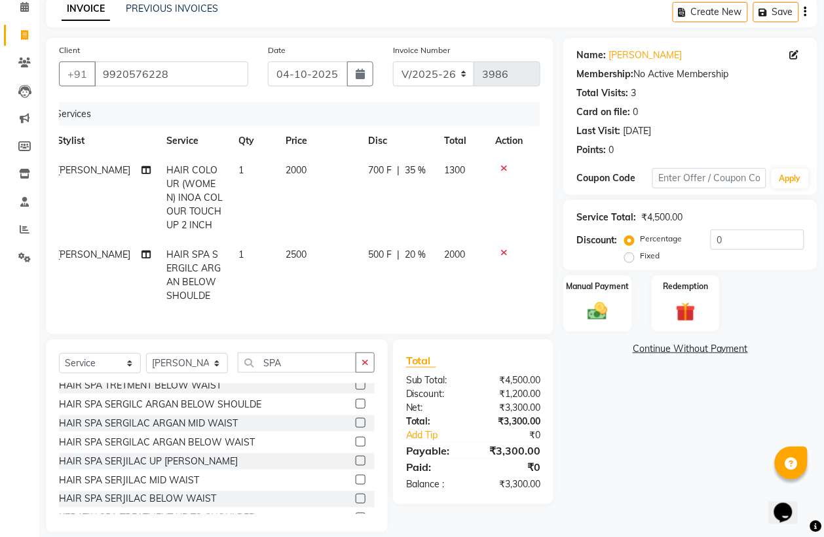
click at [460, 196] on tr "[PERSON_NAME] HAIR COLOUR (WOMEN) INOA COLOUR TOUCHUP 2 INCH 1 2000 700 F | 35 …" at bounding box center [289, 198] width 481 height 84
click at [405, 256] on span "20 %" at bounding box center [415, 255] width 21 height 14
select select "93632"
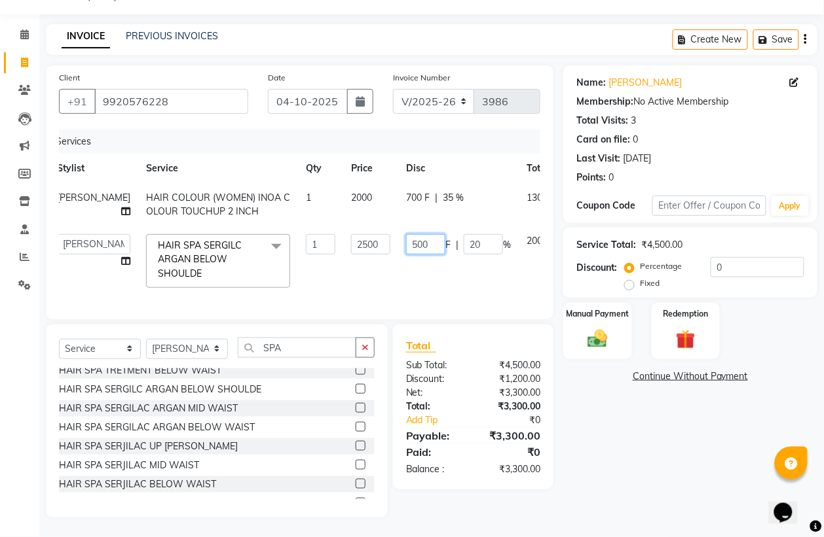
click at [406, 234] on input "500" at bounding box center [425, 244] width 39 height 20
type input "5"
type input "600"
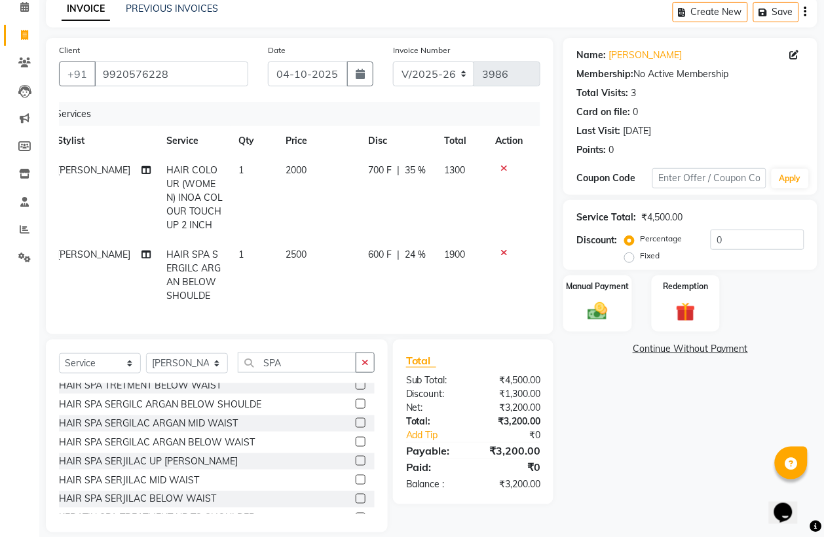
click at [520, 263] on td at bounding box center [508, 275] width 43 height 71
click at [590, 298] on div "Manual Payment" at bounding box center [597, 303] width 71 height 59
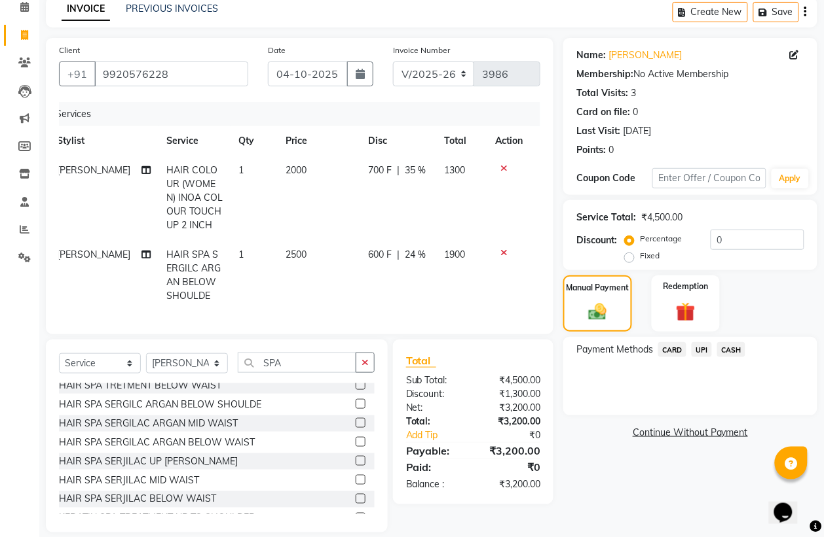
click at [737, 348] on span "CASH" at bounding box center [731, 349] width 28 height 15
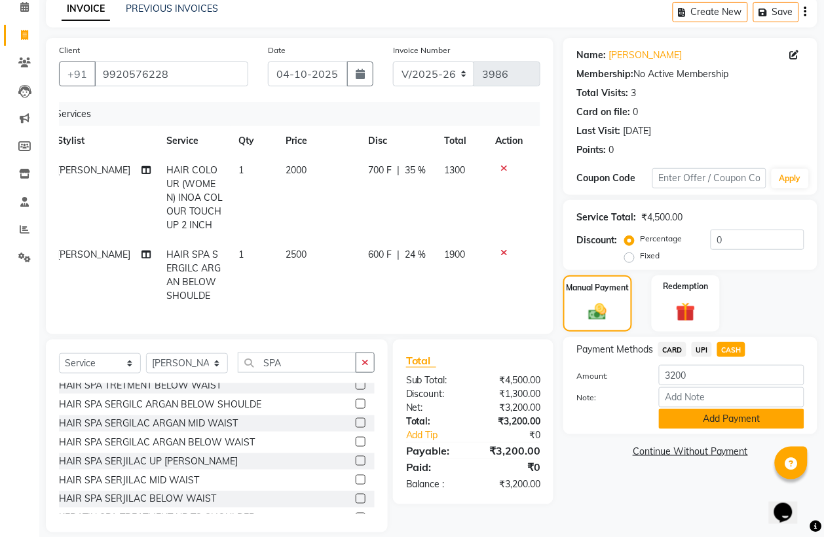
click at [740, 424] on button "Add Payment" at bounding box center [731, 419] width 145 height 20
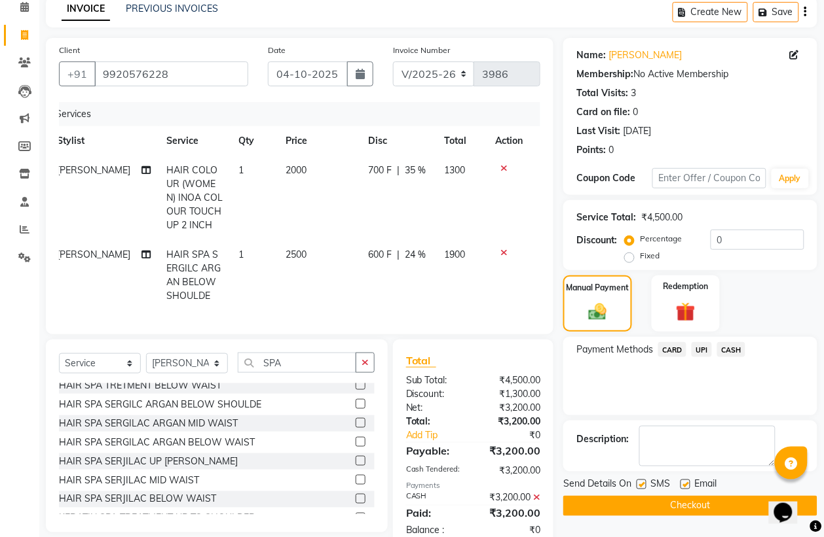
scroll to position [107, 0]
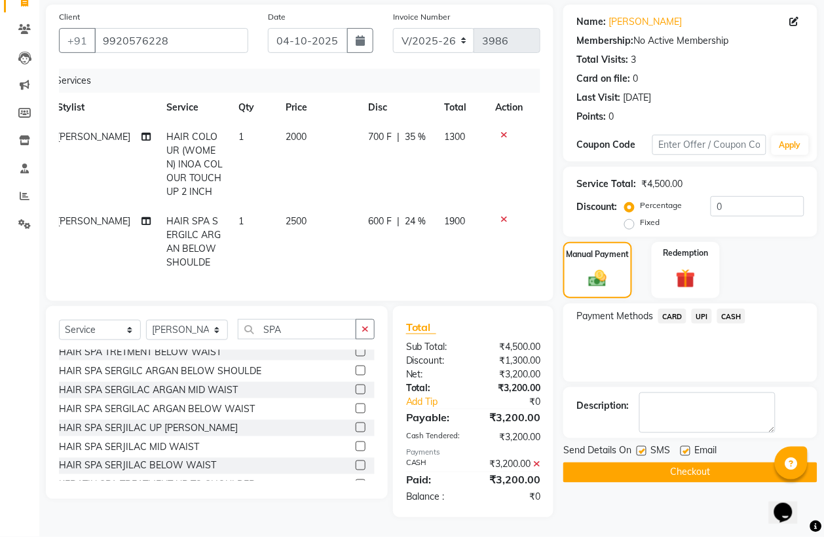
click at [737, 466] on button "Checkout" at bounding box center [690, 473] width 254 height 20
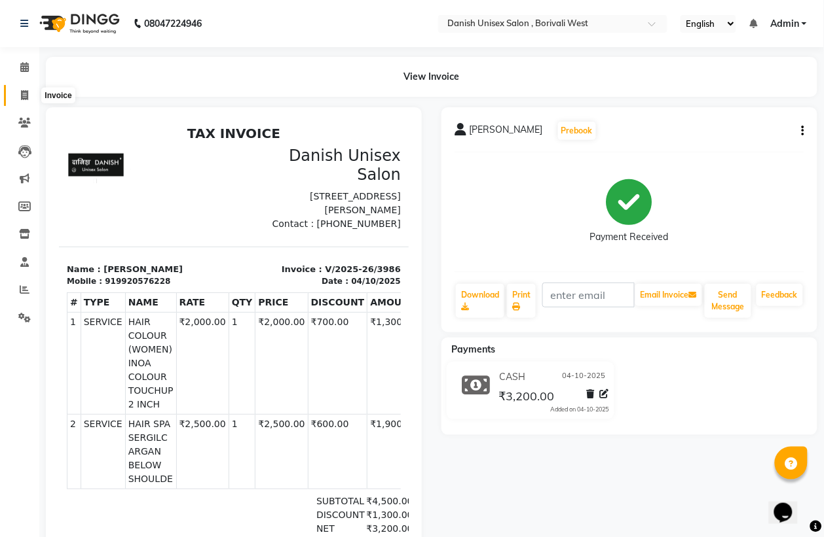
click at [24, 90] on icon at bounding box center [24, 95] width 7 height 10
select select "service"
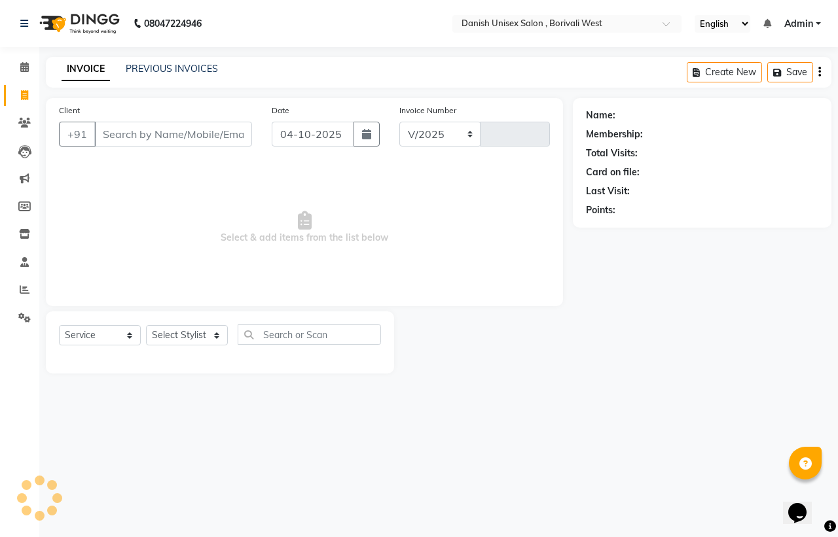
select select "6929"
type input "3987"
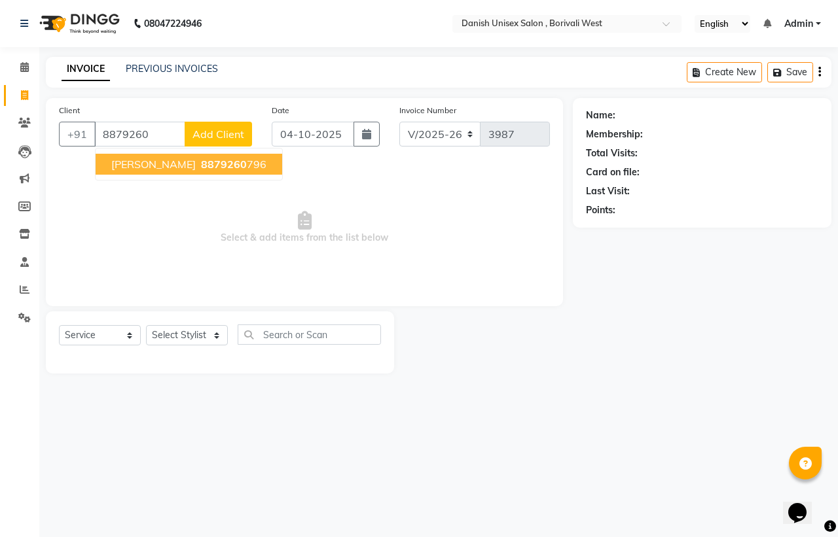
click at [213, 165] on span "8879260" at bounding box center [224, 164] width 46 height 13
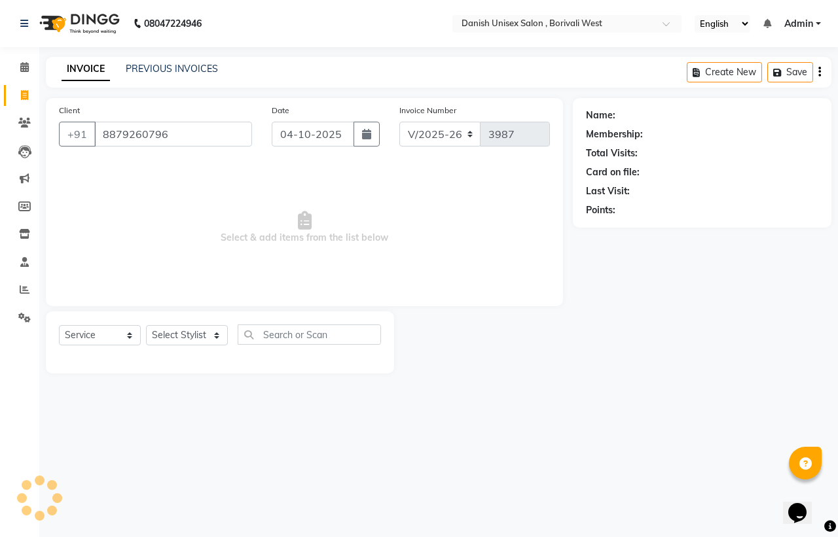
type input "8879260796"
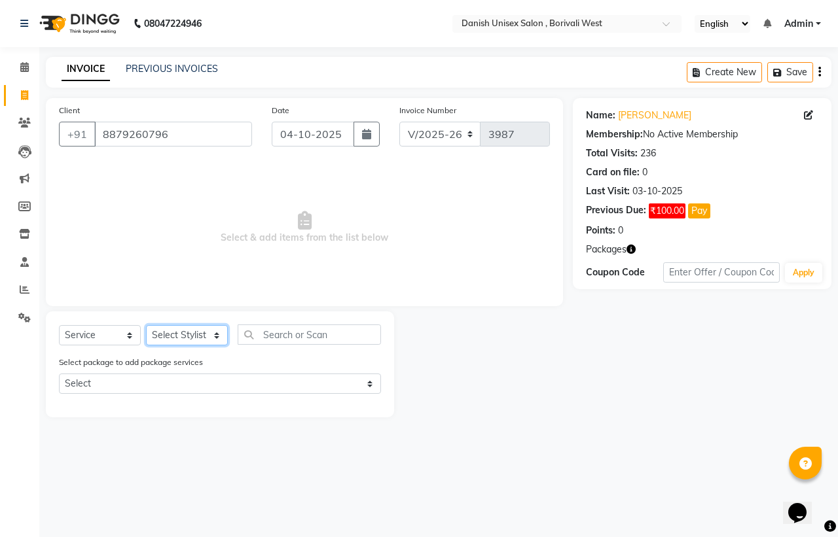
click at [202, 336] on select "Select Stylist [PERSON_NAME] [PERSON_NAME] kajal [PERSON_NAME] [PERSON_NAME] [P…" at bounding box center [187, 335] width 82 height 20
select select "93632"
click at [146, 325] on select "Select Stylist [PERSON_NAME] [PERSON_NAME] kajal [PERSON_NAME] [PERSON_NAME] [P…" at bounding box center [187, 335] width 82 height 20
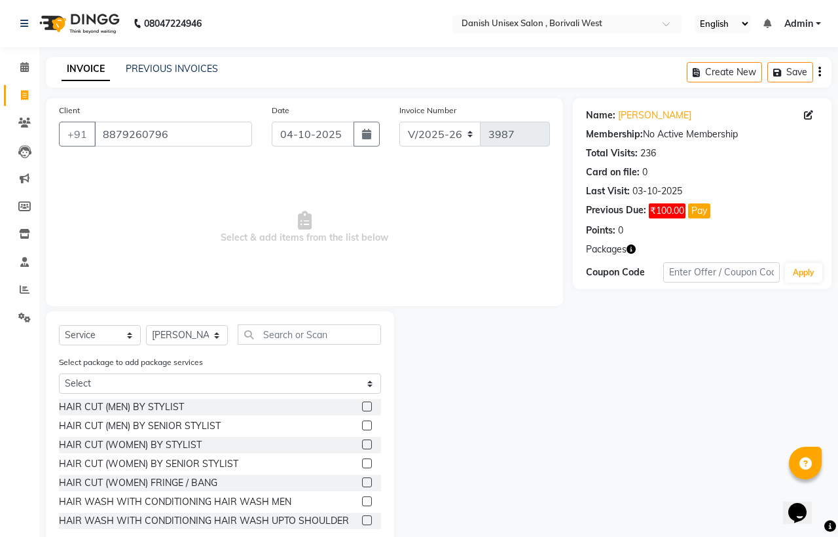
click at [308, 321] on div "Select Service Product Membership Package Voucher Prepaid Gift Card Select Styl…" at bounding box center [220, 430] width 348 height 237
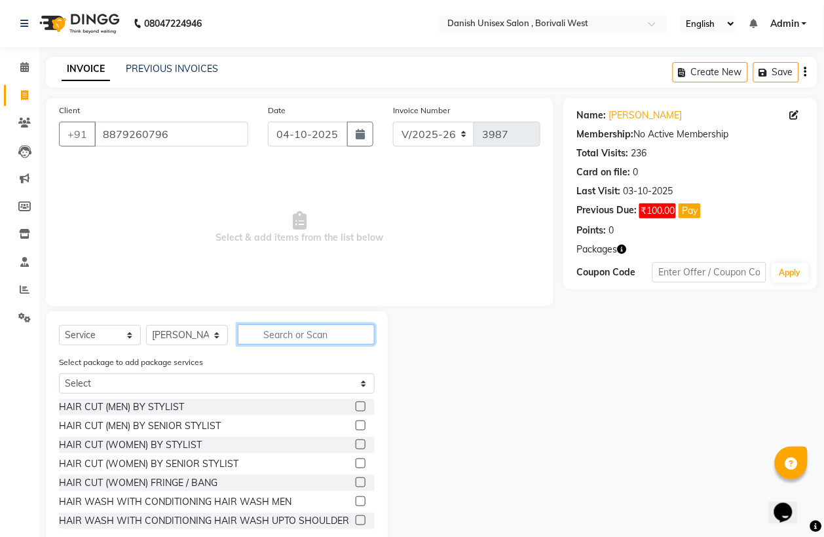
click at [266, 342] on input "text" at bounding box center [306, 335] width 137 height 20
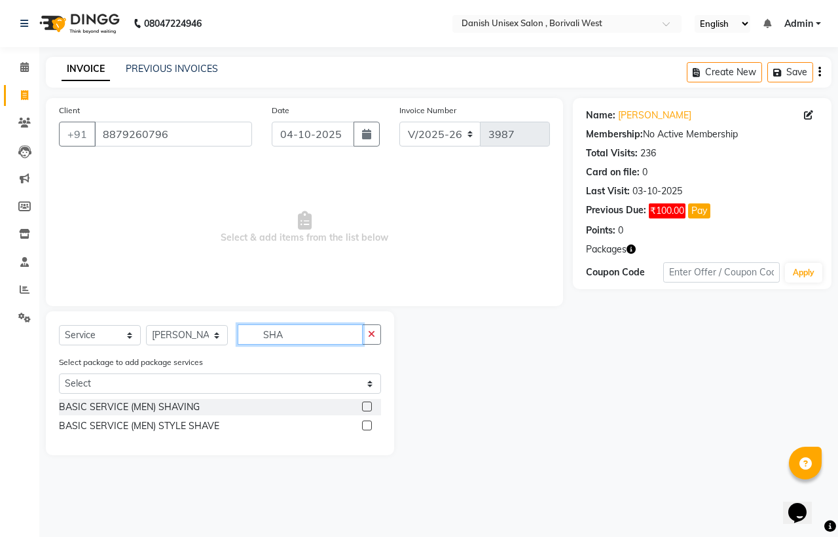
type input "SHA"
click at [367, 406] on label at bounding box center [367, 407] width 10 height 10
click at [367, 406] on input "checkbox" at bounding box center [366, 407] width 9 height 9
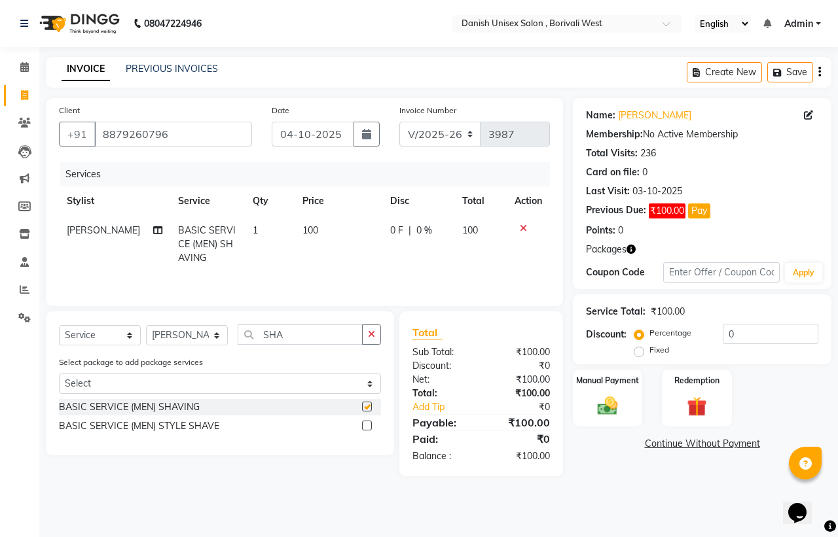
checkbox input "false"
click at [635, 409] on div "Manual Payment" at bounding box center [608, 399] width 73 height 60
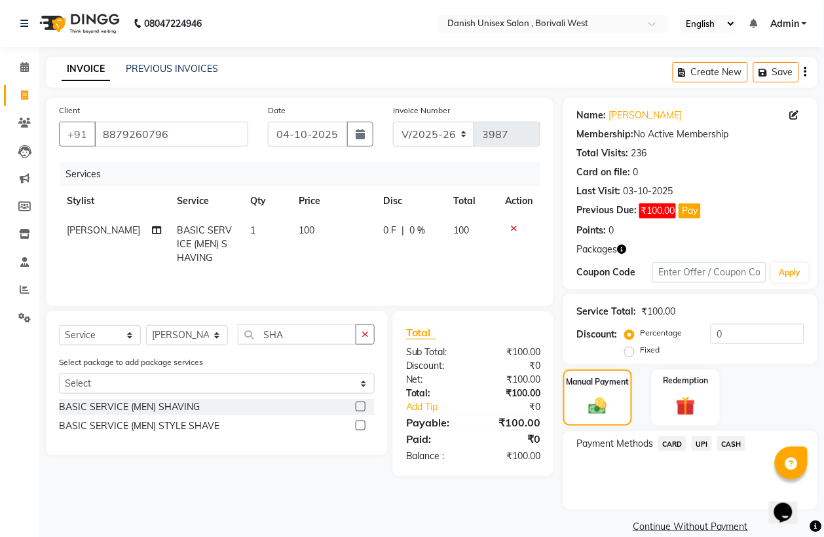
click at [731, 443] on span "CASH" at bounding box center [731, 444] width 28 height 15
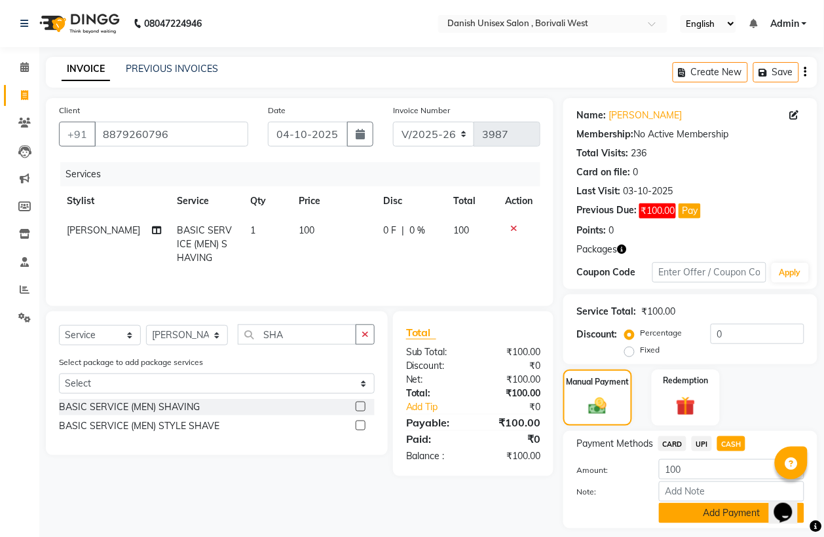
click at [722, 516] on button "Add Payment" at bounding box center [731, 513] width 145 height 20
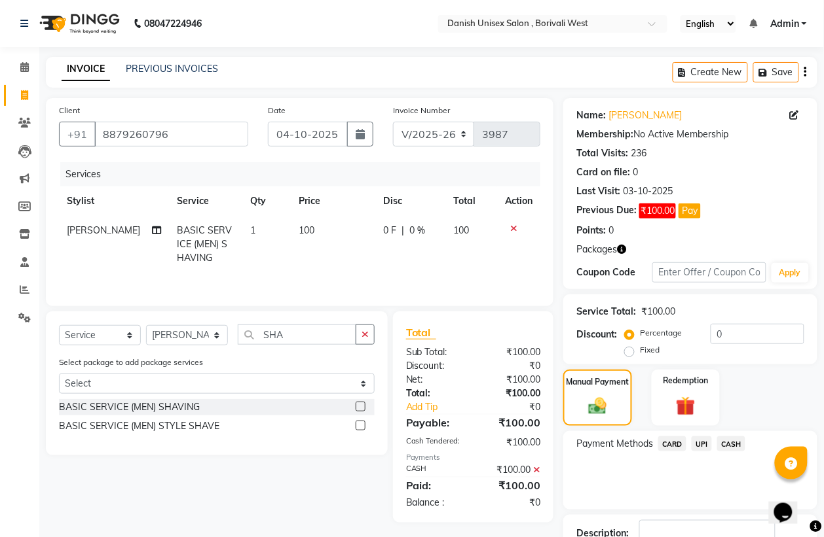
scroll to position [94, 0]
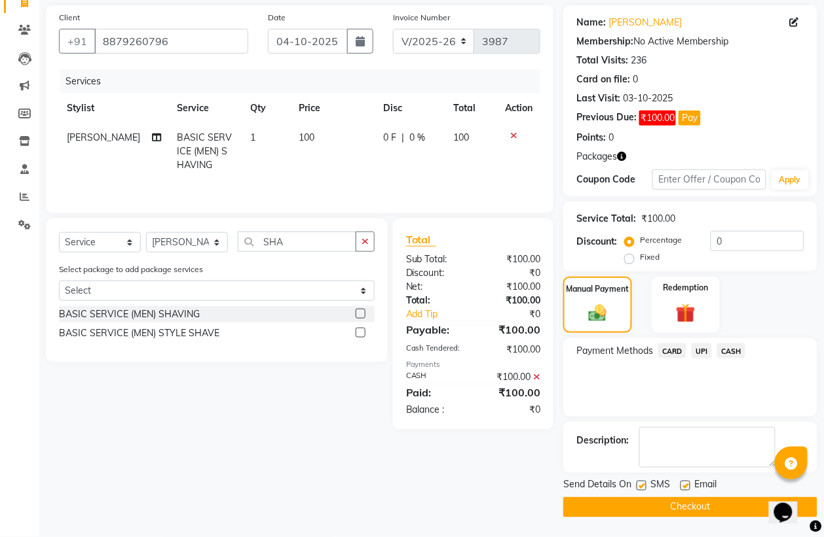
click at [115, 134] on span "[PERSON_NAME]" at bounding box center [103, 138] width 73 height 12
select select "93632"
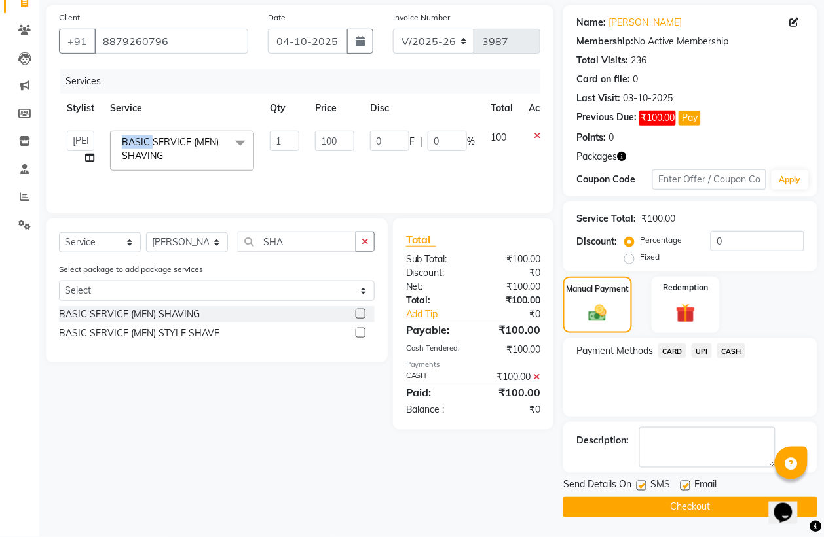
click at [115, 134] on span "BASIC SERVICE (MEN) SHAVING x" at bounding box center [182, 151] width 144 height 40
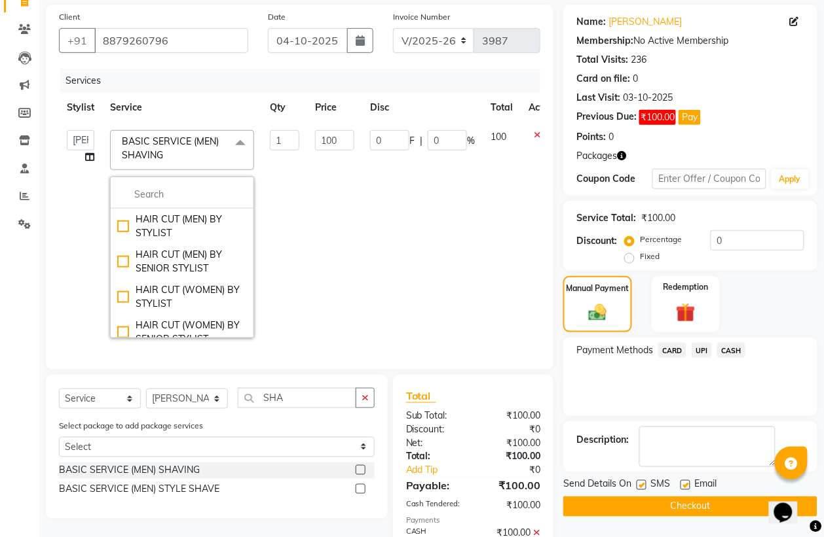
drag, startPoint x: 66, startPoint y: 242, endPoint x: 59, endPoint y: 183, distance: 59.4
click at [66, 239] on td "[PERSON_NAME] [PERSON_NAME] kajal [PERSON_NAME] [PERSON_NAME] [PERSON_NAME] [PE…" at bounding box center [80, 234] width 43 height 224
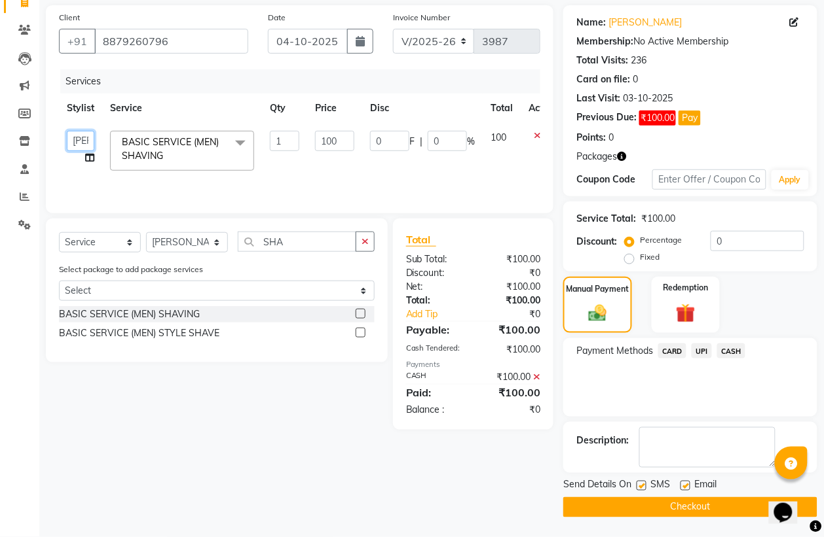
click at [88, 136] on select "[PERSON_NAME] [PERSON_NAME] kajal [PERSON_NAME] [PERSON_NAME] [PERSON_NAME] [PE…" at bounding box center [80, 141] width 27 height 20
select select "89255"
click at [683, 508] on button "Checkout" at bounding box center [690, 508] width 254 height 20
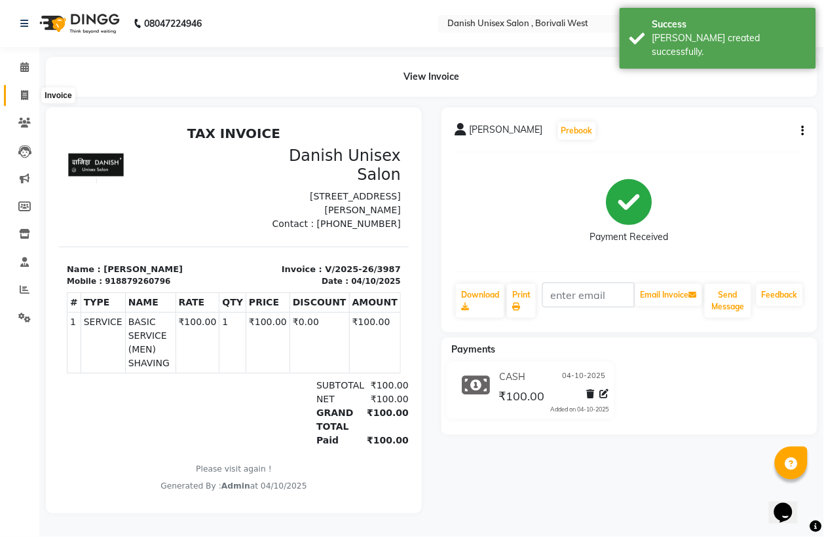
click at [27, 92] on icon at bounding box center [24, 95] width 7 height 10
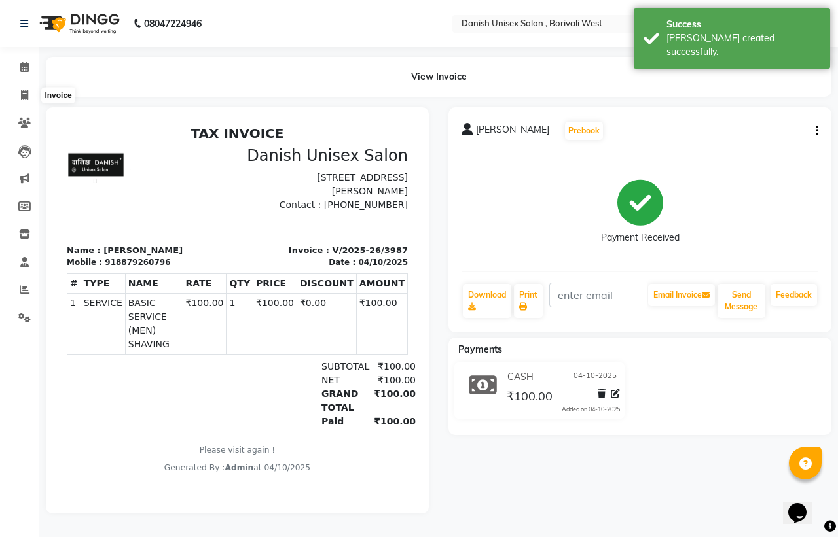
select select "service"
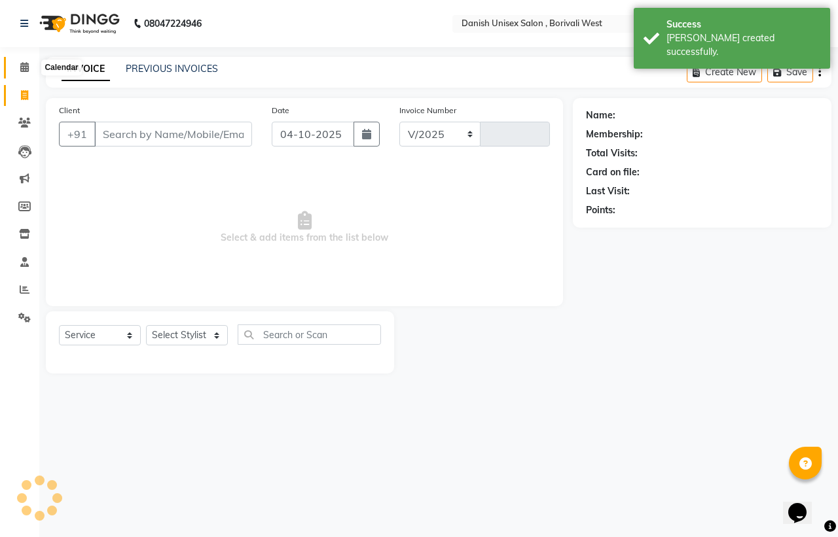
select select "6929"
type input "3988"
click at [17, 61] on span at bounding box center [24, 67] width 23 height 15
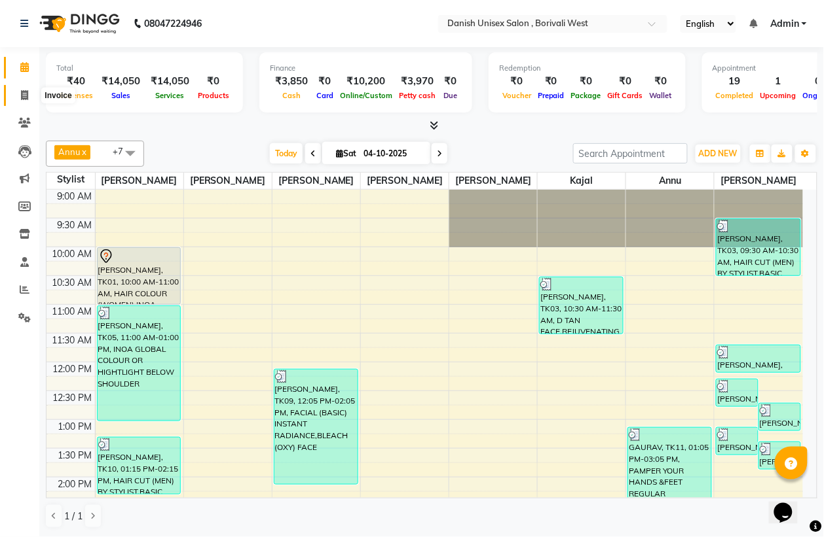
click at [26, 92] on icon at bounding box center [24, 95] width 7 height 10
select select "service"
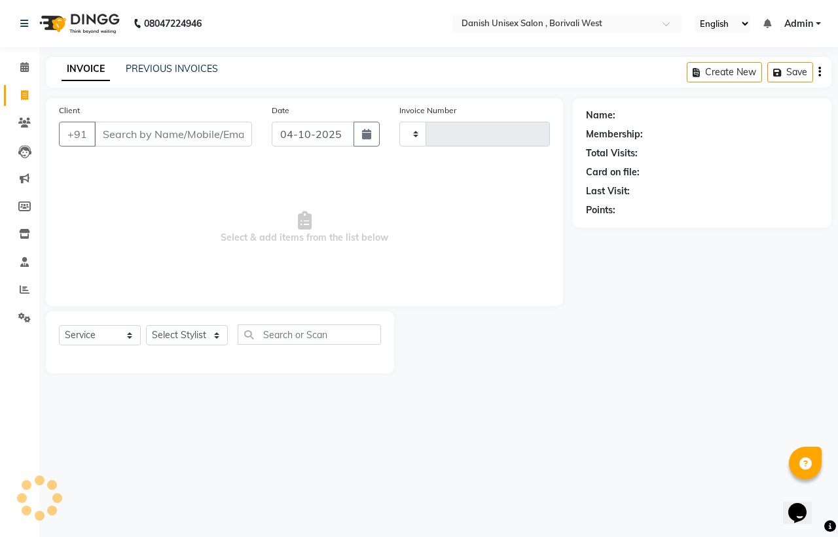
type input "3988"
select select "6929"
click at [21, 64] on icon at bounding box center [24, 67] width 9 height 10
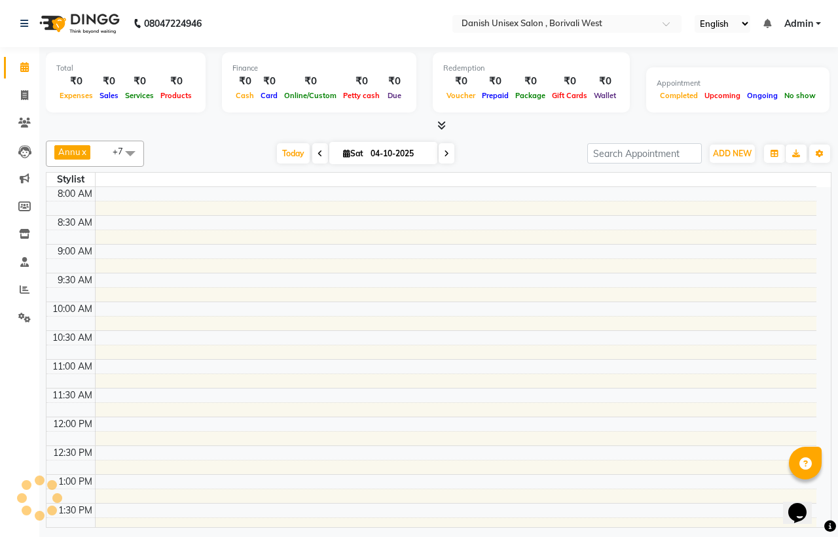
click at [154, 64] on div "Total" at bounding box center [125, 68] width 139 height 11
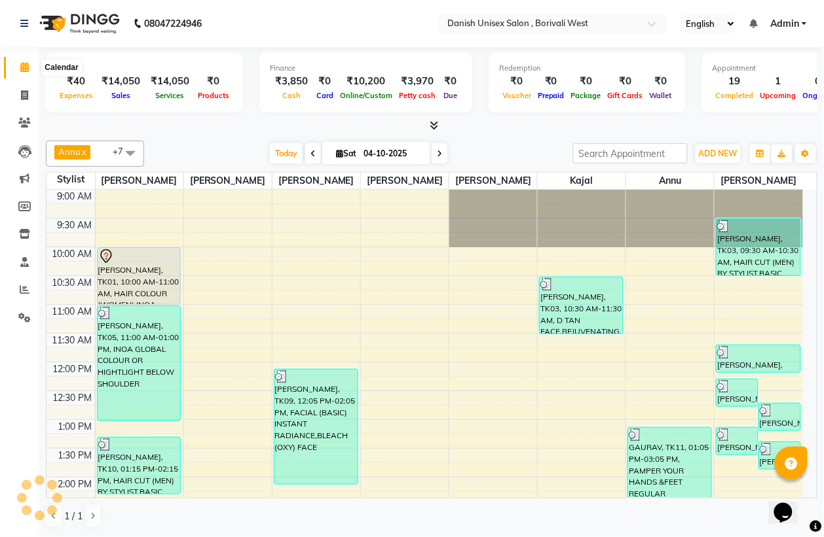
click at [25, 65] on icon at bounding box center [24, 67] width 9 height 10
click at [25, 64] on icon at bounding box center [24, 67] width 9 height 10
click at [23, 96] on icon at bounding box center [24, 95] width 7 height 10
select select "service"
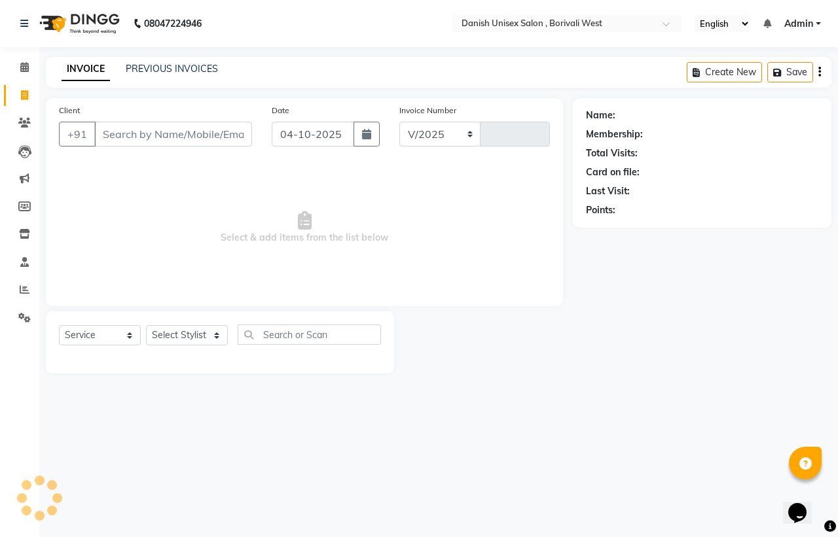
select select "6929"
type input "3988"
click at [155, 66] on link "PREVIOUS INVOICES" at bounding box center [172, 69] width 92 height 12
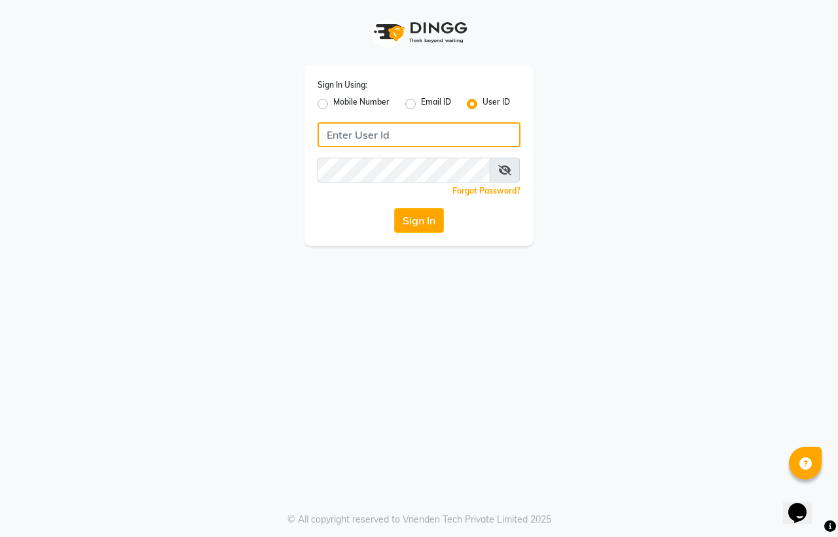
type input "[PERSON_NAME]"
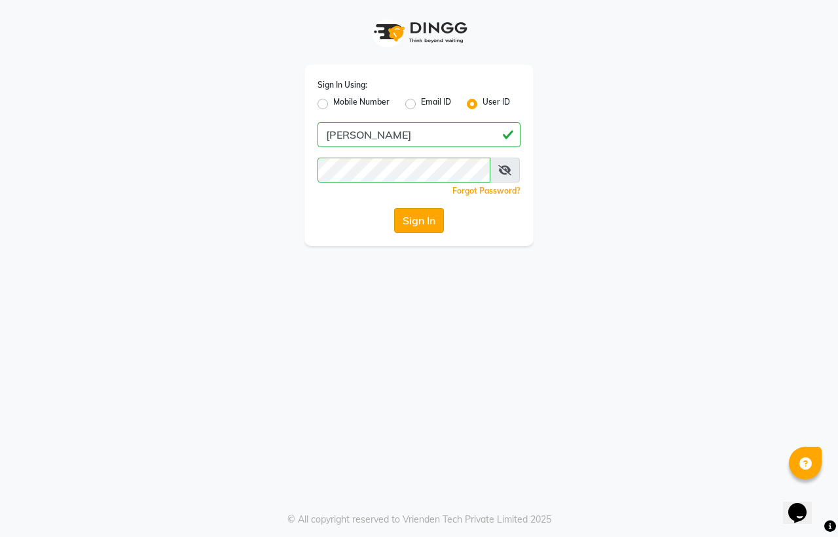
click at [417, 219] on button "Sign In" at bounding box center [419, 220] width 50 height 25
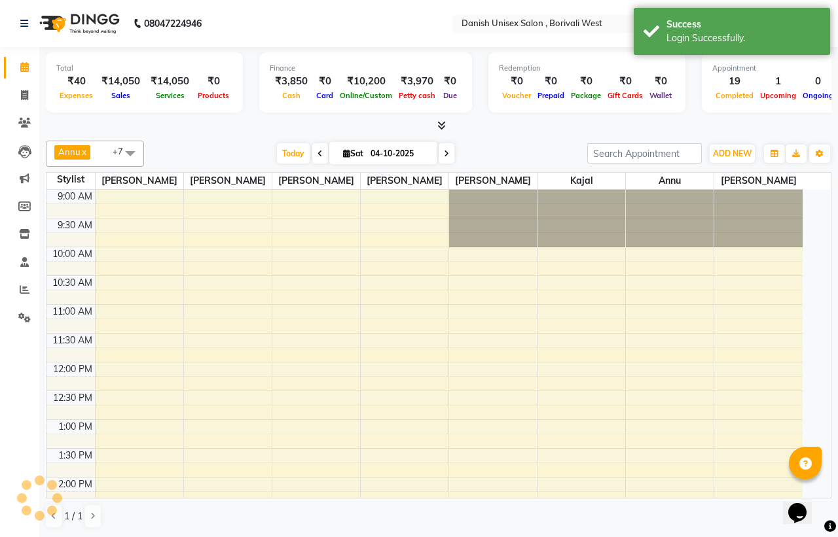
select select "en"
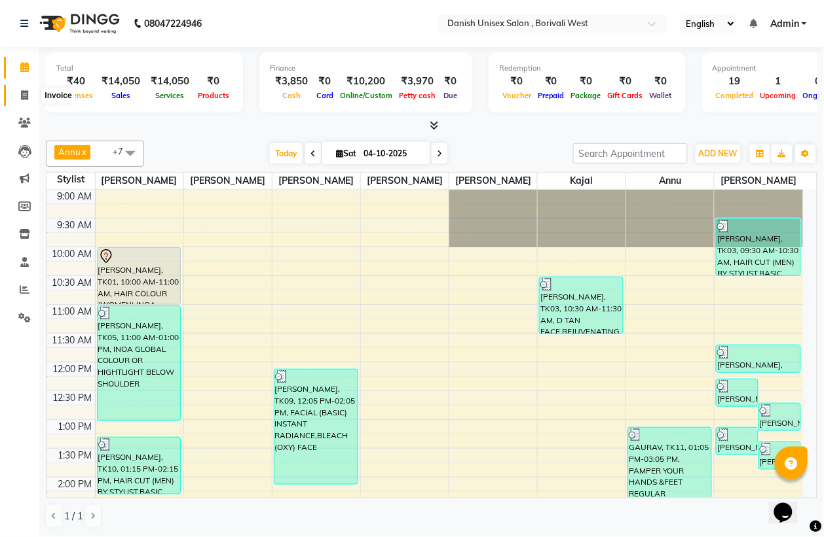
click at [25, 90] on icon at bounding box center [24, 95] width 7 height 10
select select "service"
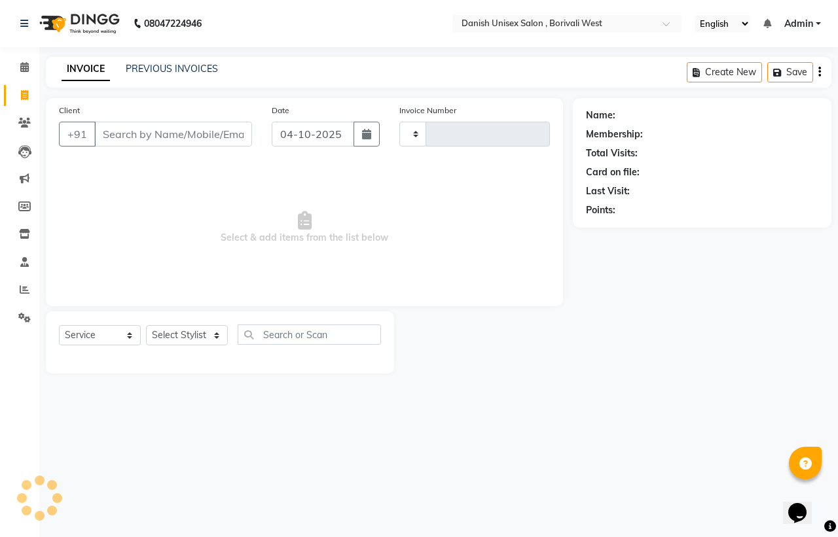
type input "3988"
select select "6929"
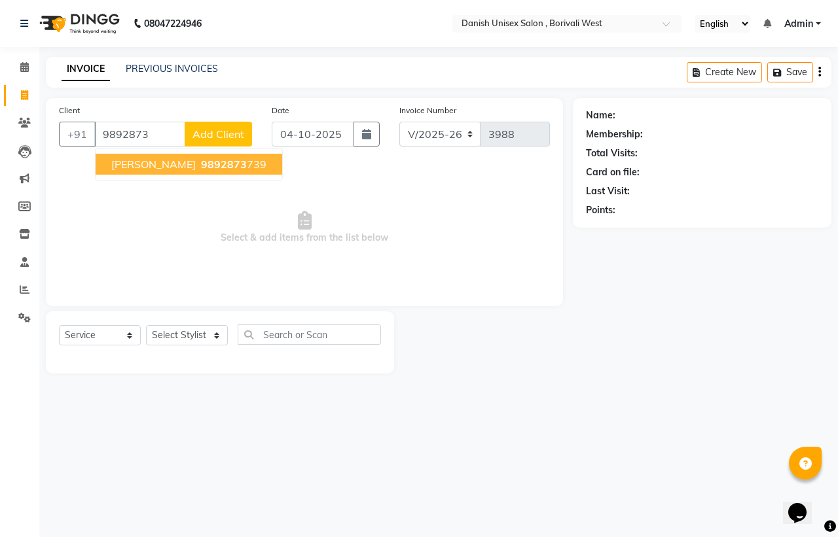
click at [226, 166] on span "9892873" at bounding box center [224, 164] width 46 height 13
type input "9892873739"
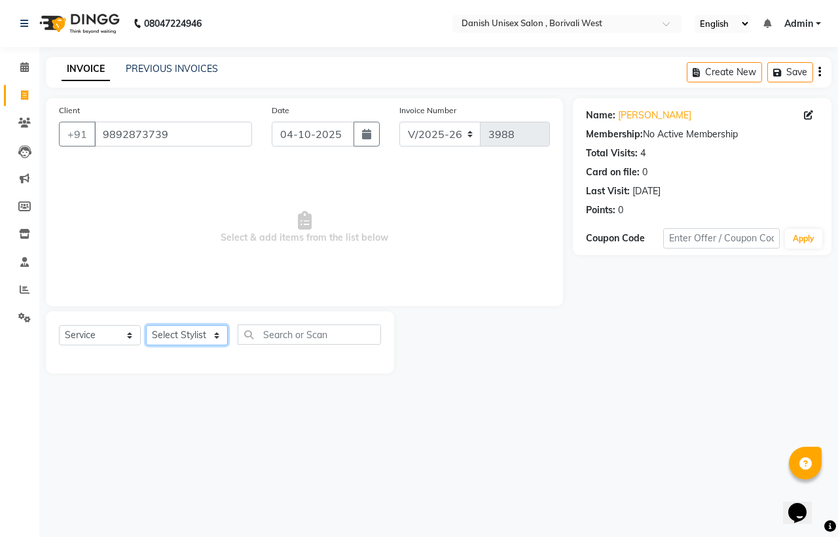
click at [185, 334] on select "Select Stylist [PERSON_NAME] [PERSON_NAME] kajal [PERSON_NAME] [PERSON_NAME] [P…" at bounding box center [187, 335] width 82 height 20
select select "54584"
click at [146, 325] on select "Select Stylist [PERSON_NAME] [PERSON_NAME] kajal [PERSON_NAME] [PERSON_NAME] [P…" at bounding box center [187, 335] width 82 height 20
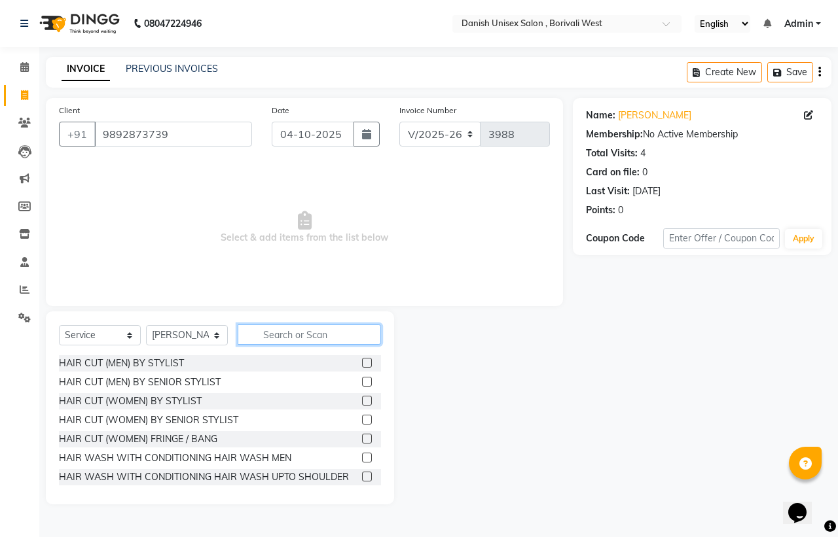
click at [331, 339] on input "text" at bounding box center [309, 335] width 143 height 20
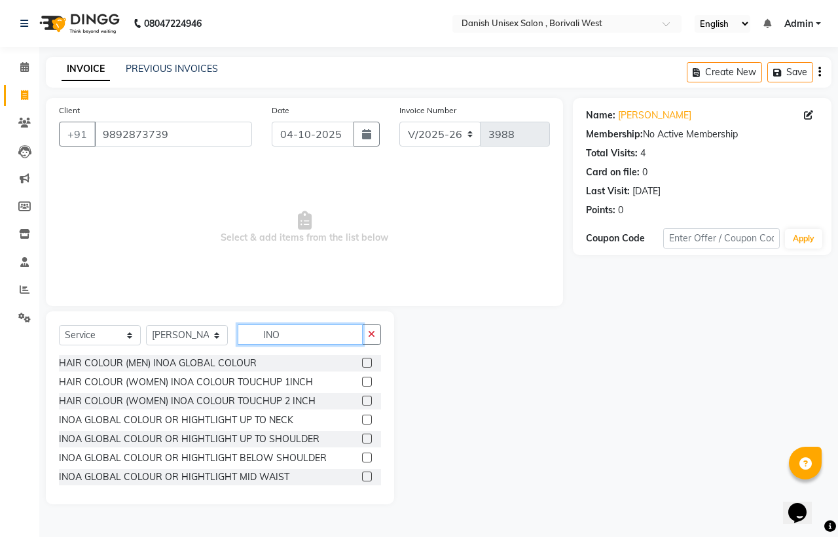
type input "INO"
click at [362, 384] on label at bounding box center [367, 382] width 10 height 10
click at [362, 384] on input "checkbox" at bounding box center [366, 382] width 9 height 9
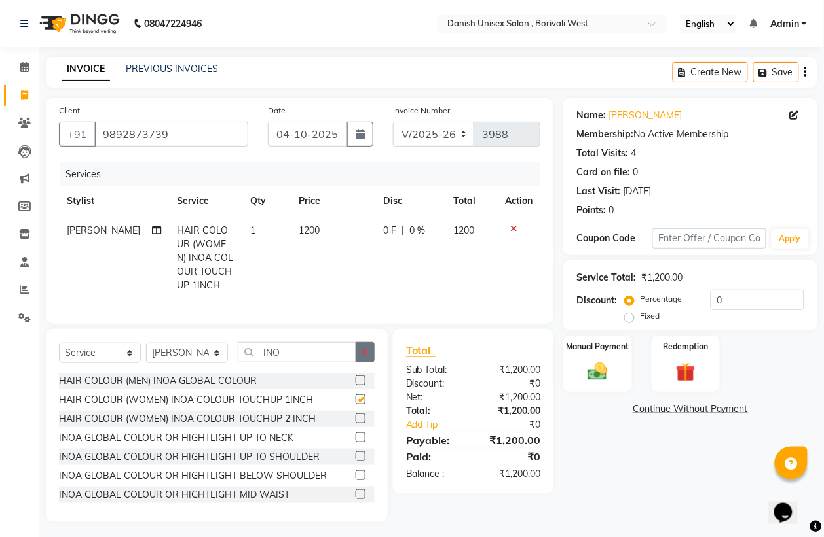
checkbox input "false"
click at [329, 363] on input "INO" at bounding box center [297, 352] width 118 height 20
type input "I"
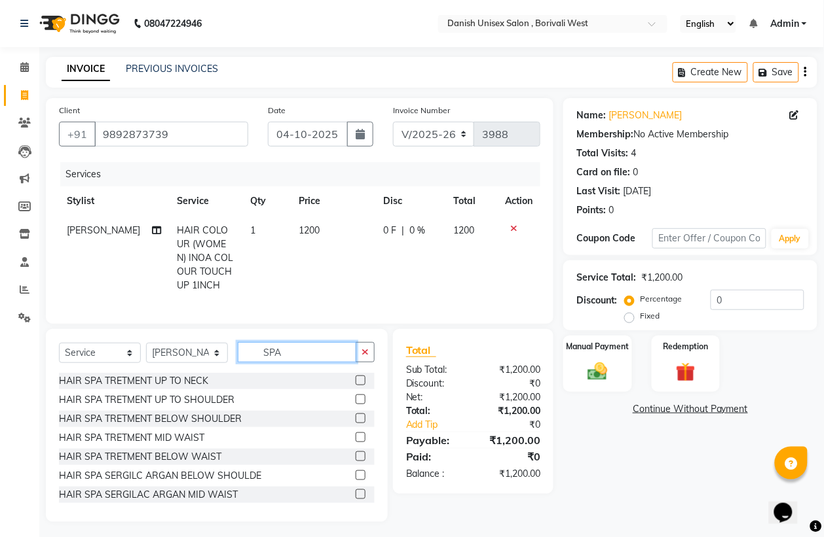
type input "SPA"
click at [355, 462] on label at bounding box center [360, 457] width 10 height 10
click at [355, 462] on input "checkbox" at bounding box center [359, 457] width 9 height 9
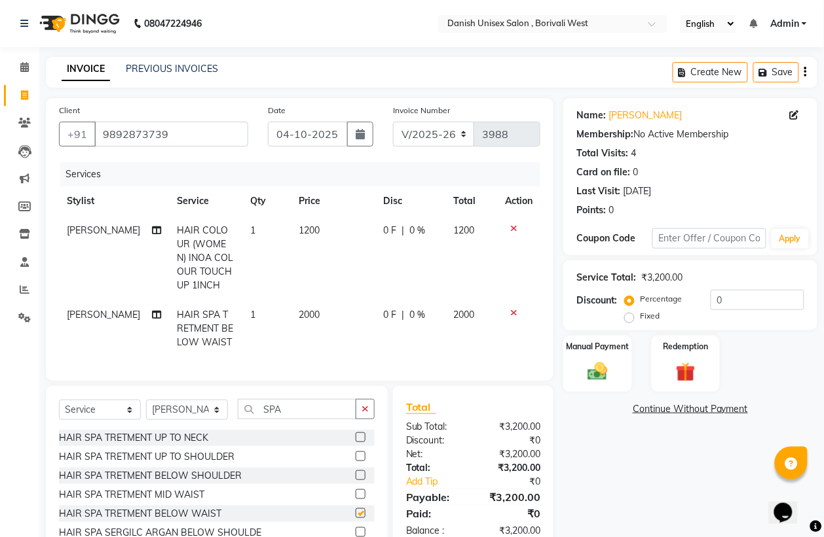
checkbox input "false"
click at [384, 319] on span "0 F" at bounding box center [389, 315] width 13 height 14
select select "54584"
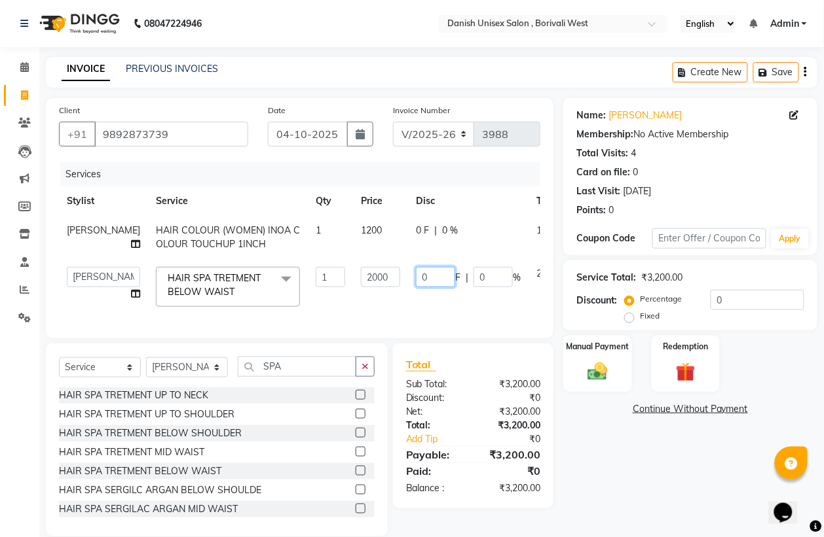
click at [416, 287] on input "0" at bounding box center [435, 277] width 39 height 20
type input "0200"
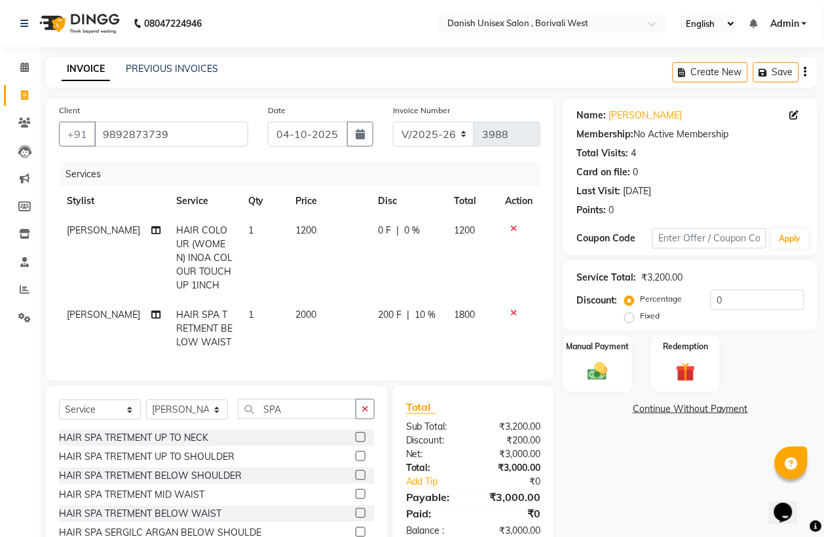
click at [421, 327] on td "200 F | 10 %" at bounding box center [408, 328] width 76 height 57
select select "54584"
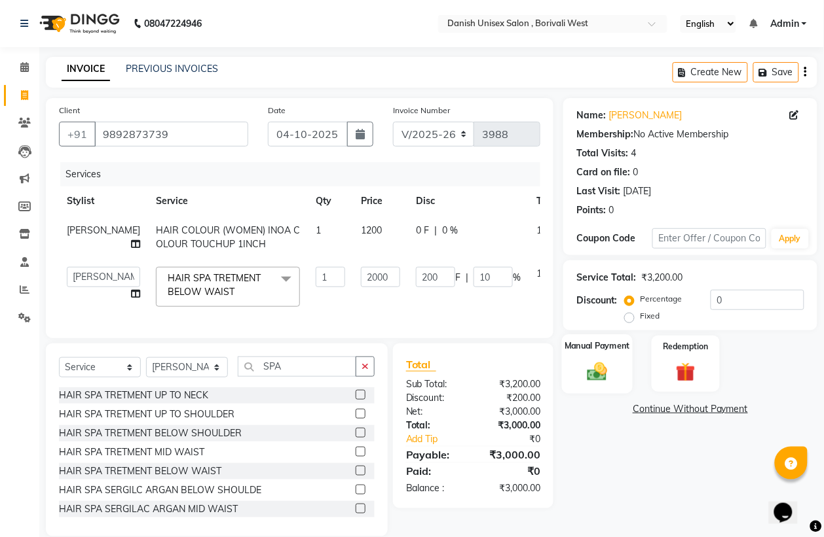
click at [573, 365] on div "Manual Payment" at bounding box center [597, 364] width 71 height 59
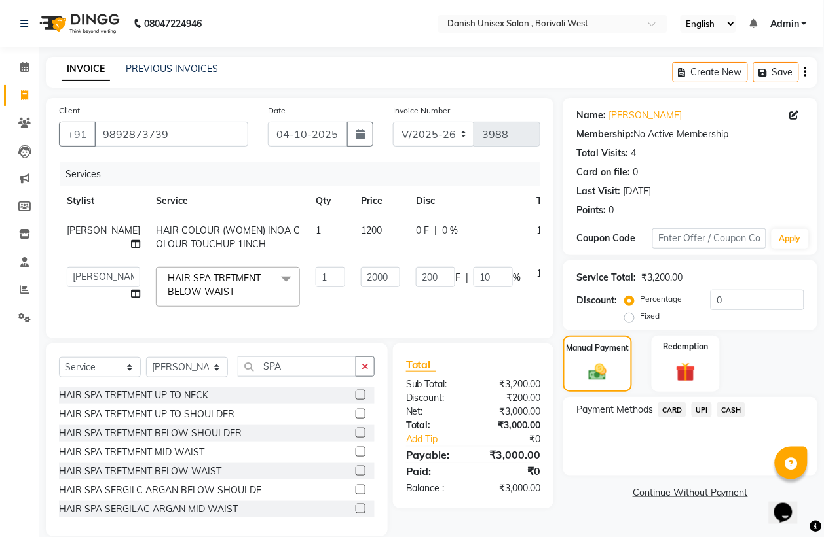
click at [704, 407] on span "UPI" at bounding box center [701, 410] width 20 height 15
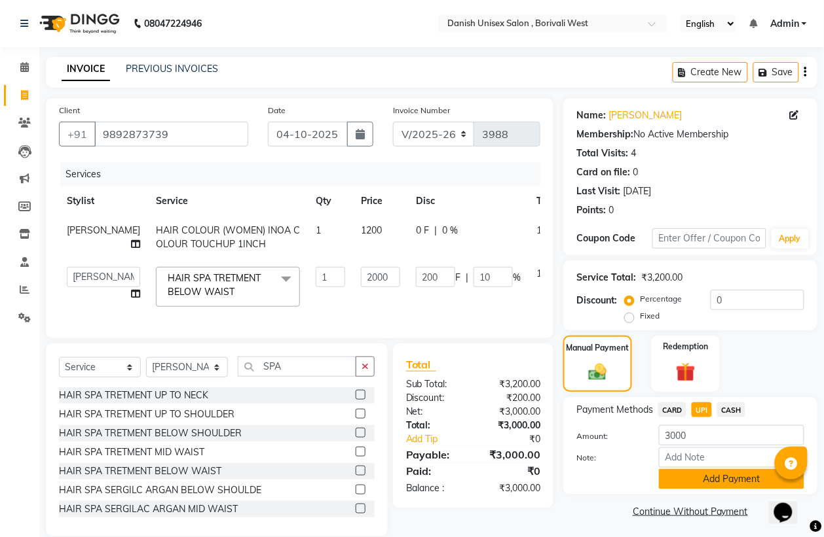
scroll to position [46, 0]
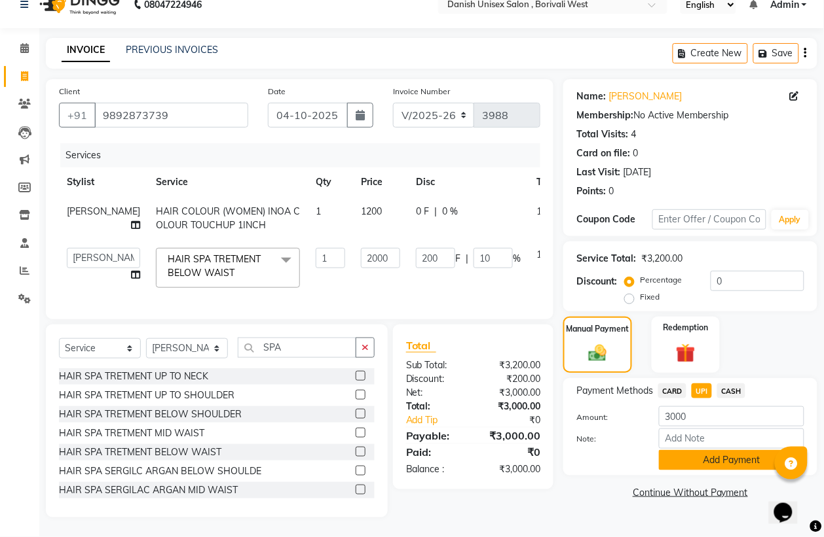
click at [725, 450] on button "Add Payment" at bounding box center [731, 460] width 145 height 20
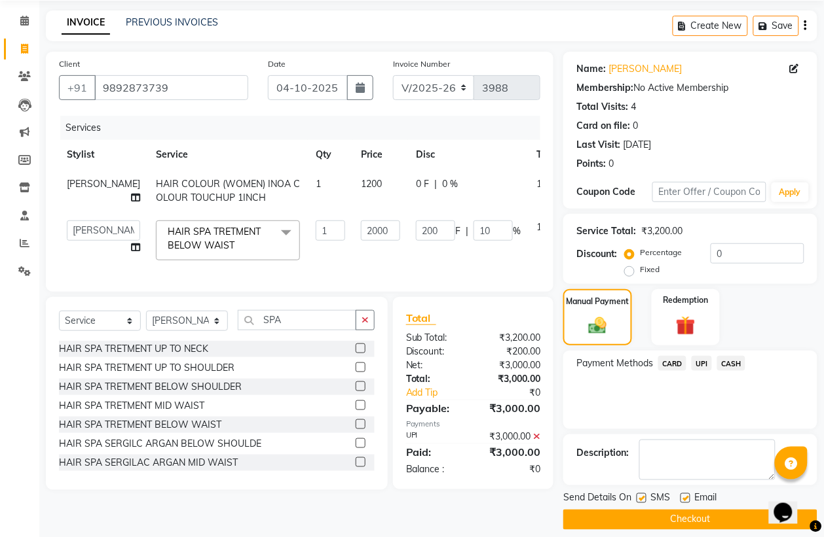
scroll to position [60, 0]
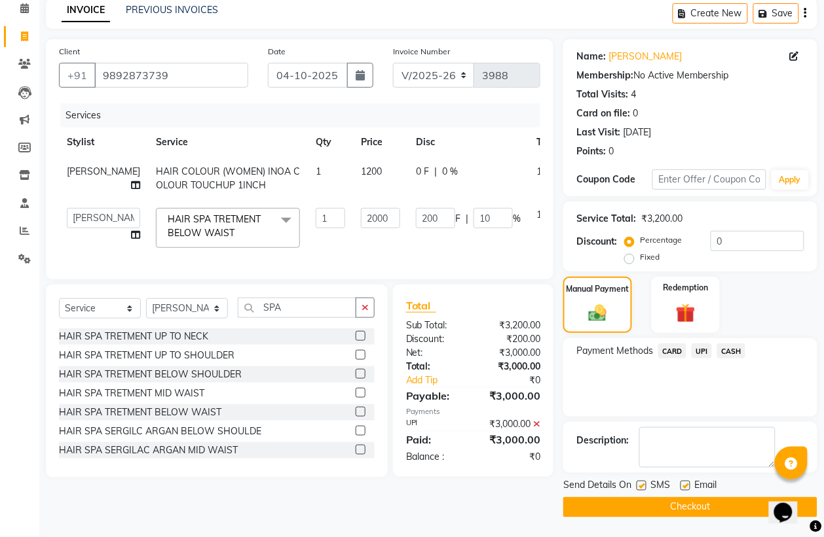
click at [715, 502] on button "Checkout" at bounding box center [690, 508] width 254 height 20
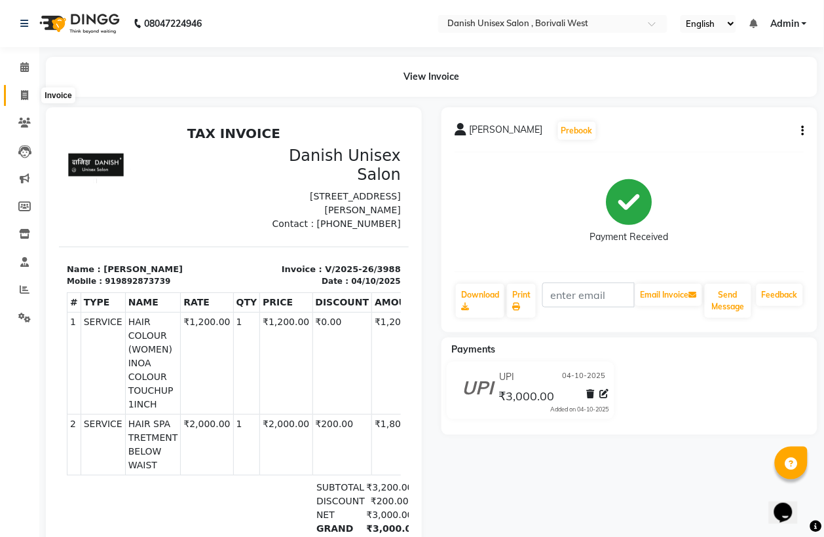
click at [25, 96] on icon at bounding box center [24, 95] width 7 height 10
select select "service"
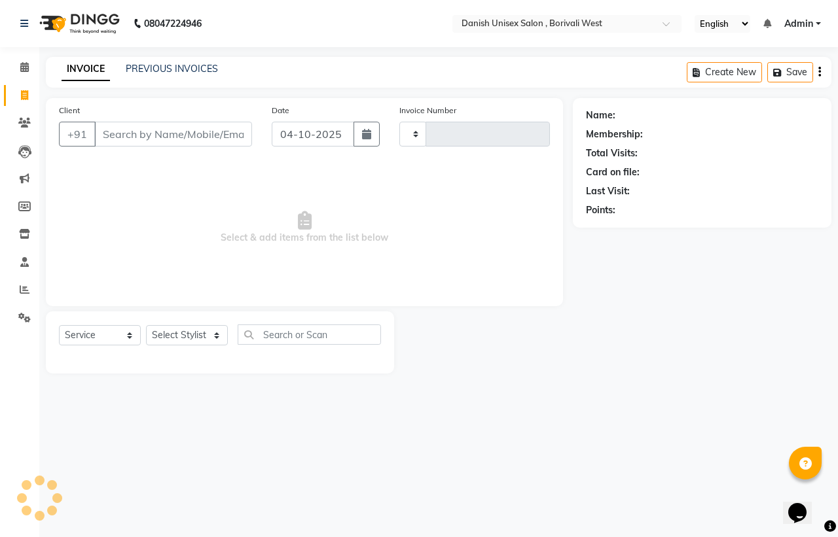
type input "3989"
select select "6929"
click at [22, 69] on icon at bounding box center [24, 67] width 9 height 10
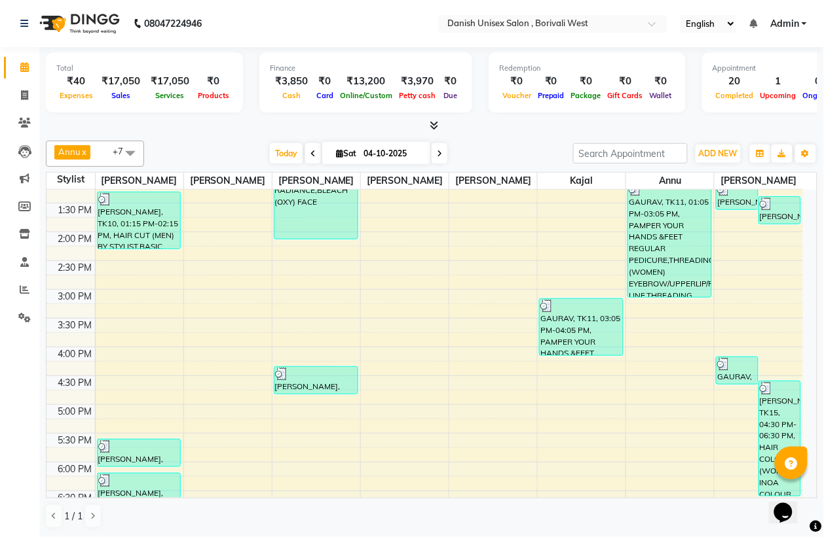
scroll to position [449, 0]
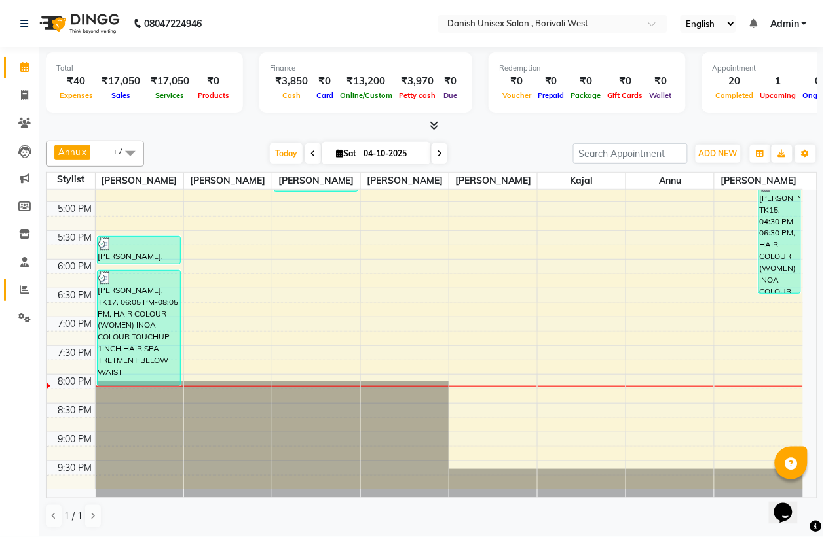
click at [18, 292] on span at bounding box center [24, 290] width 23 height 15
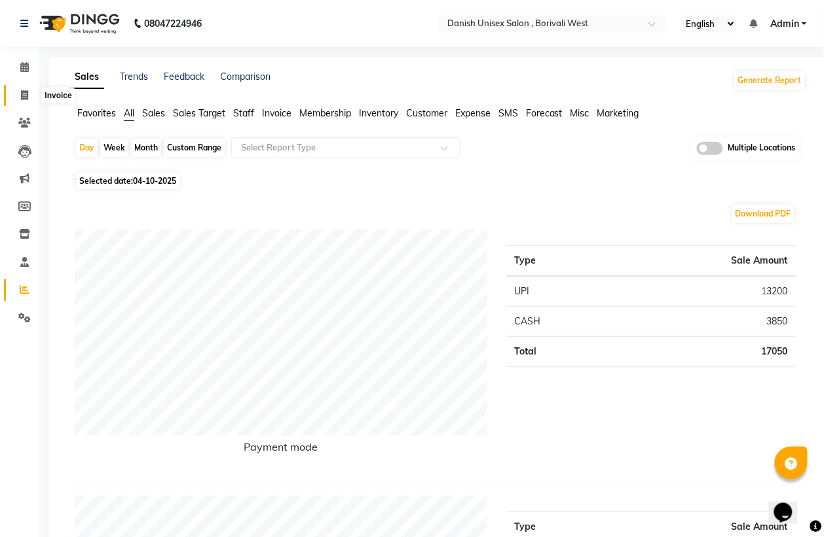
click at [22, 96] on icon at bounding box center [24, 95] width 7 height 10
select select "service"
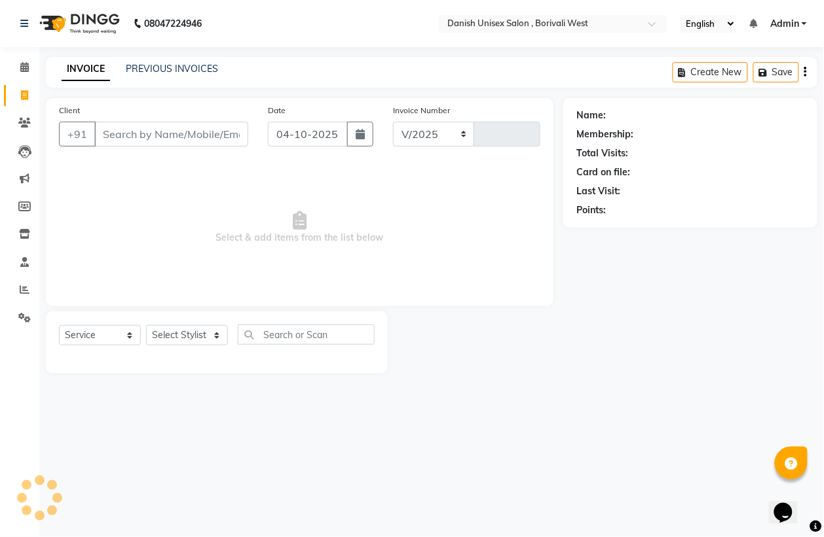
select select "6929"
type input "3989"
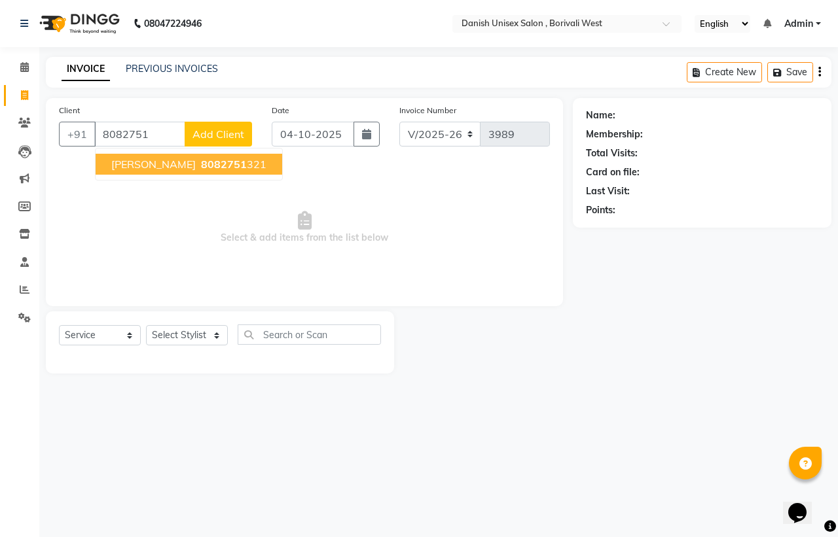
click at [168, 161] on span "[PERSON_NAME]" at bounding box center [153, 164] width 84 height 13
type input "8082751321"
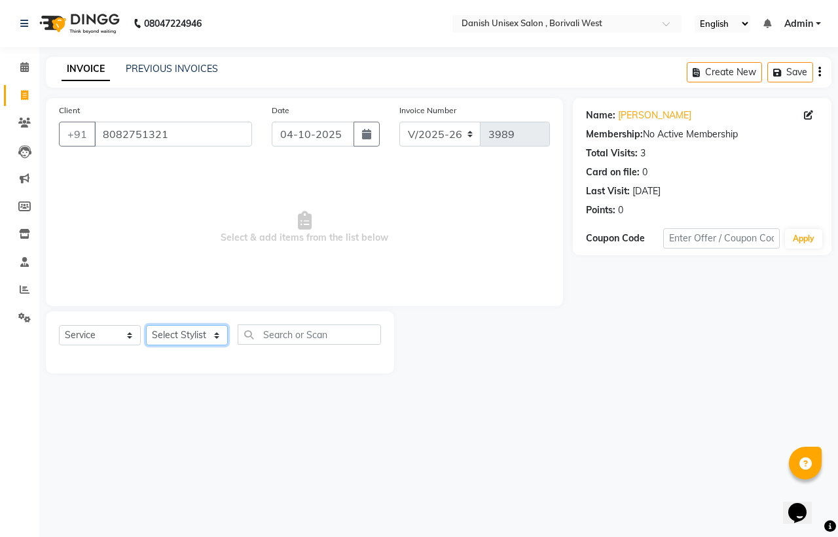
click at [193, 332] on select "Select Stylist [PERSON_NAME] [PERSON_NAME] kajal [PERSON_NAME] [PERSON_NAME] [P…" at bounding box center [187, 335] width 82 height 20
select select "89255"
click at [146, 325] on select "Select Stylist [PERSON_NAME] [PERSON_NAME] kajal [PERSON_NAME] [PERSON_NAME] [P…" at bounding box center [187, 335] width 82 height 20
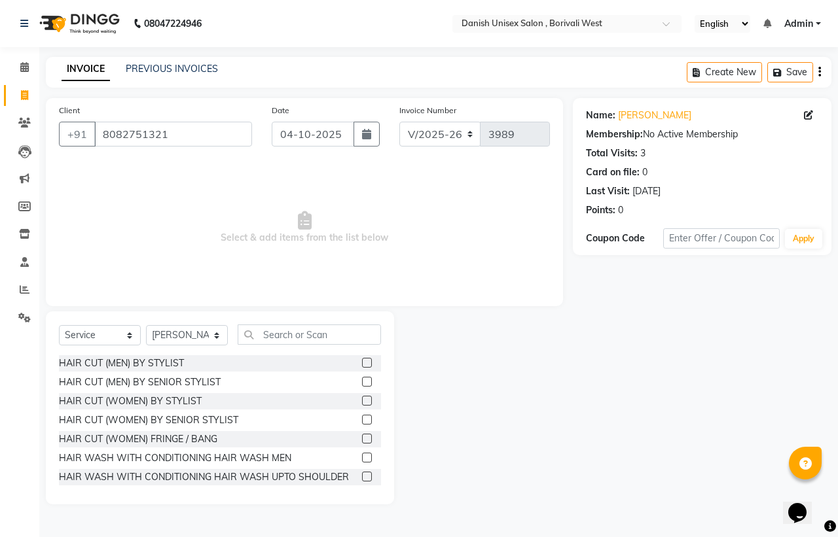
click at [362, 364] on label at bounding box center [367, 363] width 10 height 10
click at [362, 364] on input "checkbox" at bounding box center [366, 363] width 9 height 9
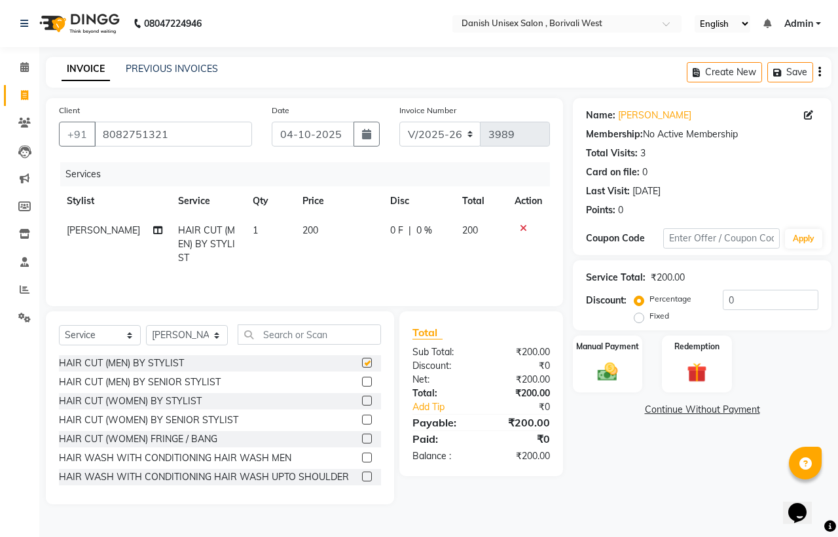
checkbox input "false"
click at [364, 344] on input "text" at bounding box center [309, 335] width 143 height 20
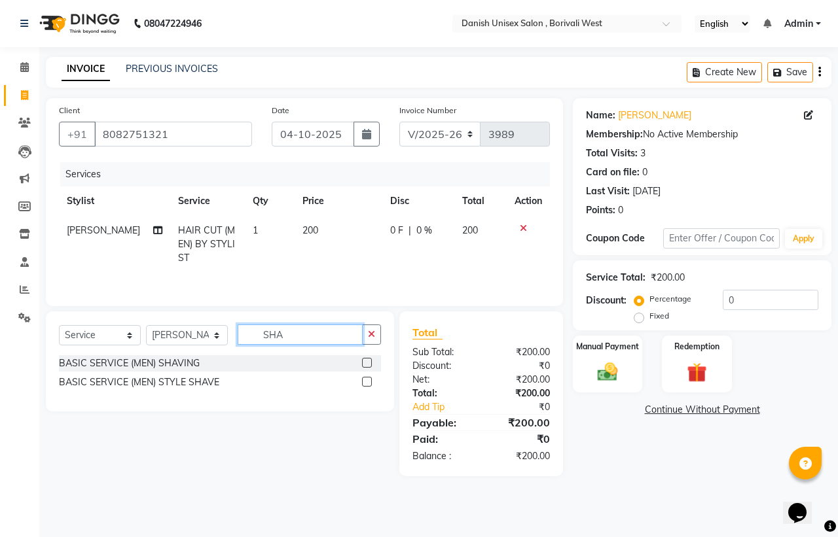
type input "SHA"
click at [367, 365] on label at bounding box center [367, 363] width 10 height 10
click at [367, 365] on input "checkbox" at bounding box center [366, 363] width 9 height 9
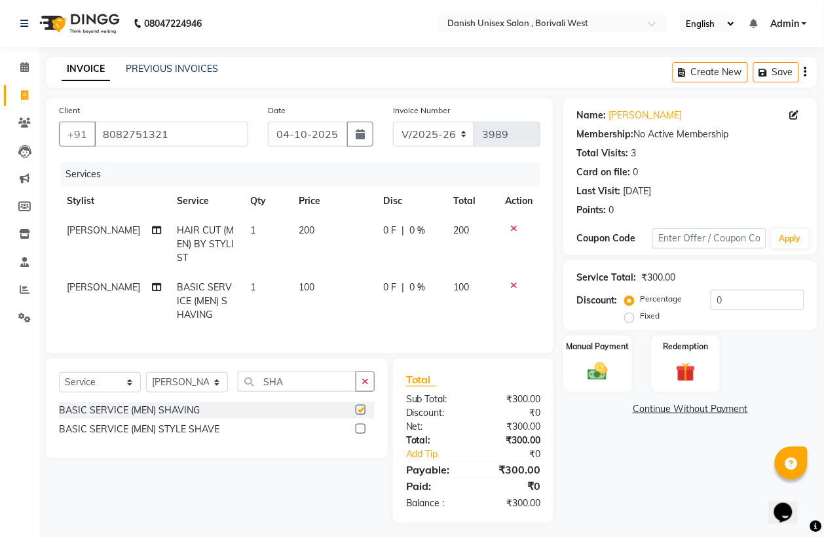
checkbox input "false"
click at [190, 393] on select "Select Stylist [PERSON_NAME] [PERSON_NAME] kajal [PERSON_NAME] [PERSON_NAME] [P…" at bounding box center [187, 383] width 82 height 20
select select "54589"
click at [146, 386] on select "Select Stylist [PERSON_NAME] [PERSON_NAME] kajal [PERSON_NAME] [PERSON_NAME] [P…" at bounding box center [187, 383] width 82 height 20
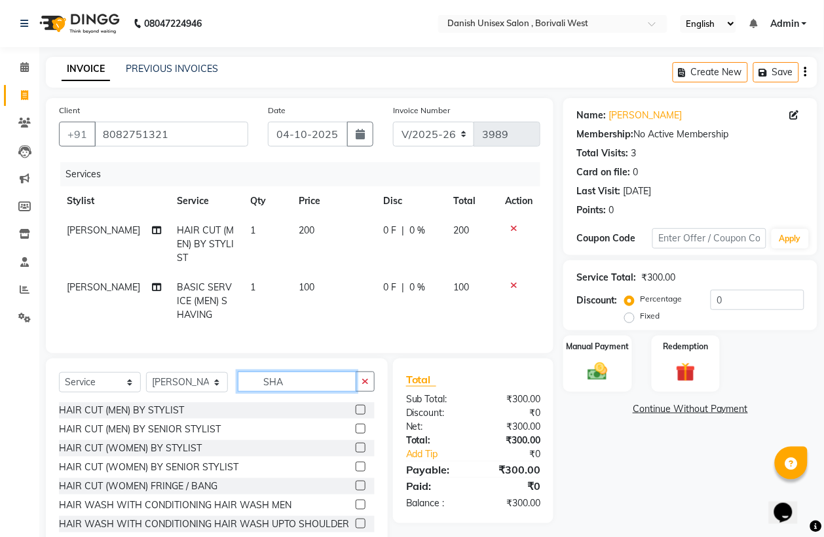
click at [316, 392] on input "SHA" at bounding box center [297, 382] width 118 height 20
type input "S"
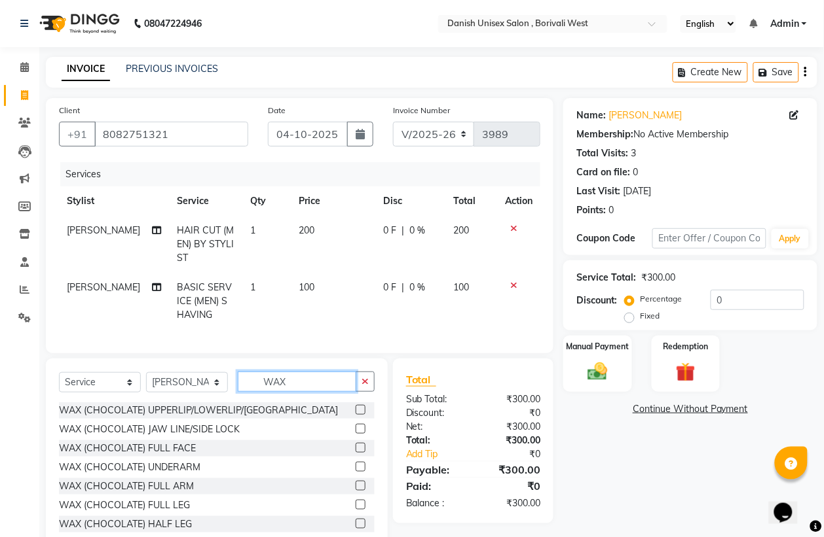
type input "WAX"
click at [355, 472] on label at bounding box center [360, 467] width 10 height 10
click at [355, 472] on input "checkbox" at bounding box center [359, 468] width 9 height 9
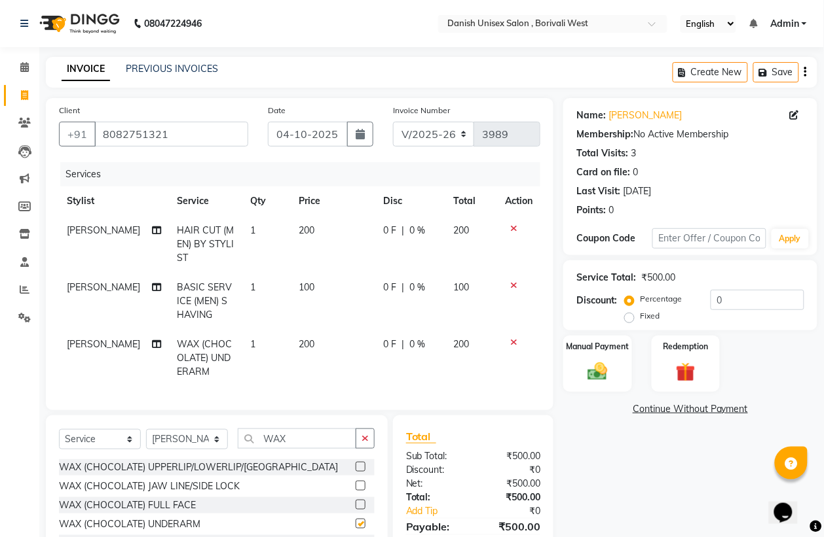
checkbox input "false"
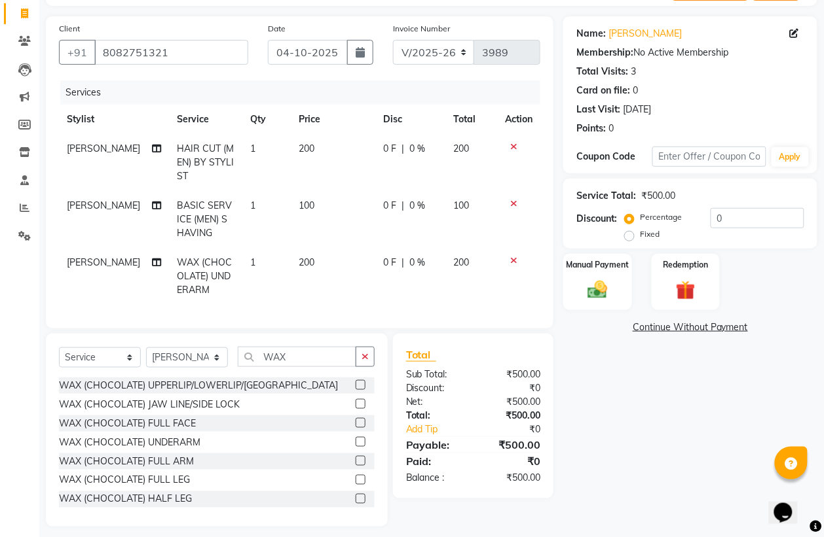
click at [355, 466] on label at bounding box center [360, 461] width 10 height 10
click at [355, 466] on input "checkbox" at bounding box center [359, 462] width 9 height 9
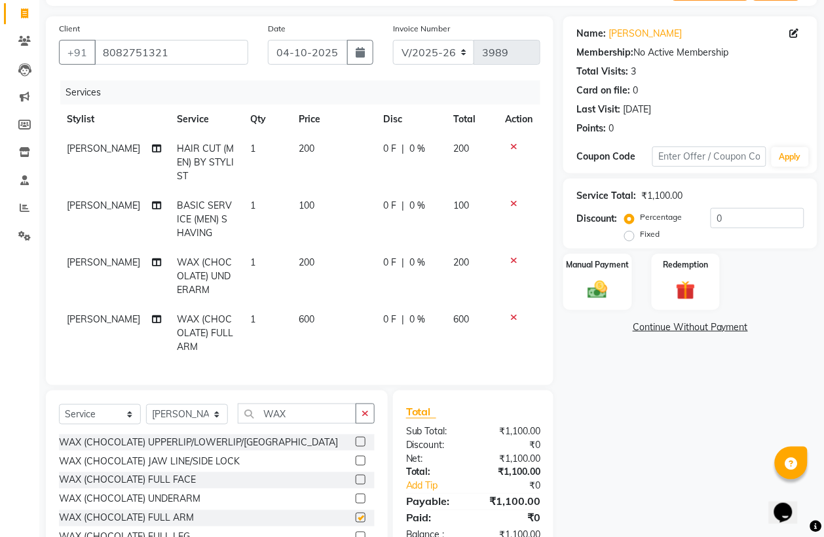
checkbox input "false"
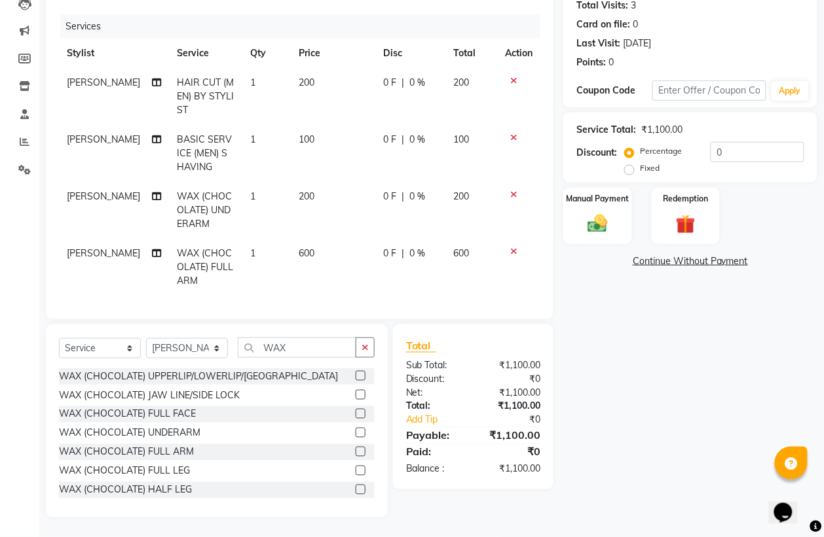
click at [355, 470] on label at bounding box center [360, 471] width 10 height 10
click at [355, 470] on input "checkbox" at bounding box center [359, 471] width 9 height 9
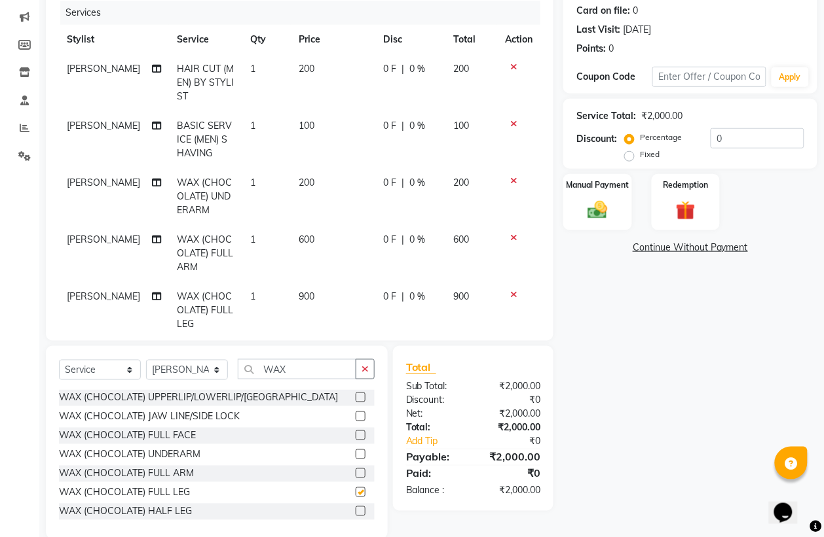
checkbox input "false"
click at [383, 299] on span "0 F" at bounding box center [389, 297] width 13 height 14
select select "54589"
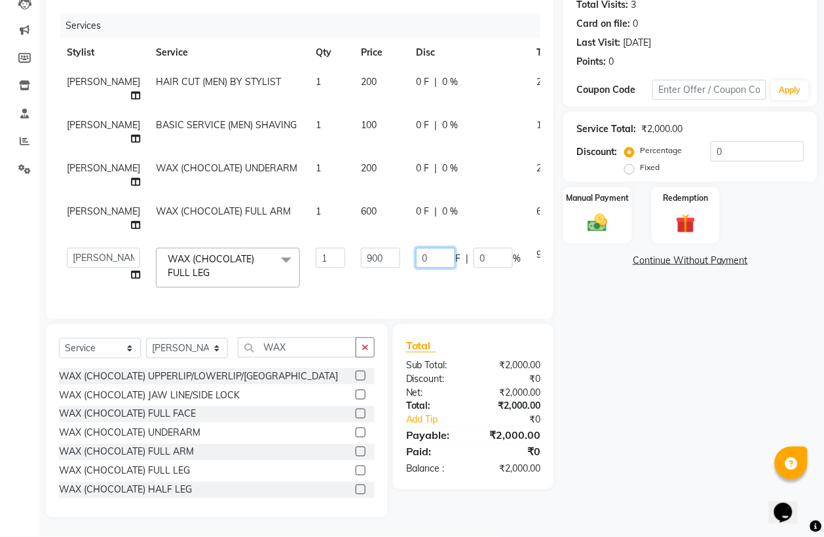
click at [416, 268] on input "0" at bounding box center [435, 258] width 39 height 20
type input "0500"
click at [408, 296] on td "0500 F | 0 %" at bounding box center [468, 268] width 120 height 56
select select "54589"
click at [325, 358] on input "WAX" at bounding box center [297, 348] width 118 height 20
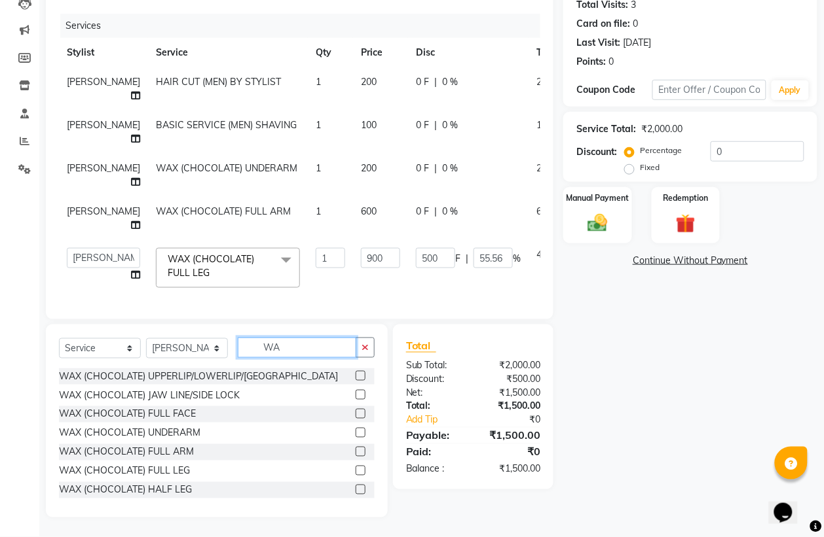
type input "W"
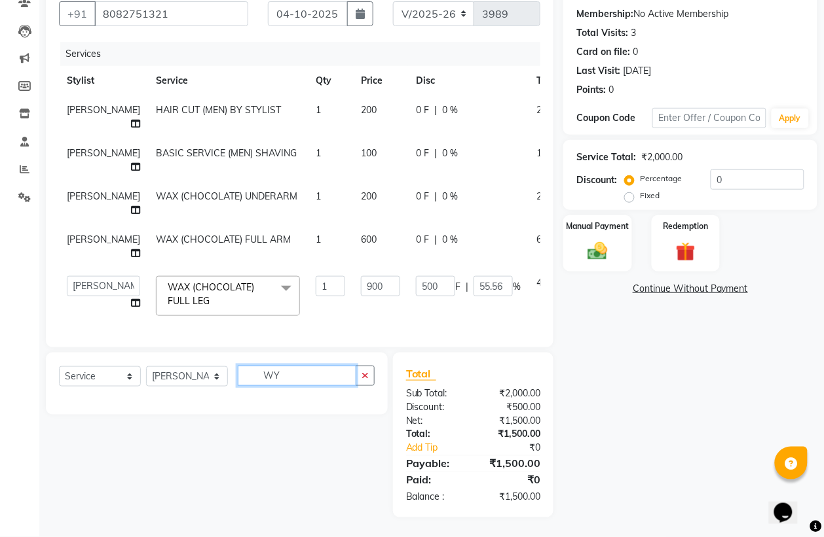
scroll to position [155, 0]
type input "W"
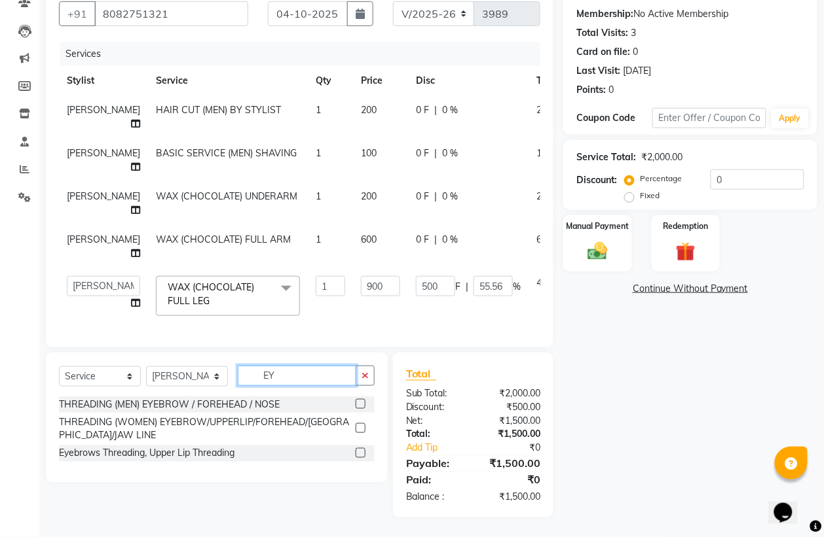
type input "EY"
click at [361, 427] on label at bounding box center [360, 429] width 10 height 10
click at [361, 427] on input "checkbox" at bounding box center [359, 429] width 9 height 9
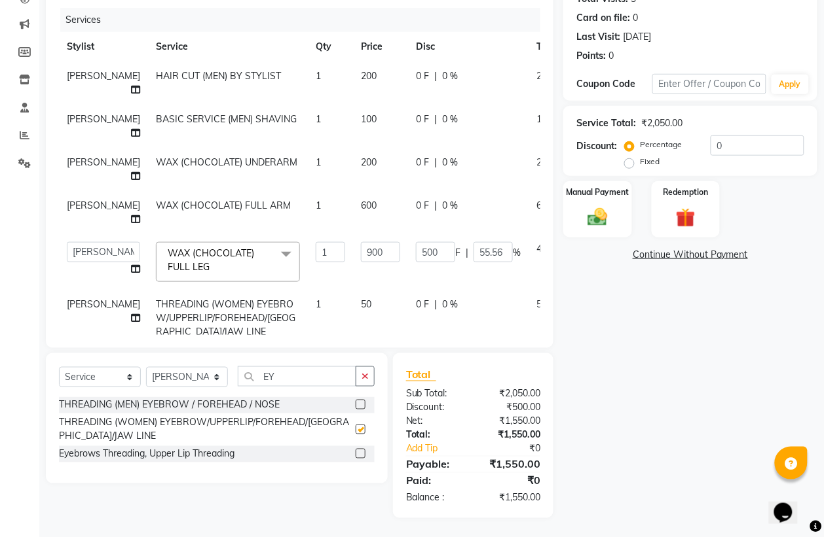
checkbox input "false"
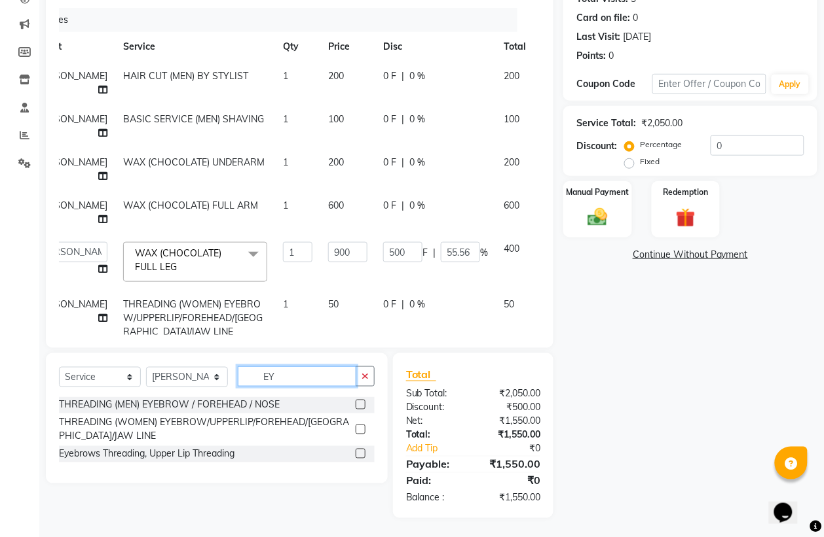
click at [311, 381] on input "EY" at bounding box center [297, 377] width 118 height 20
type input "E"
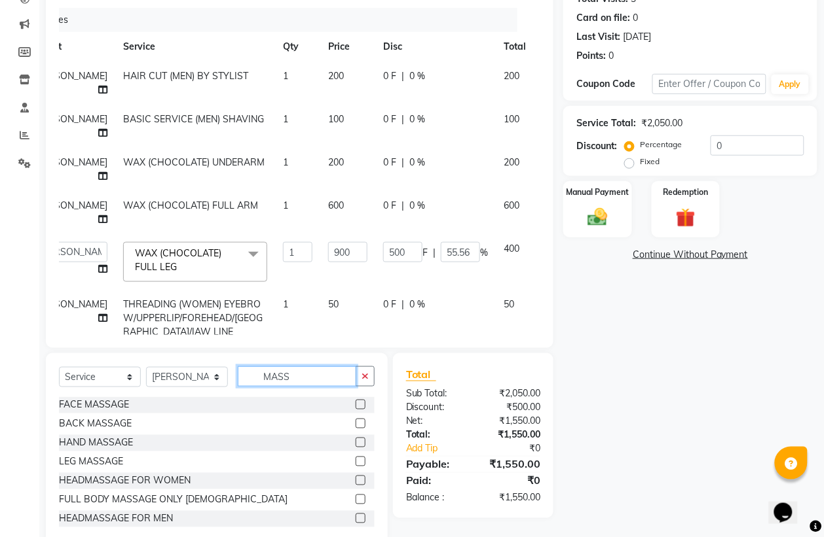
type input "MASS"
click at [355, 519] on label at bounding box center [360, 519] width 10 height 10
click at [355, 519] on input "checkbox" at bounding box center [359, 519] width 9 height 9
checkbox input "false"
click at [197, 373] on select "Select Stylist [PERSON_NAME] [PERSON_NAME] kajal [PERSON_NAME] [PERSON_NAME] [P…" at bounding box center [187, 377] width 82 height 20
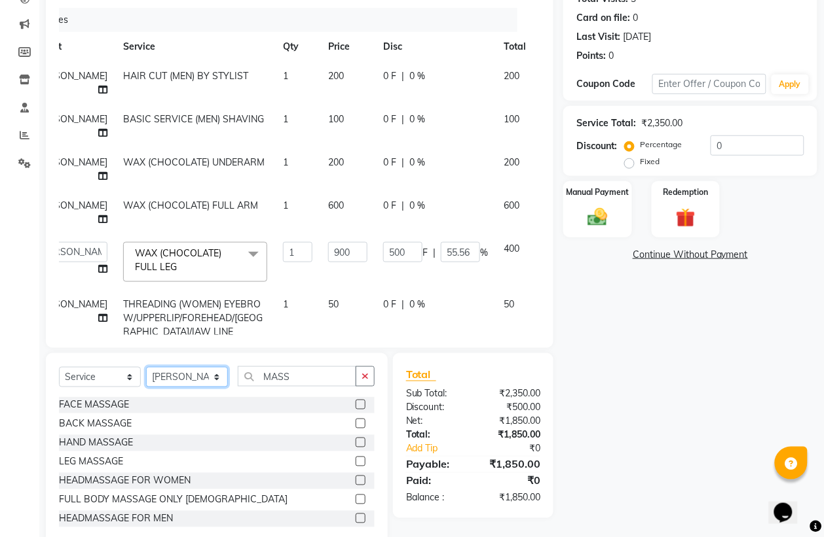
select select "89255"
click at [146, 367] on select "Select Stylist [PERSON_NAME] [PERSON_NAME] kajal [PERSON_NAME] [PERSON_NAME] [P…" at bounding box center [187, 377] width 82 height 20
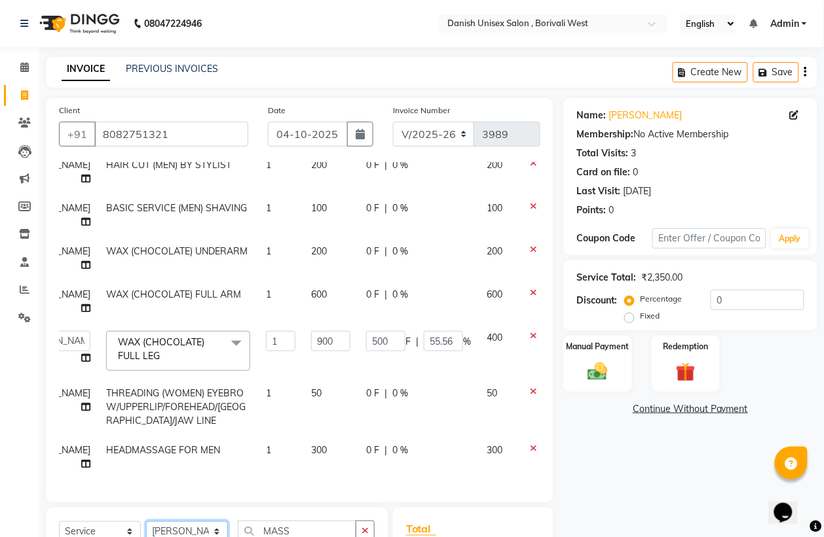
scroll to position [183, 0]
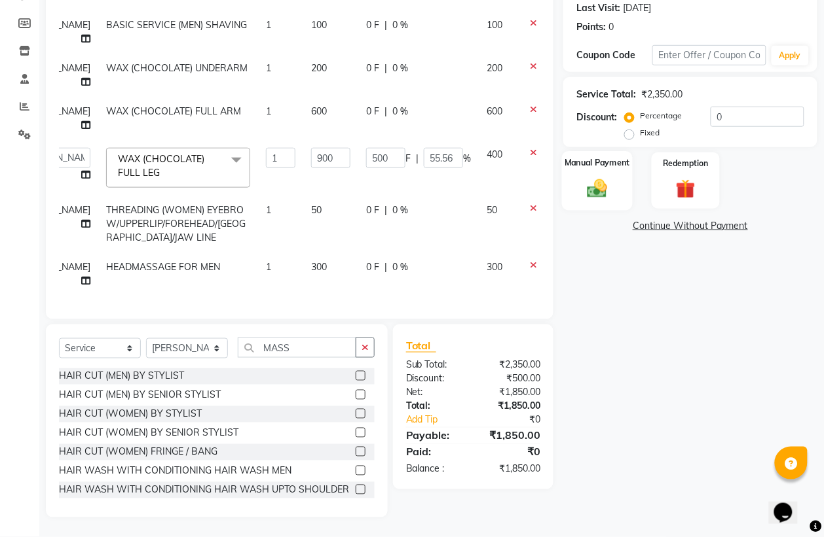
click at [575, 182] on div "Manual Payment" at bounding box center [597, 180] width 71 height 59
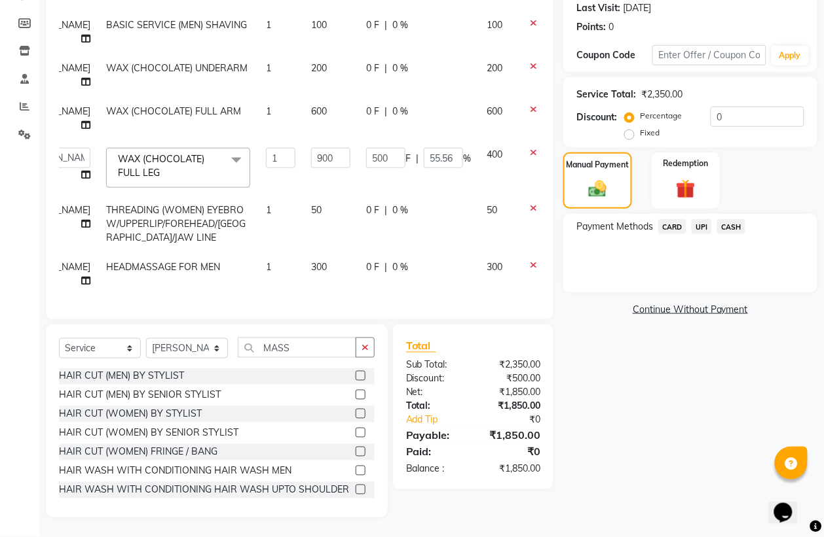
click at [705, 227] on span "UPI" at bounding box center [701, 226] width 20 height 15
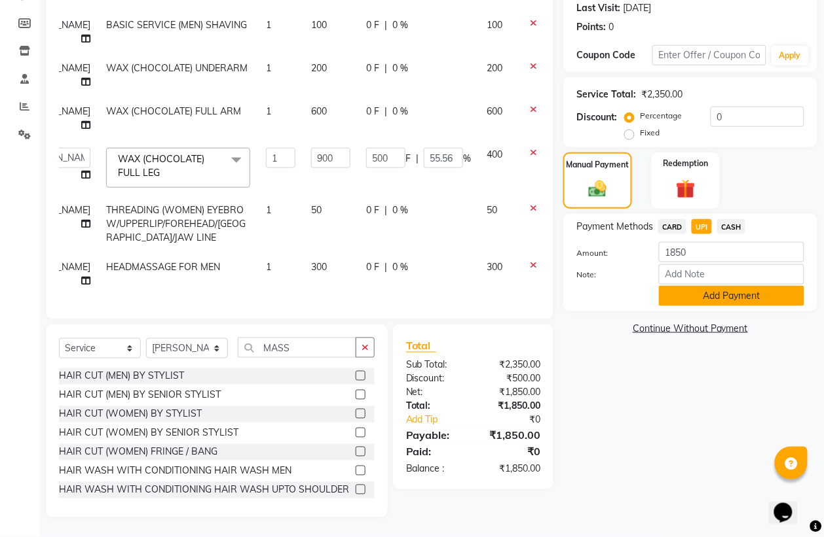
click at [714, 300] on button "Add Payment" at bounding box center [731, 296] width 145 height 20
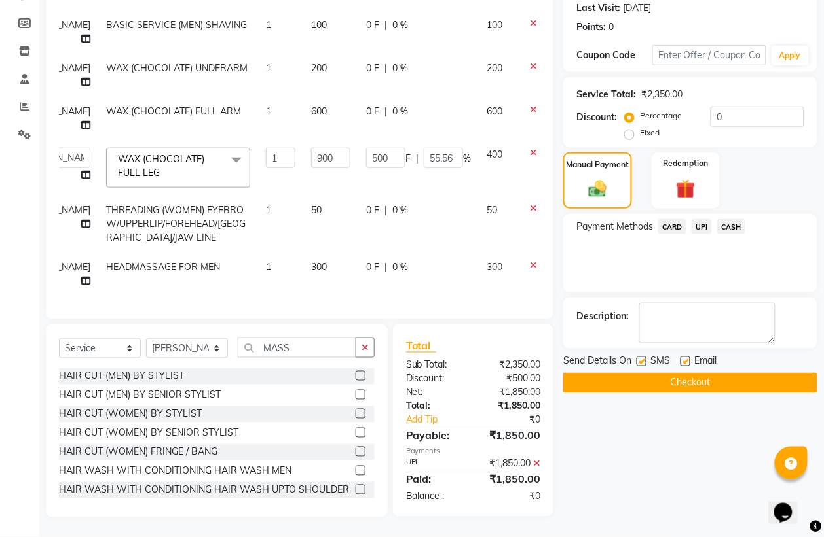
click at [714, 380] on button "Checkout" at bounding box center [690, 383] width 254 height 20
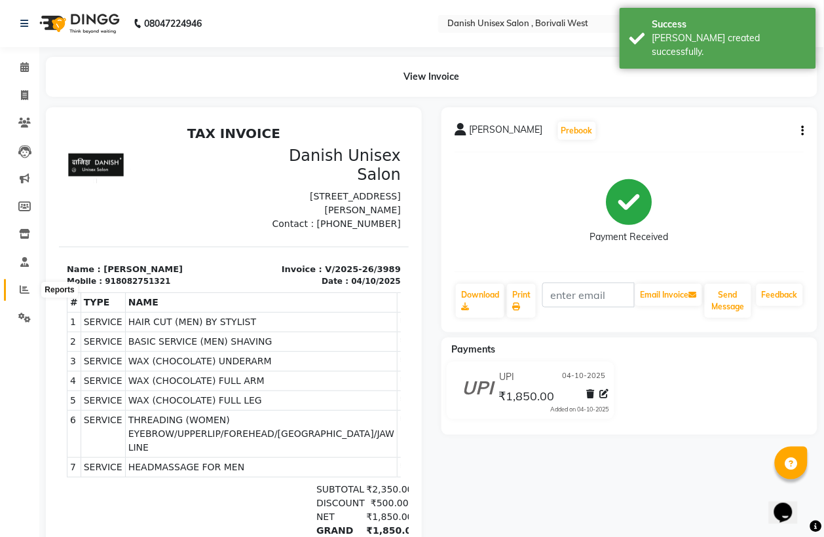
click at [22, 289] on icon at bounding box center [25, 290] width 10 height 10
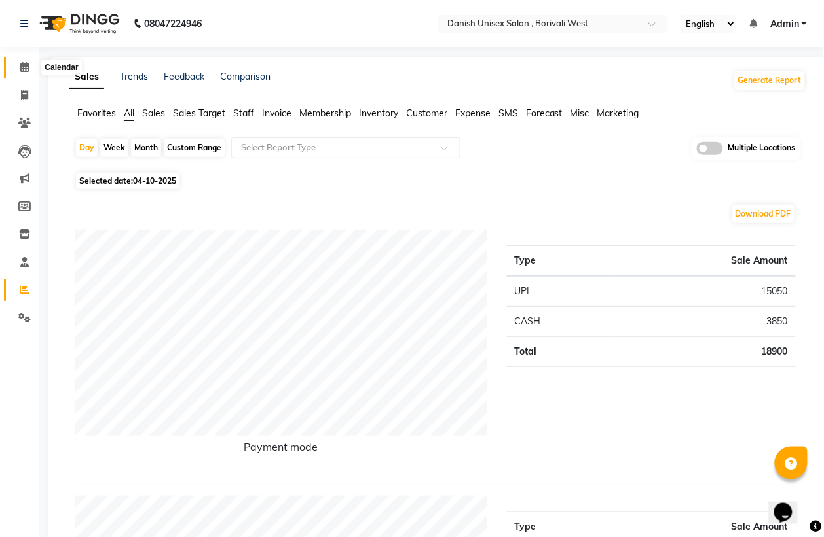
click at [24, 69] on icon at bounding box center [24, 67] width 9 height 10
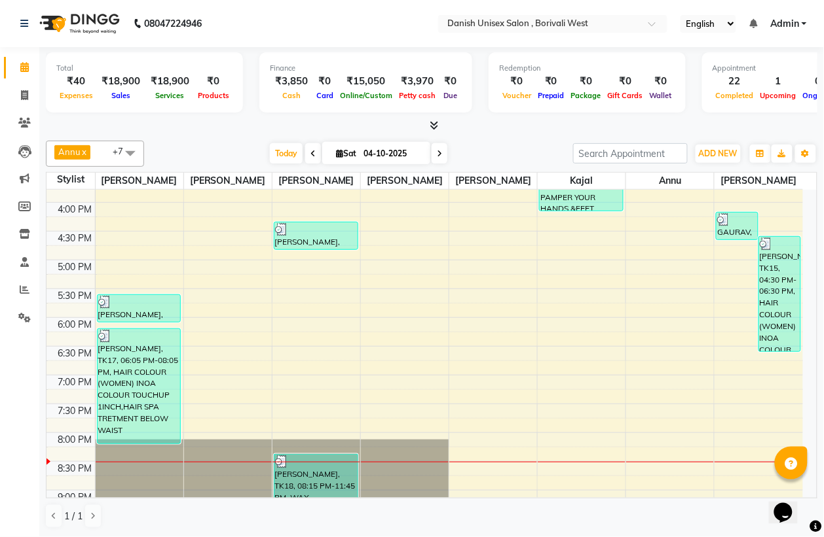
scroll to position [449, 0]
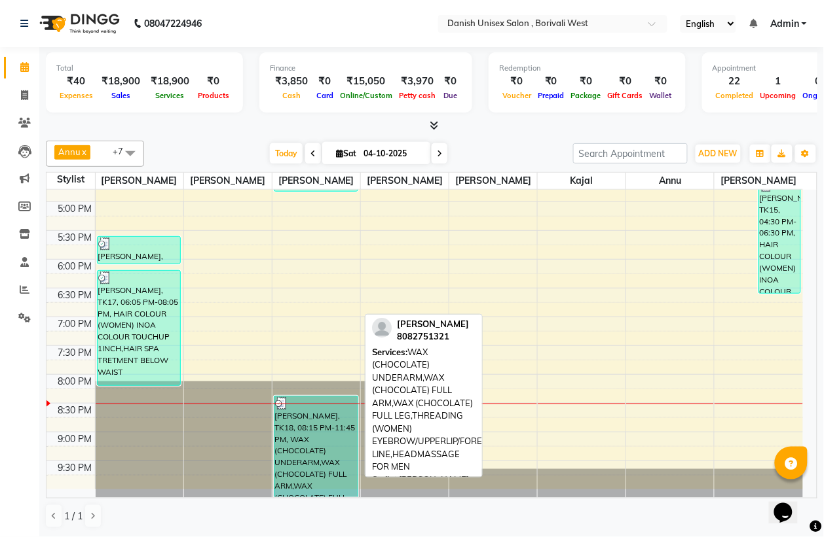
click at [297, 436] on div "[PERSON_NAME], TK18, 08:15 PM-11:45 PM, WAX (CHOCOLATE) UNDERARM,WAX (CHOCOLATE…" at bounding box center [315, 447] width 83 height 101
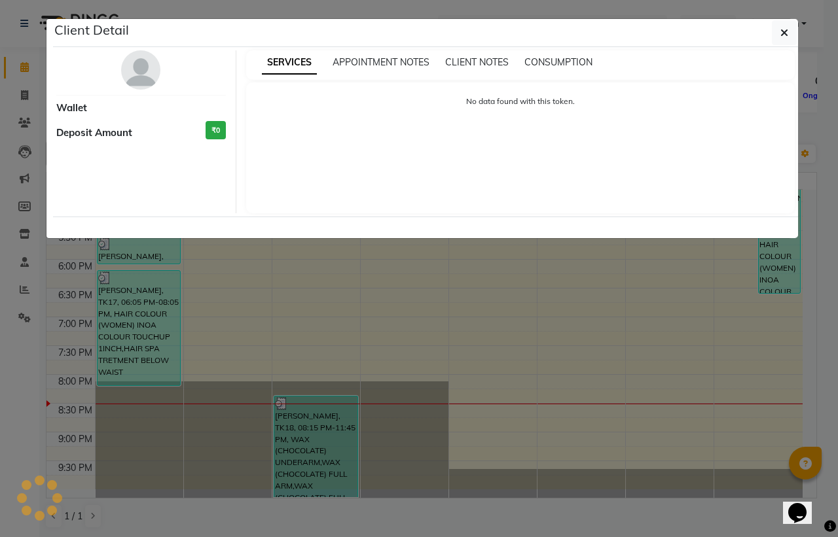
select select "3"
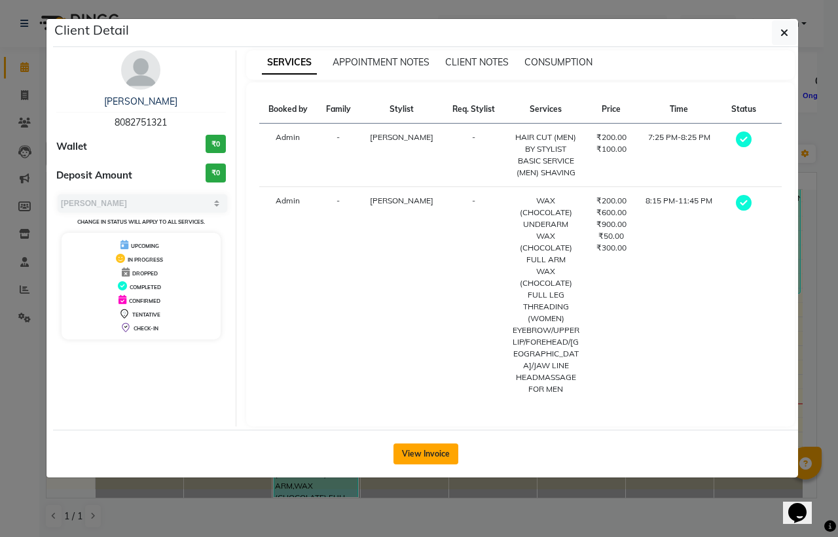
click at [410, 445] on button "View Invoice" at bounding box center [425, 454] width 65 height 21
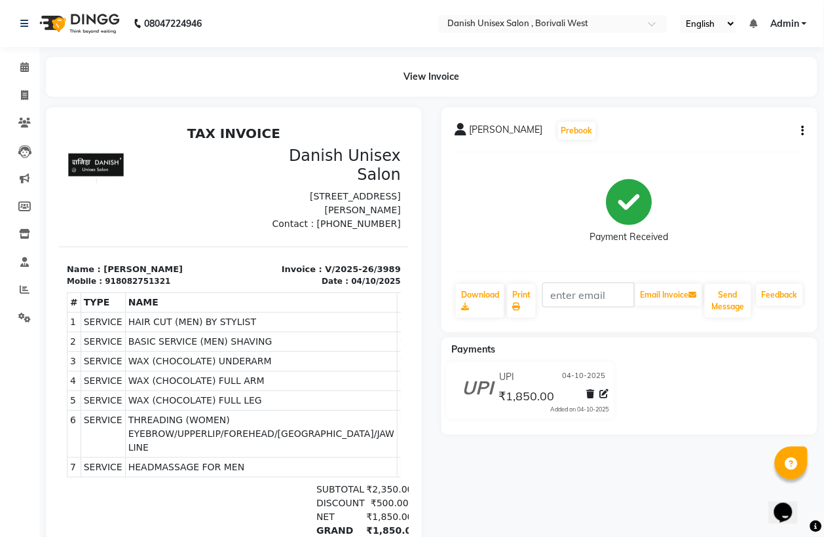
click at [803, 131] on icon "button" at bounding box center [802, 131] width 3 height 1
click at [752, 131] on div "Edit Item Staff" at bounding box center [738, 131] width 90 height 16
select select
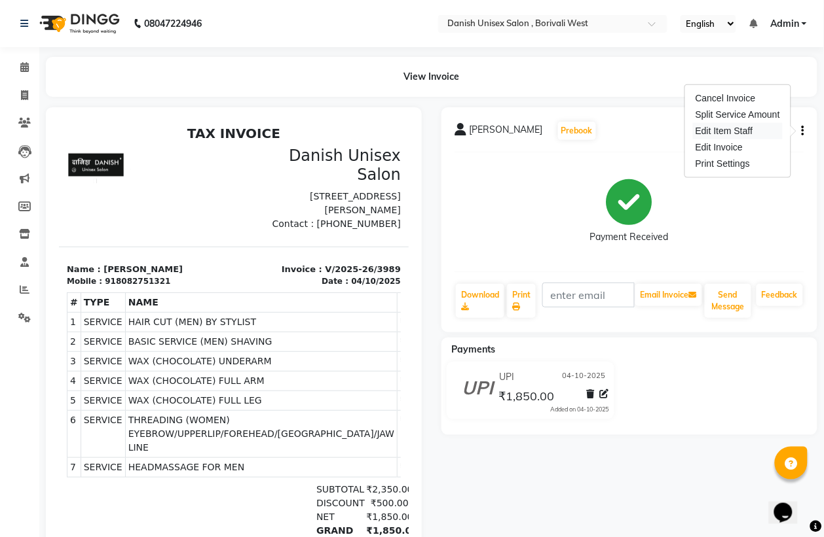
select select
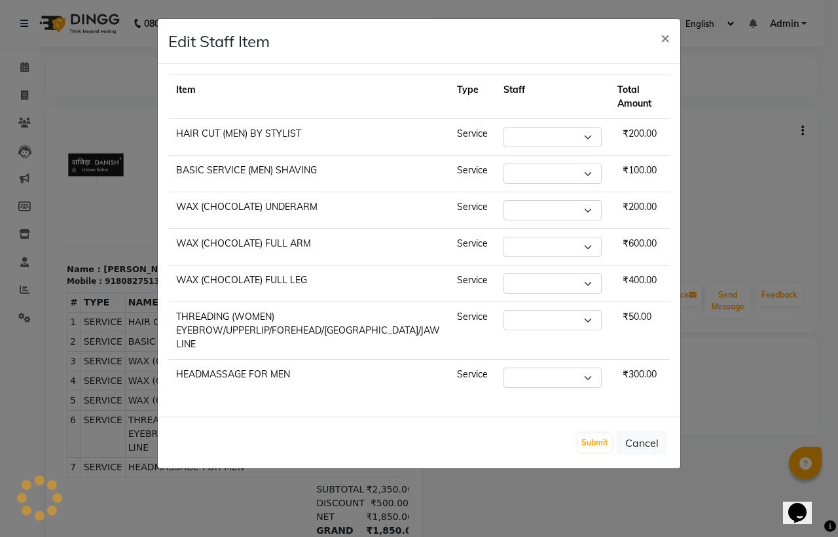
select select "89255"
select select "54589"
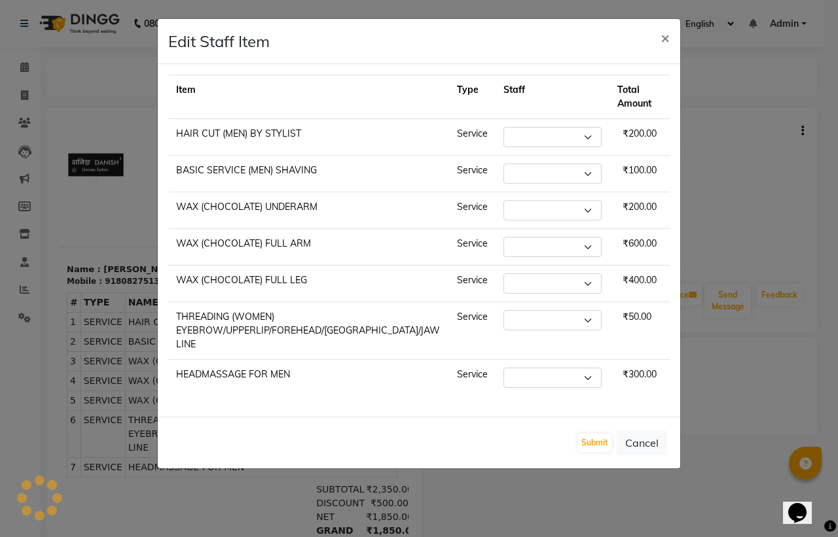
select select "54589"
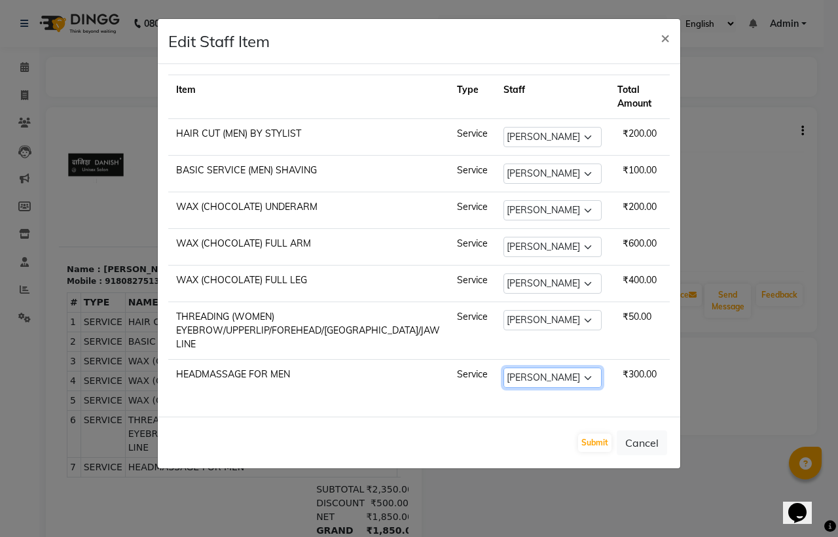
click at [538, 368] on select "Select [PERSON_NAME] [PERSON_NAME] kajal [PERSON_NAME] [PERSON_NAME] [PERSON_NA…" at bounding box center [552, 378] width 98 height 20
select select "89255"
click at [503, 368] on select "Select [PERSON_NAME] [PERSON_NAME] kajal [PERSON_NAME] [PERSON_NAME] [PERSON_NA…" at bounding box center [552, 378] width 98 height 20
click at [596, 434] on button "Submit" at bounding box center [594, 443] width 33 height 18
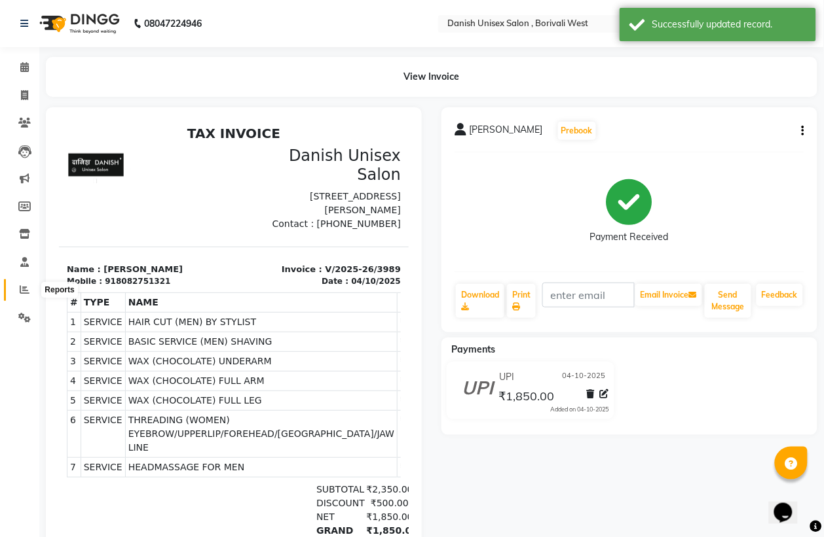
click at [24, 292] on icon at bounding box center [25, 290] width 10 height 10
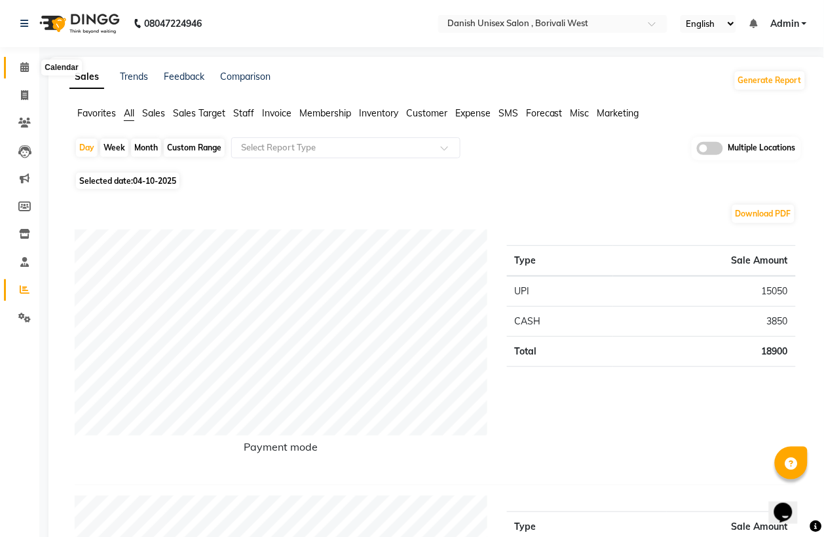
click at [25, 67] on icon at bounding box center [24, 67] width 9 height 10
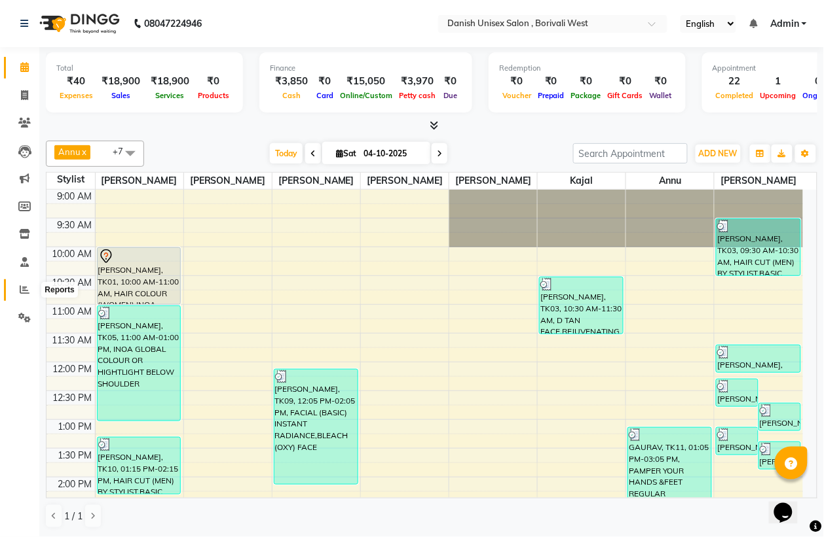
click at [26, 288] on icon at bounding box center [25, 290] width 10 height 10
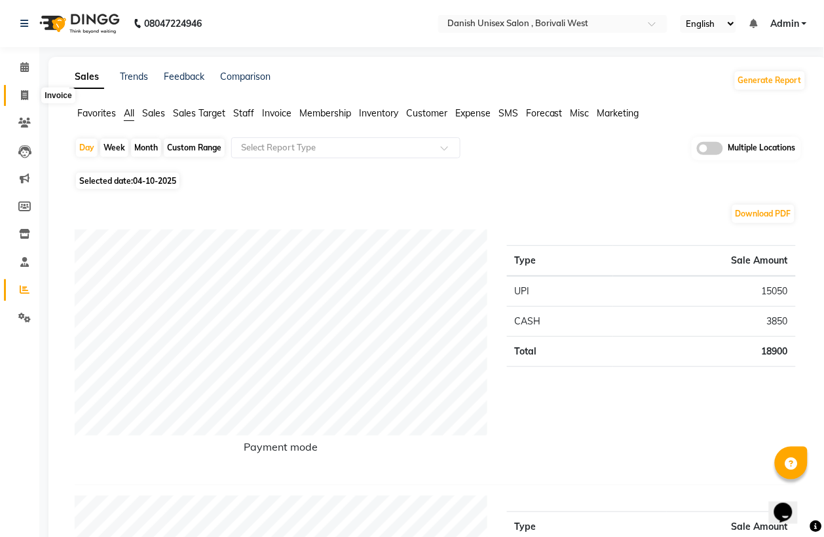
click at [25, 92] on icon at bounding box center [24, 95] width 7 height 10
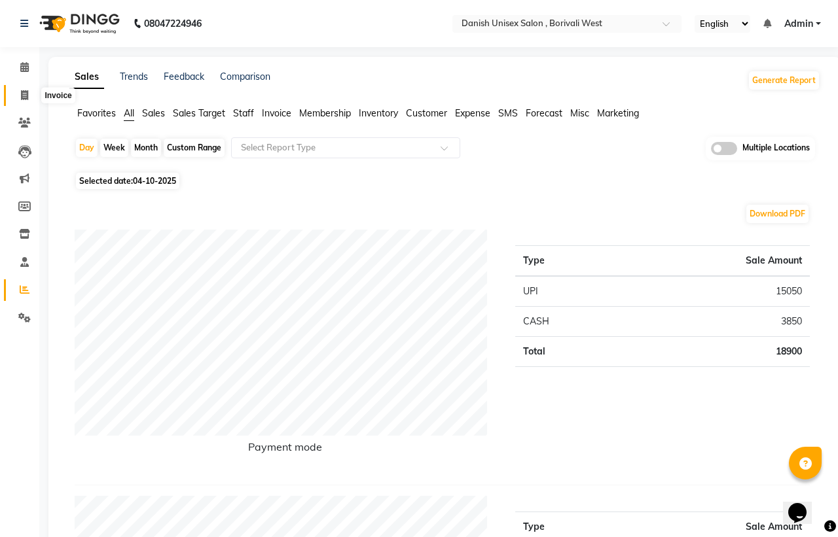
select select "service"
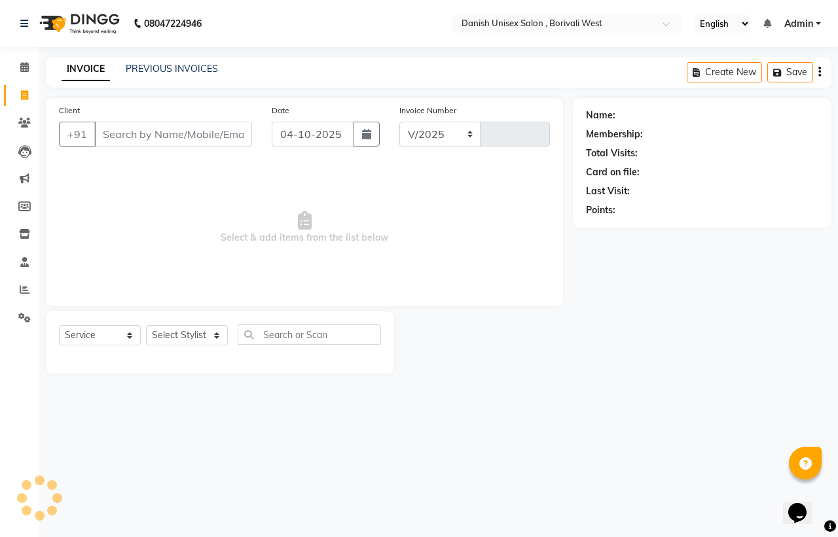
select select "6929"
type input "3990"
click at [26, 66] on icon at bounding box center [24, 67] width 9 height 10
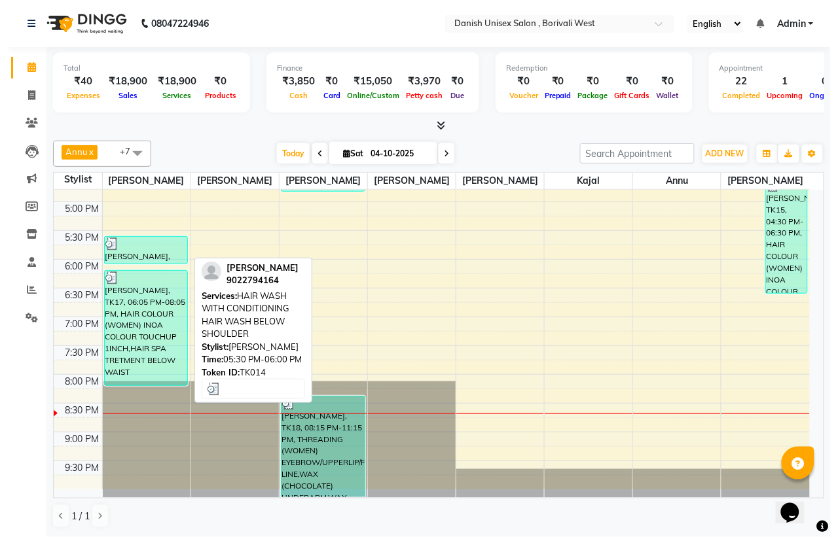
scroll to position [1, 0]
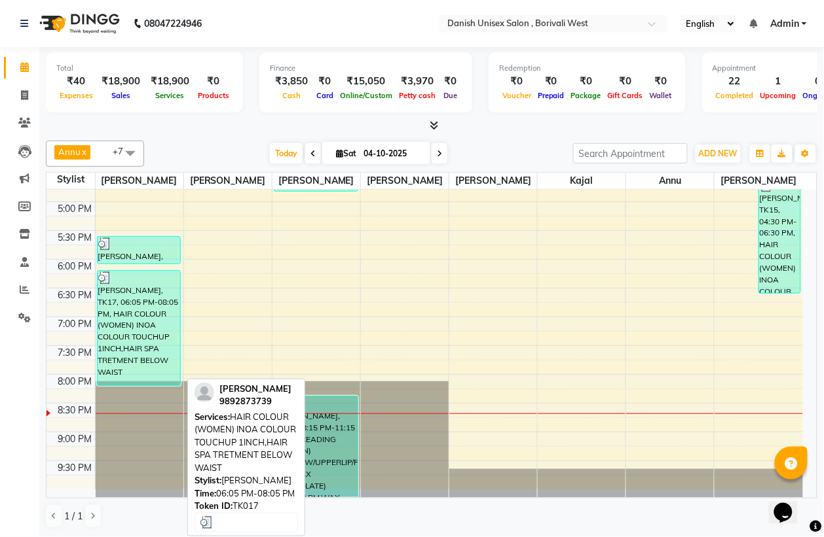
click at [109, 298] on div "[PERSON_NAME], TK17, 06:05 PM-08:05 PM, HAIR COLOUR (WOMEN) INOA COLOUR TOUCHUP…" at bounding box center [139, 328] width 83 height 115
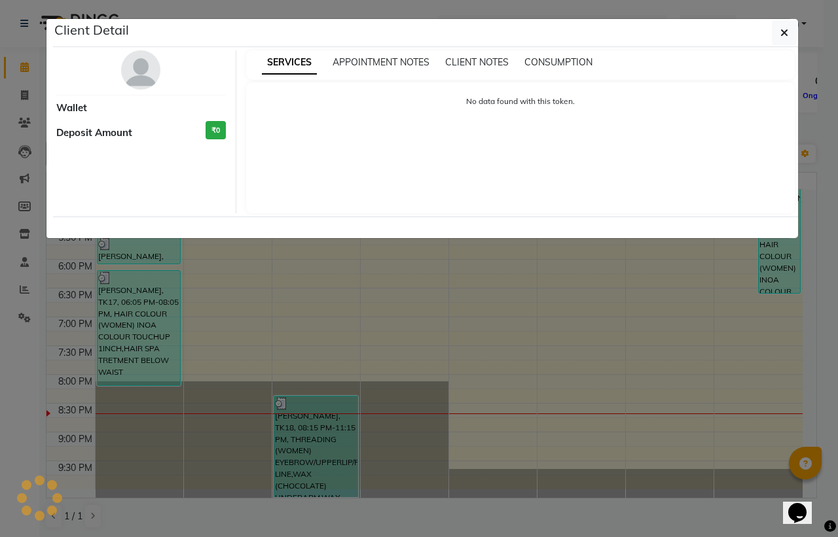
select select "3"
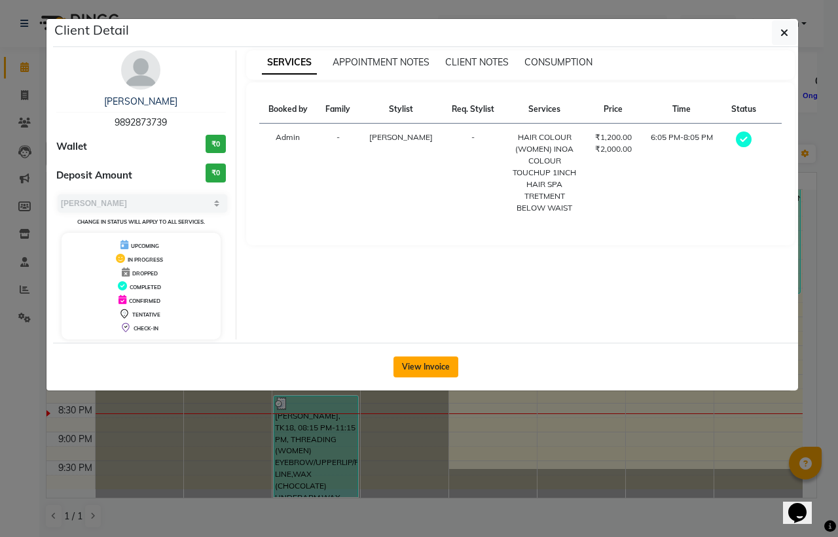
click at [427, 367] on button "View Invoice" at bounding box center [425, 367] width 65 height 21
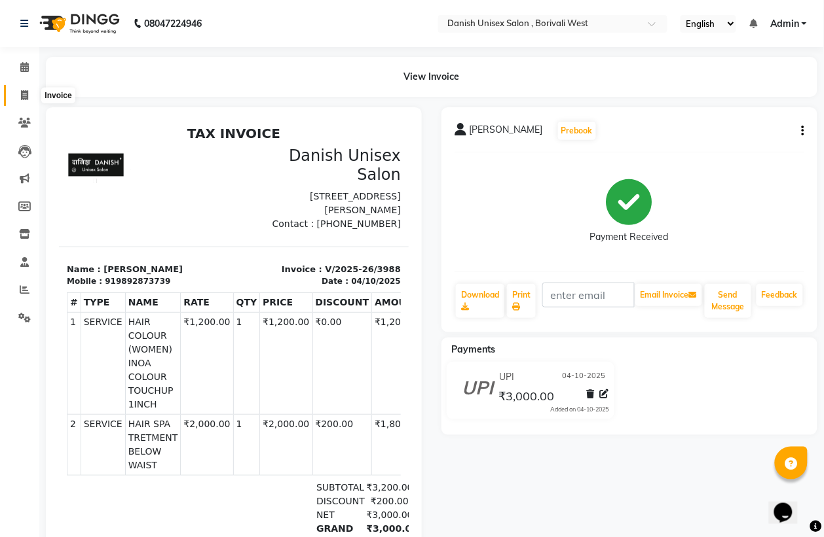
click at [25, 90] on icon at bounding box center [24, 95] width 7 height 10
select select "service"
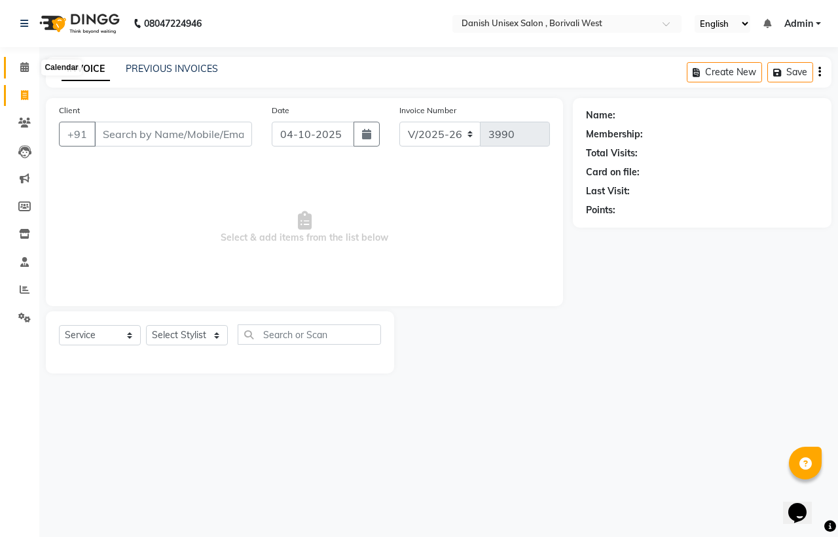
click at [24, 64] on icon at bounding box center [24, 67] width 9 height 10
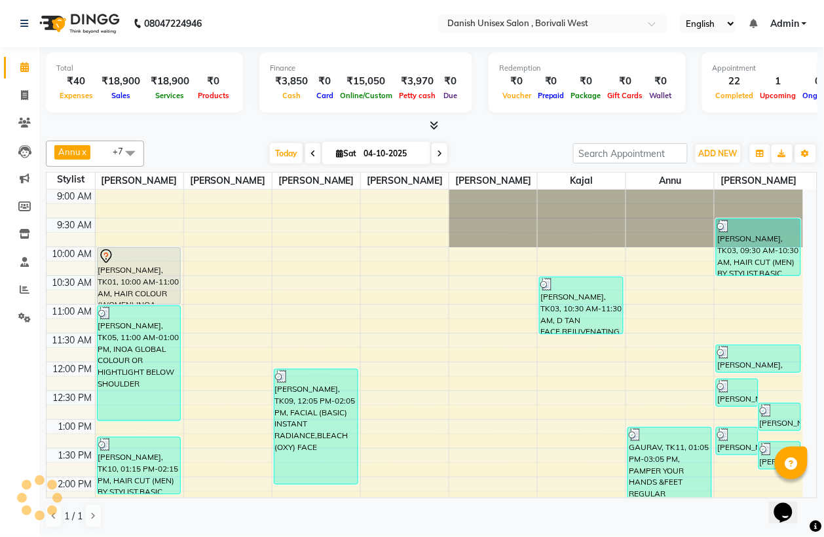
scroll to position [409, 0]
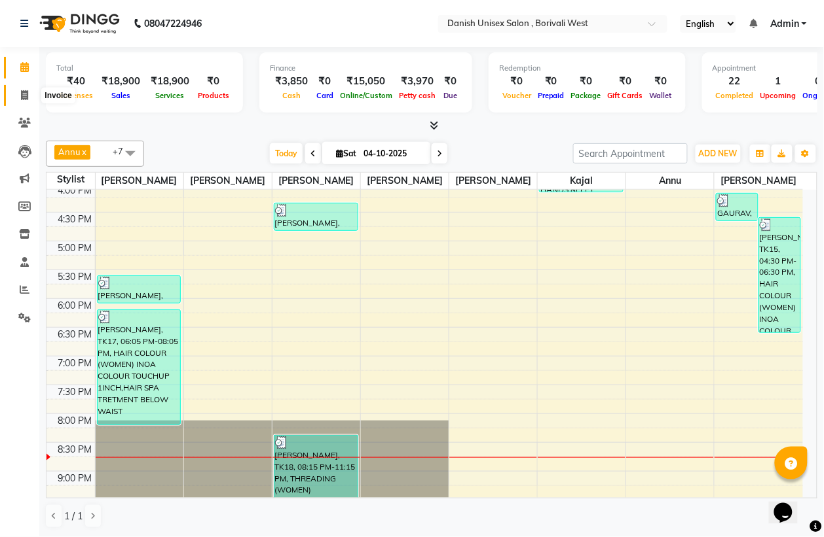
click at [24, 99] on icon at bounding box center [24, 95] width 7 height 10
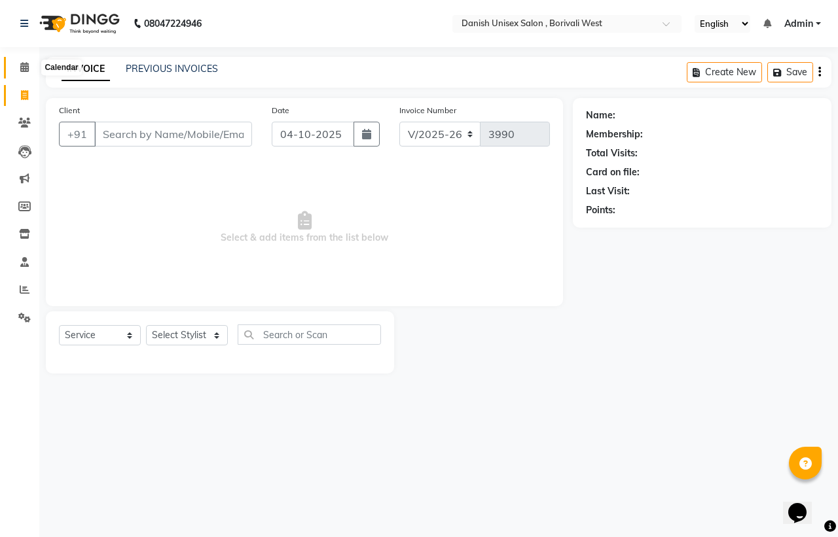
click at [25, 65] on icon at bounding box center [24, 67] width 9 height 10
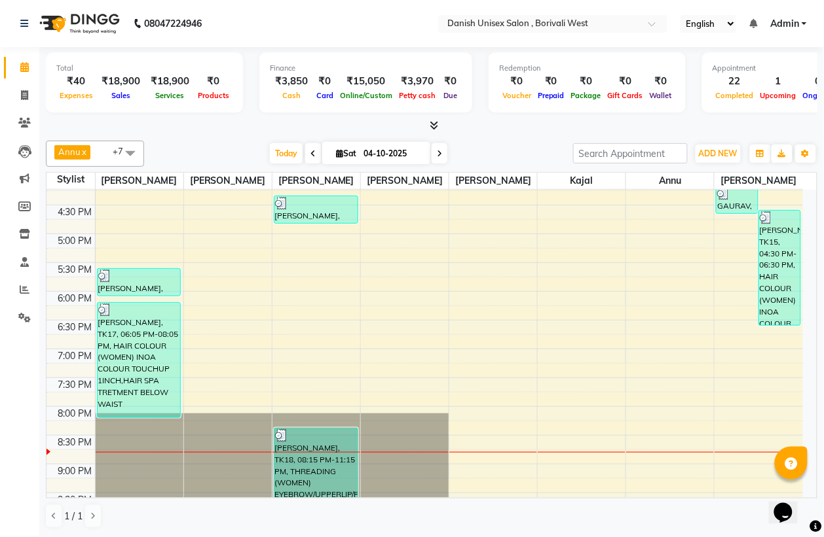
scroll to position [449, 0]
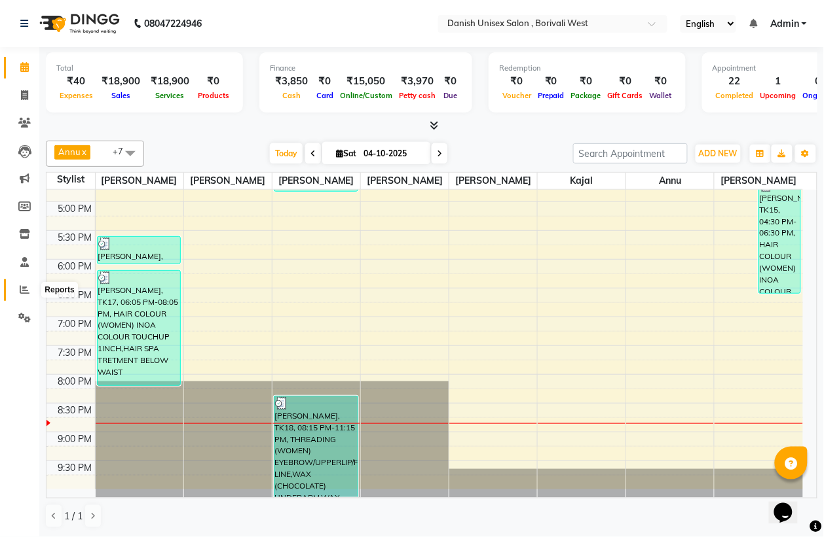
click at [20, 290] on icon at bounding box center [25, 290] width 10 height 10
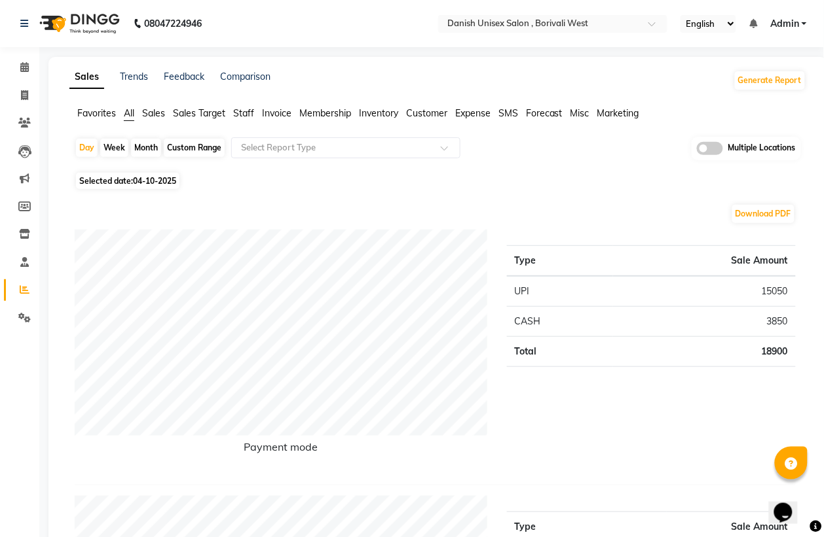
click at [144, 151] on div "Month" at bounding box center [146, 148] width 30 height 18
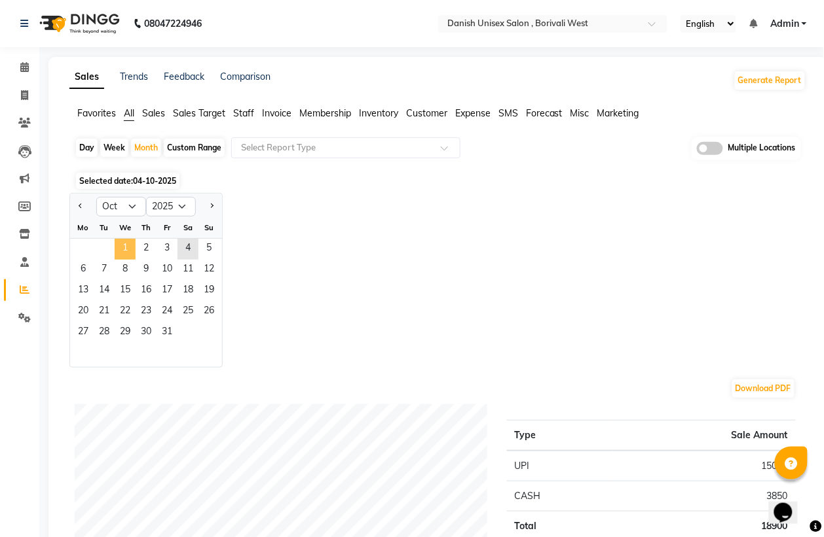
click at [126, 244] on span "1" at bounding box center [125, 249] width 21 height 21
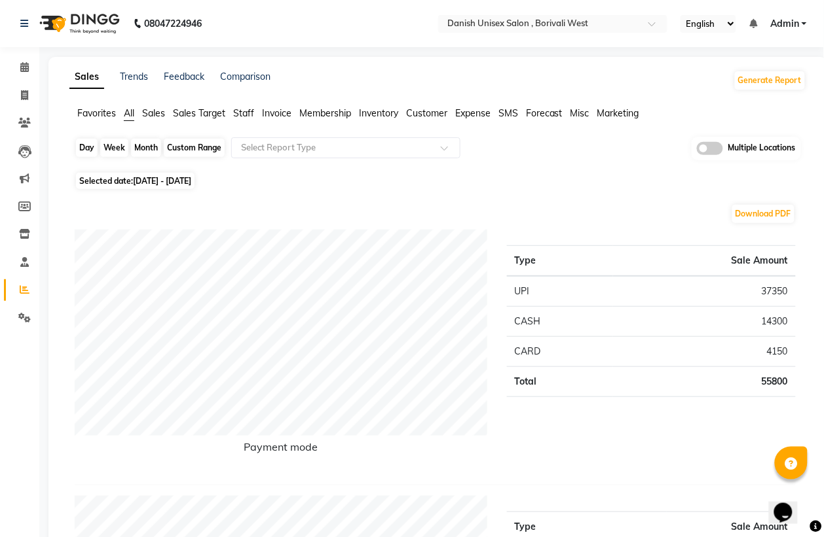
click at [144, 145] on div "Month" at bounding box center [146, 148] width 30 height 18
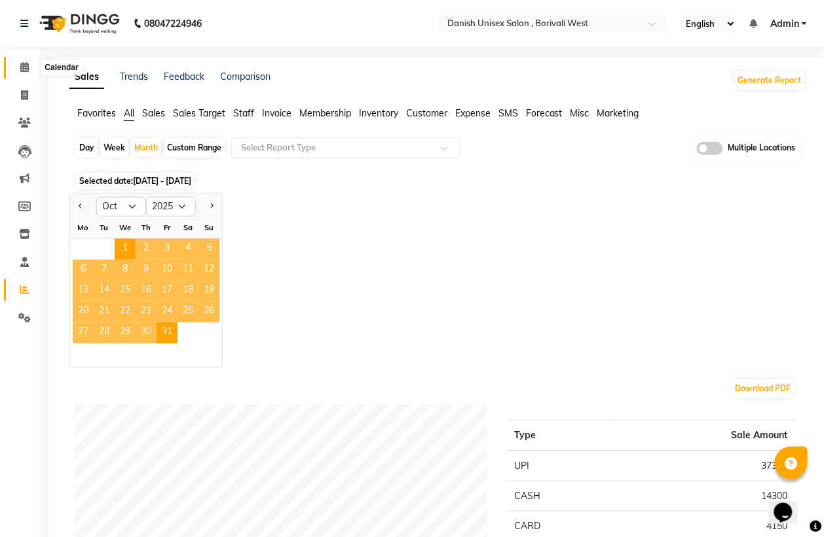
click at [23, 65] on icon at bounding box center [24, 67] width 9 height 10
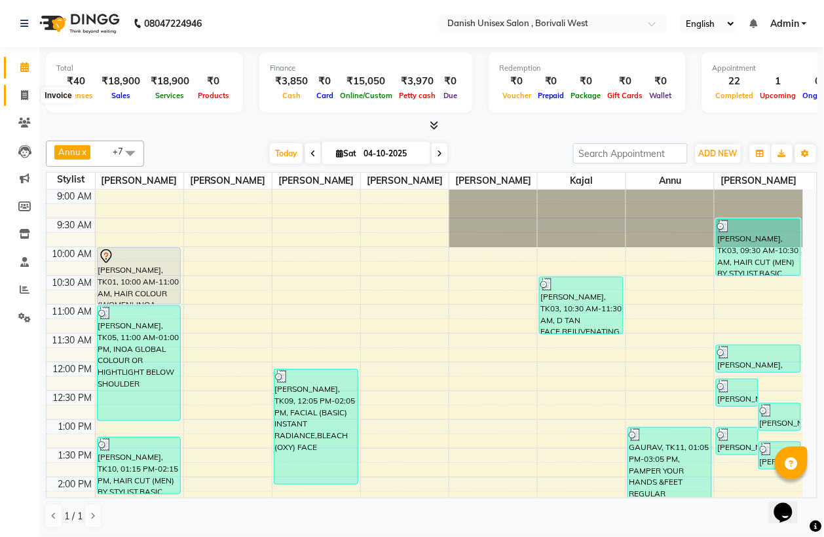
click at [23, 96] on icon at bounding box center [24, 95] width 7 height 10
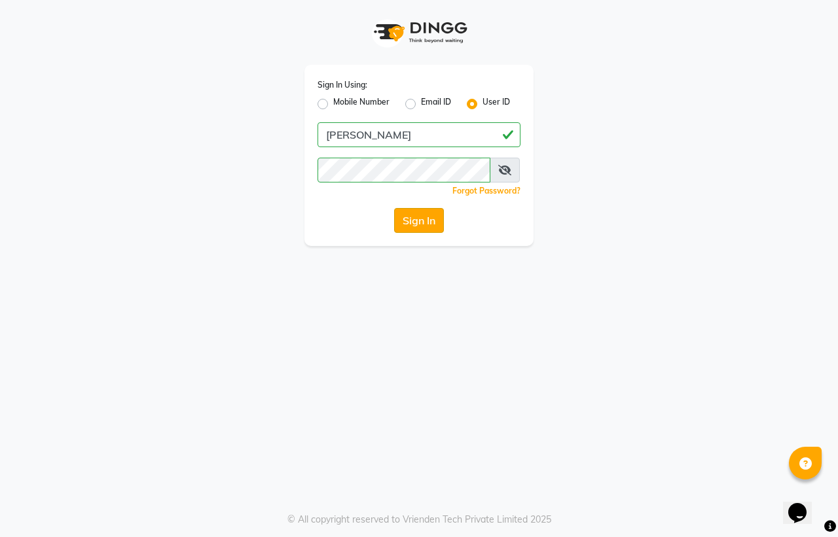
click at [429, 223] on button "Sign In" at bounding box center [419, 220] width 50 height 25
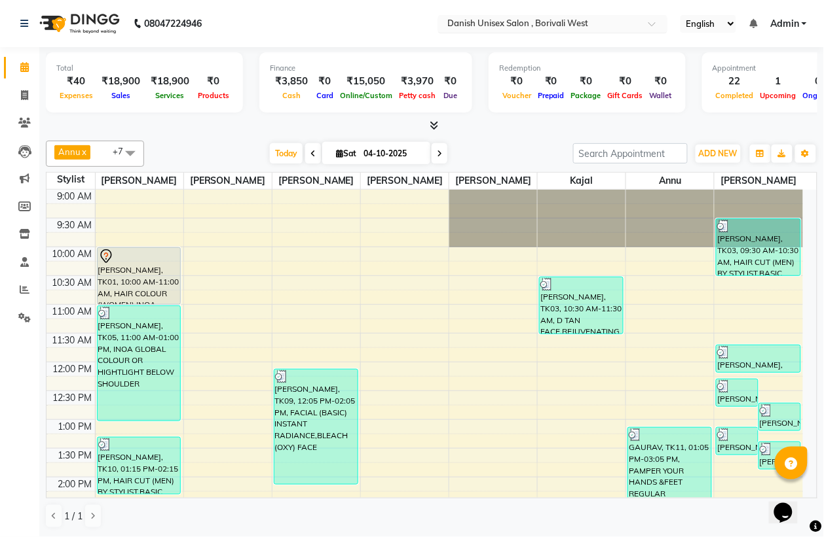
click at [473, 22] on input "text" at bounding box center [540, 24] width 190 height 13
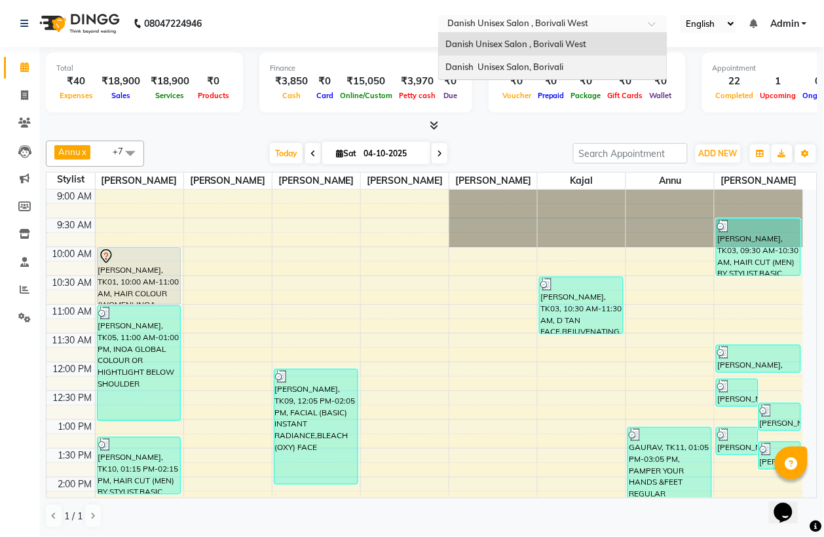
click at [475, 69] on span "Danish Unisex Salon, Borivali" at bounding box center [504, 67] width 118 height 10
